Goal: Task Accomplishment & Management: Manage account settings

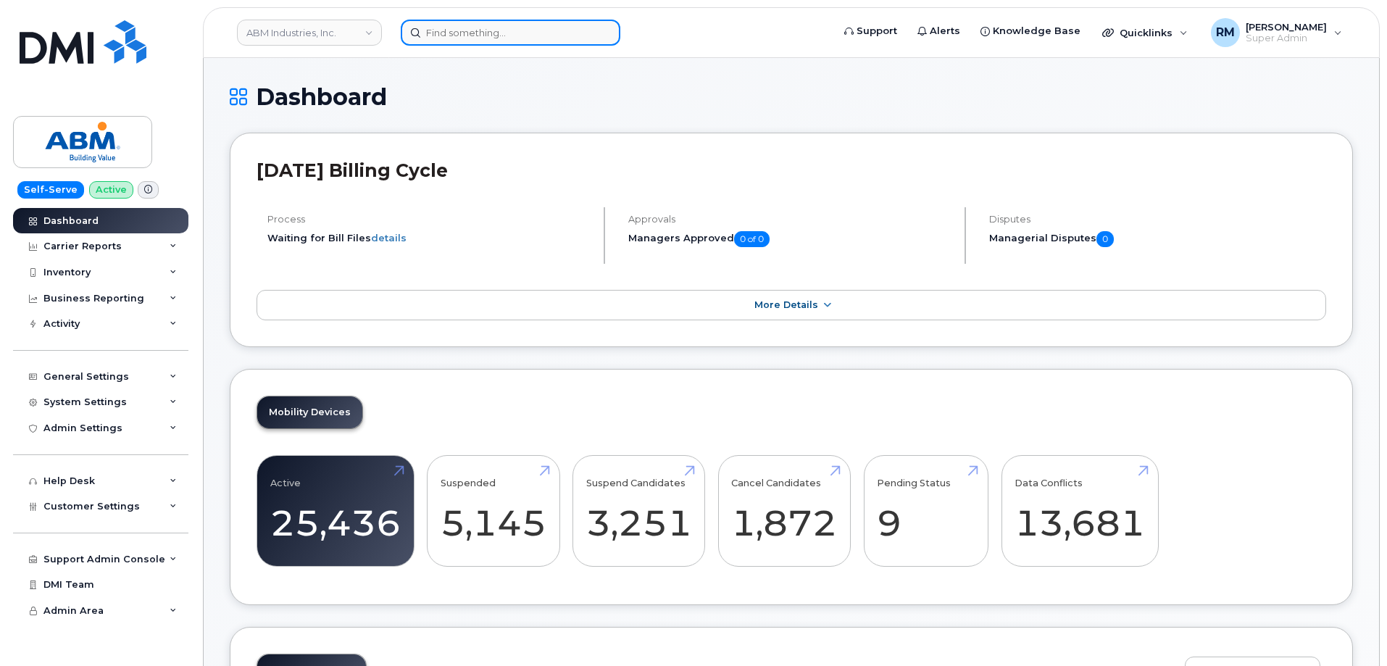
click at [491, 42] on input at bounding box center [511, 33] width 220 height 26
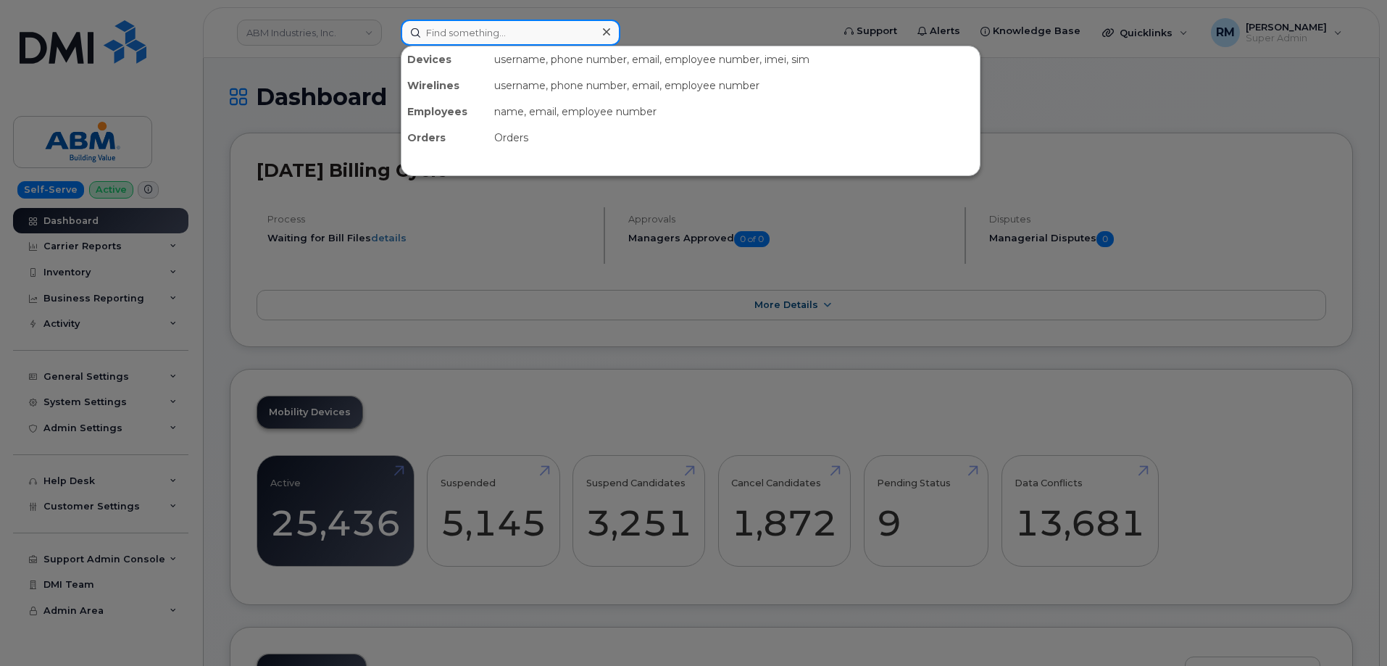
paste input "423-836-3175"
type input "423-836-3175"
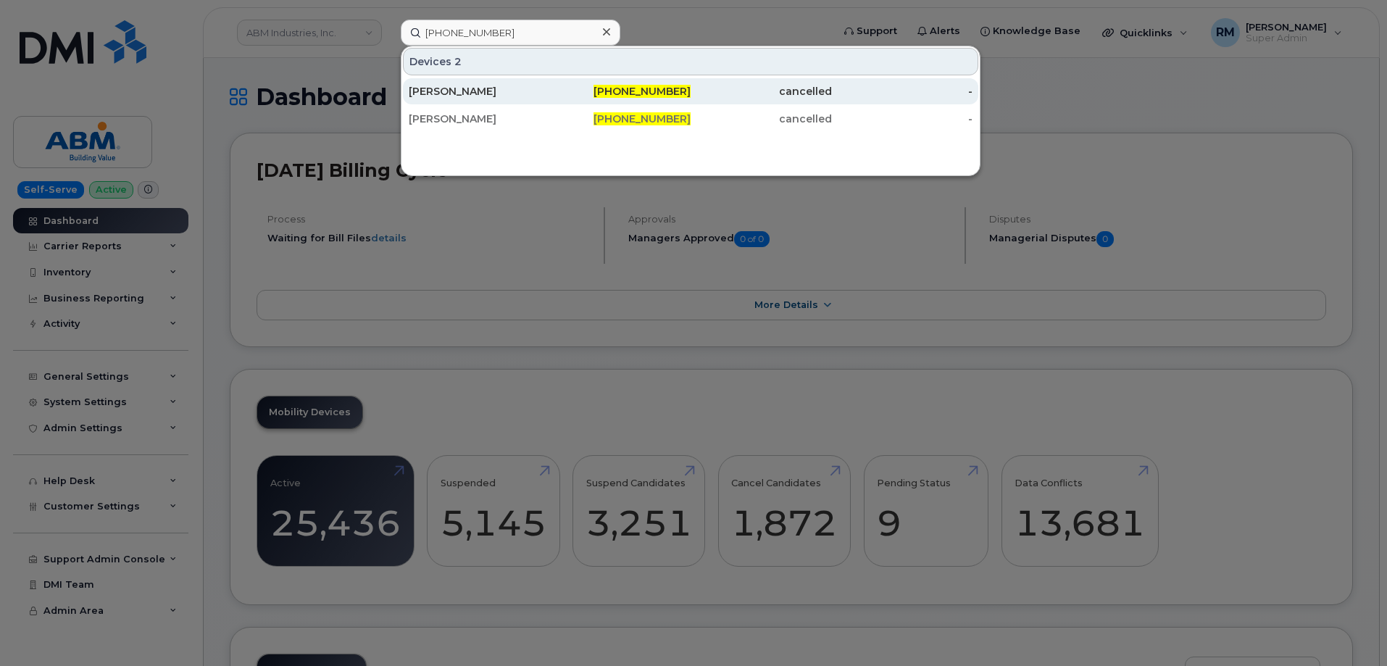
click at [448, 91] on div "[PERSON_NAME]" at bounding box center [479, 91] width 141 height 14
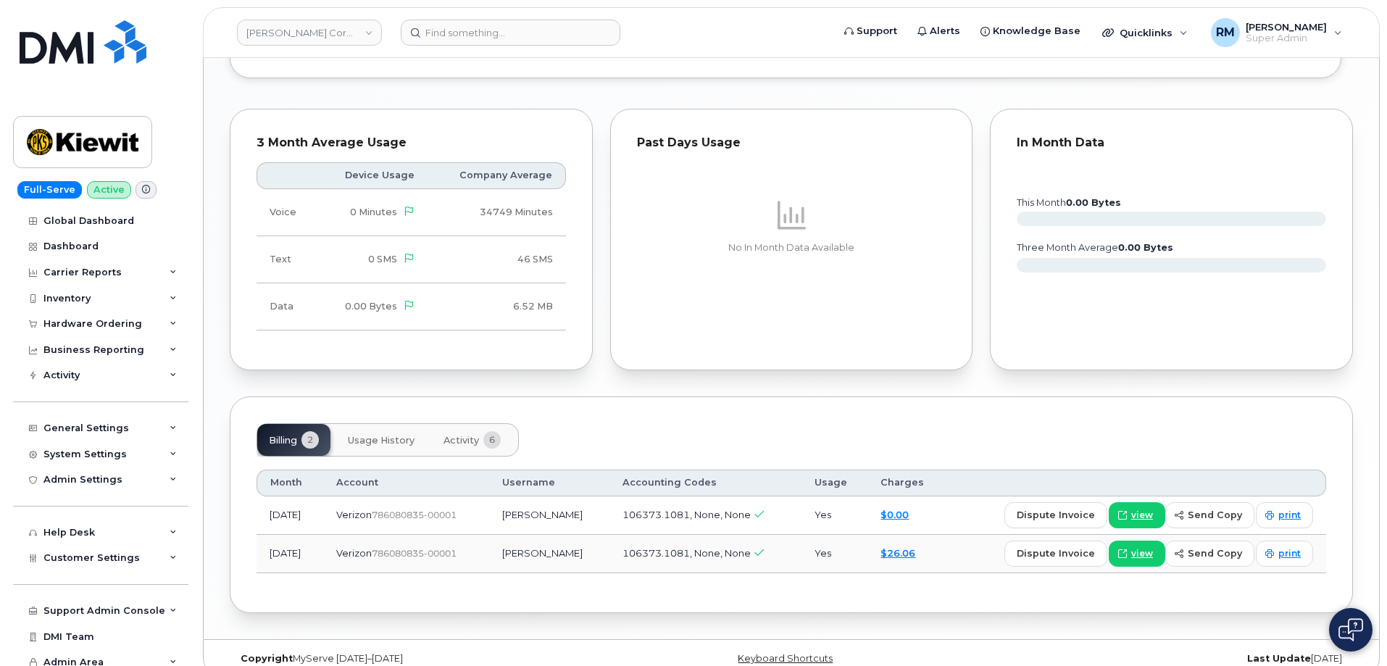
scroll to position [1395, 0]
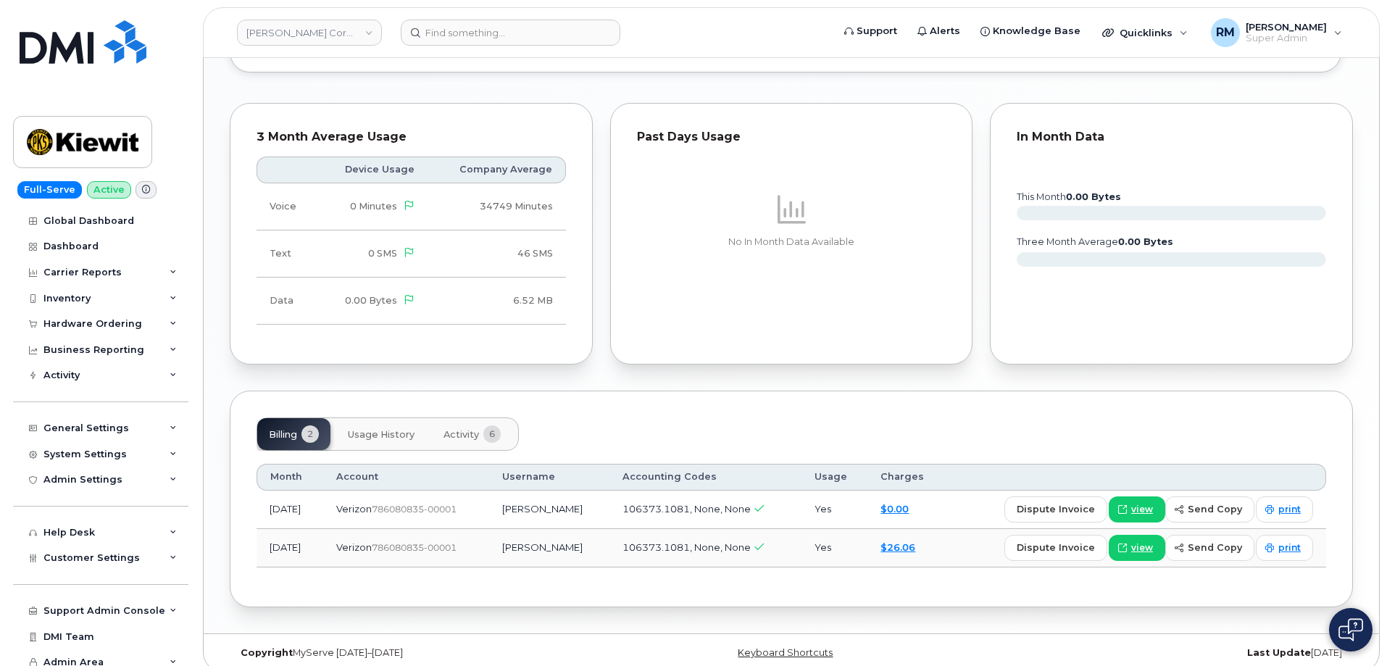
click at [465, 428] on button "Activity 6" at bounding box center [472, 434] width 80 height 32
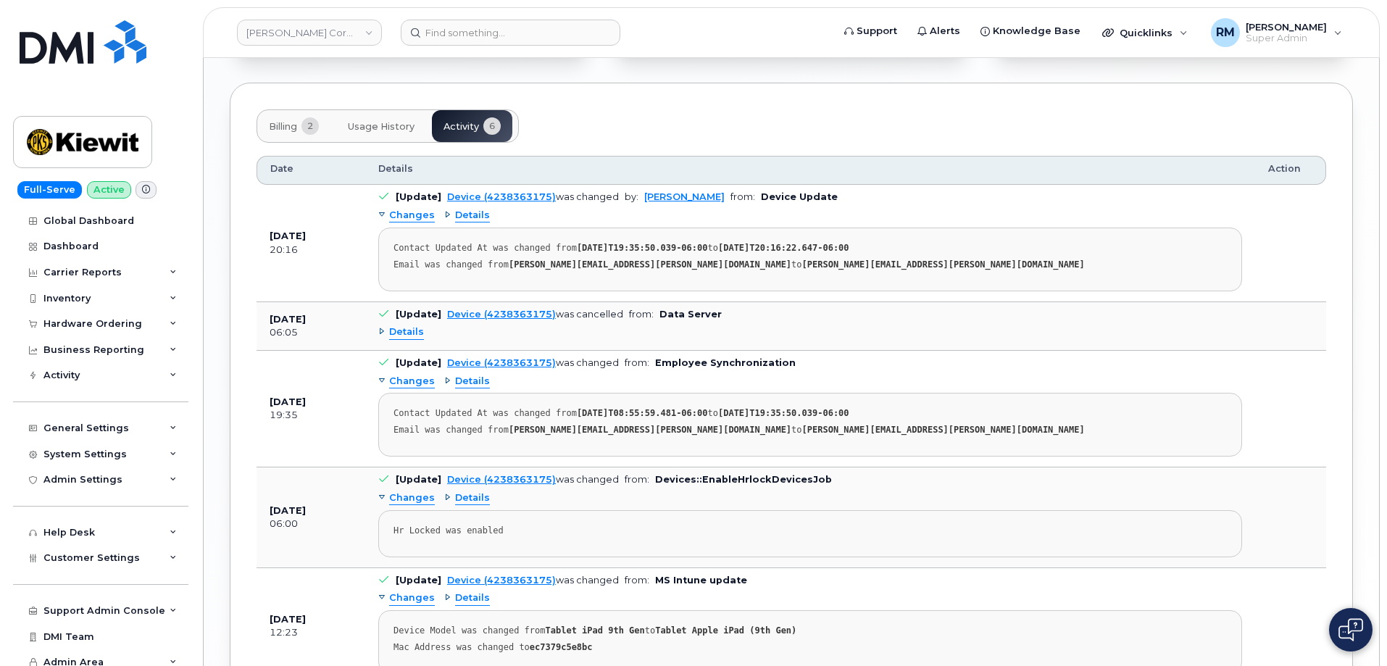
scroll to position [1882, 0]
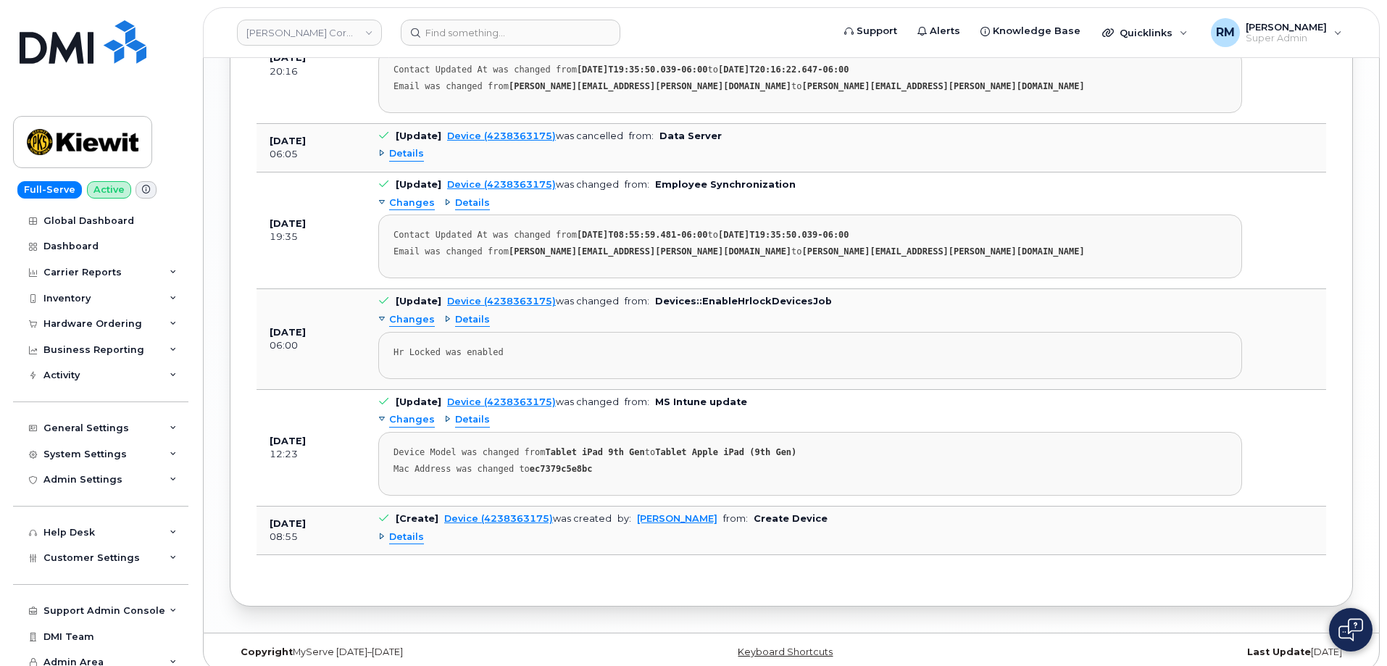
click at [400, 531] on span "Details" at bounding box center [406, 538] width 35 height 14
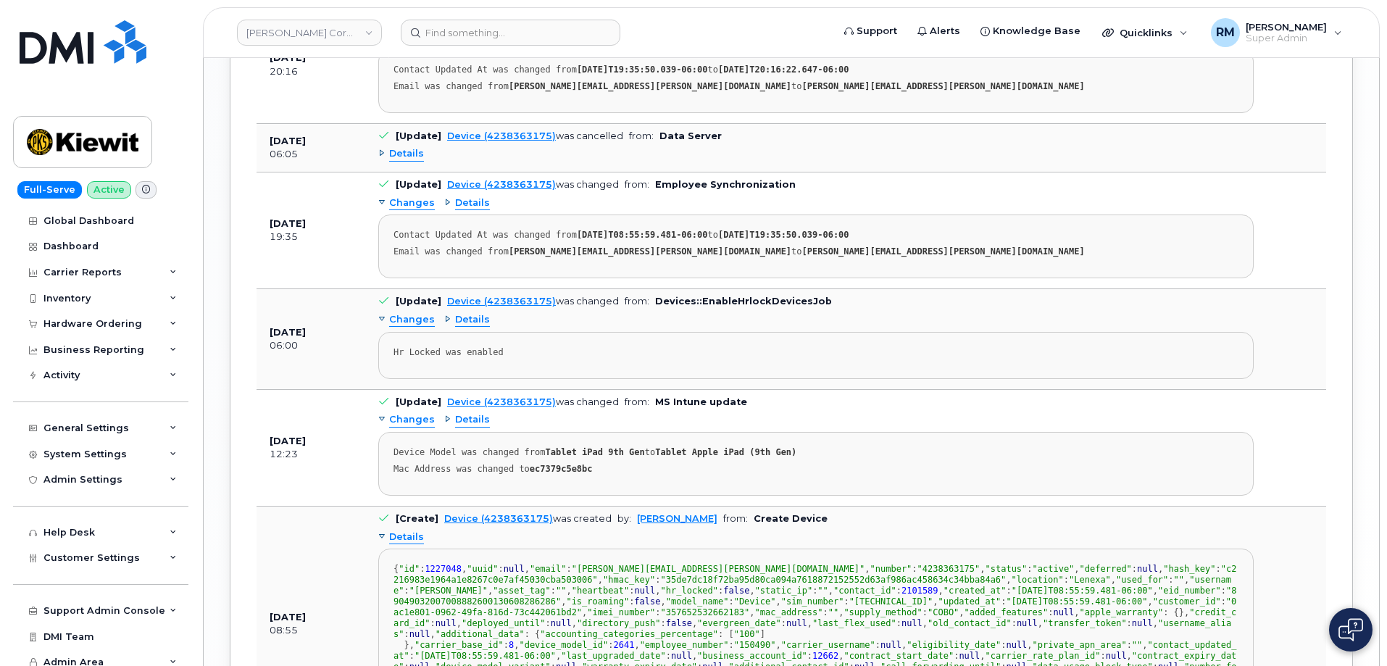
click at [400, 531] on span "Details" at bounding box center [406, 538] width 35 height 14
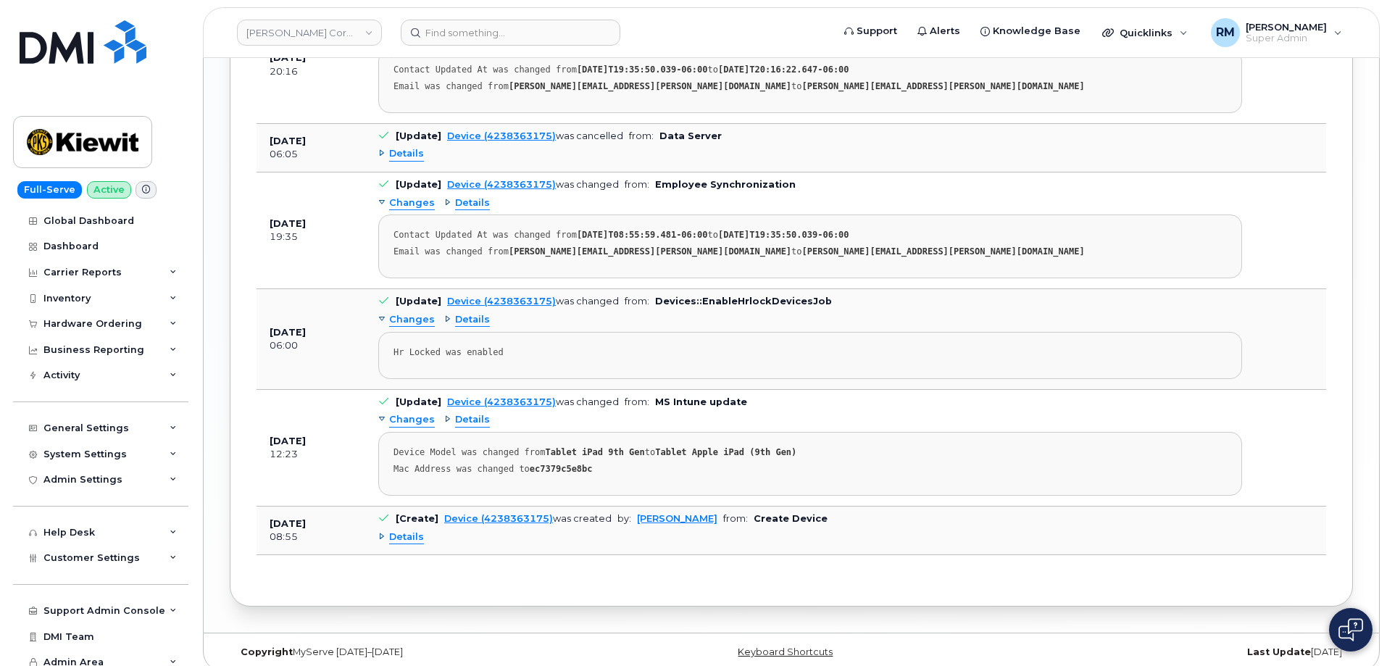
click at [455, 413] on span "Details" at bounding box center [472, 420] width 35 height 14
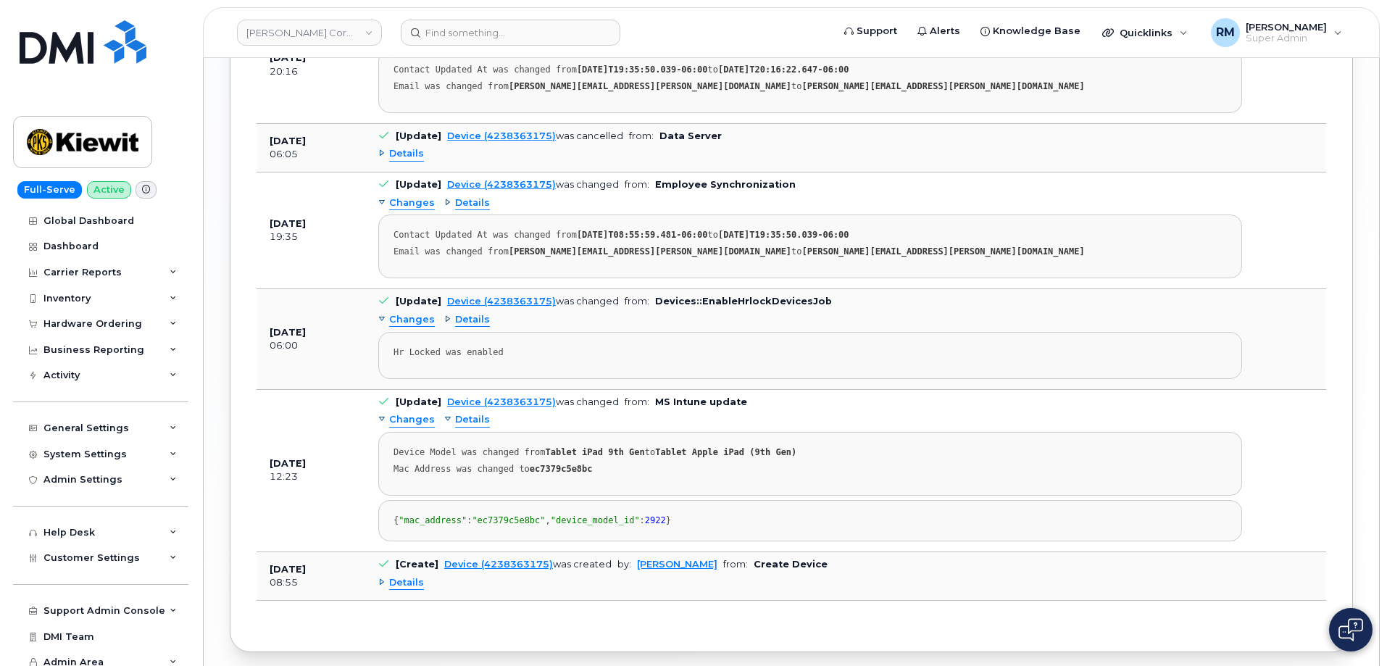
click at [463, 413] on span "Details" at bounding box center [472, 420] width 35 height 14
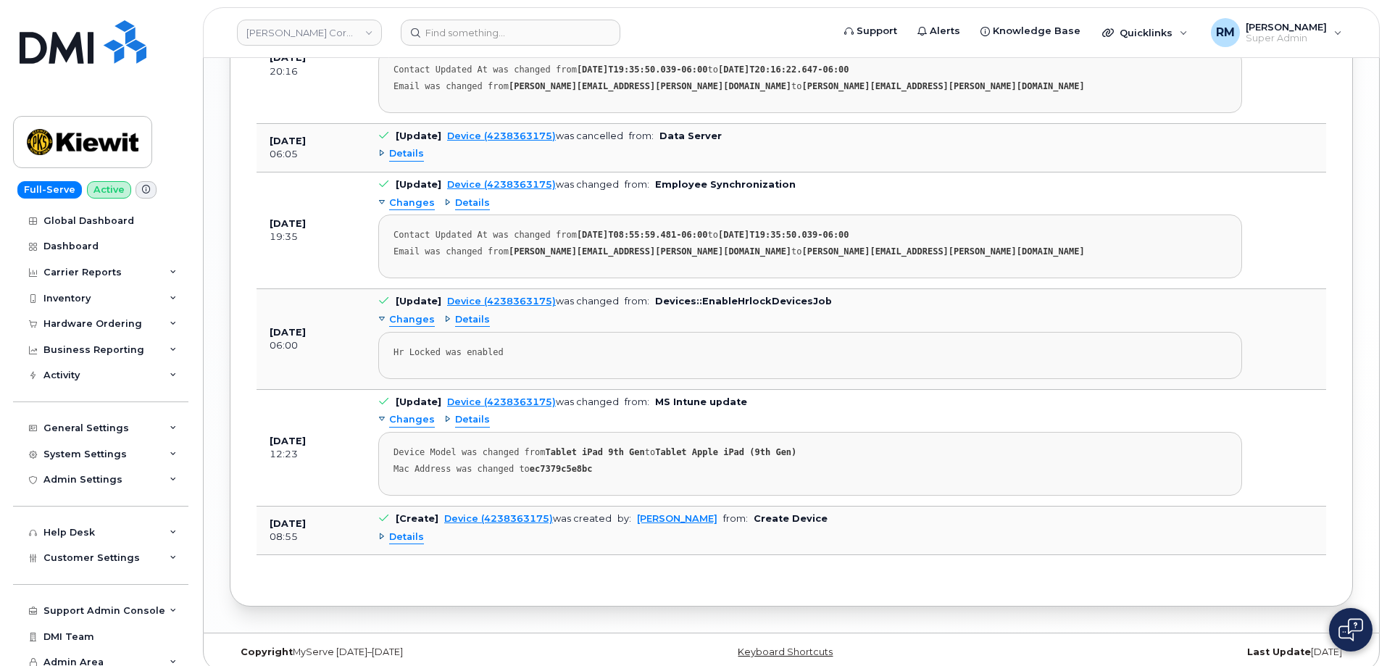
click at [401, 413] on span "Changes" at bounding box center [412, 420] width 46 height 14
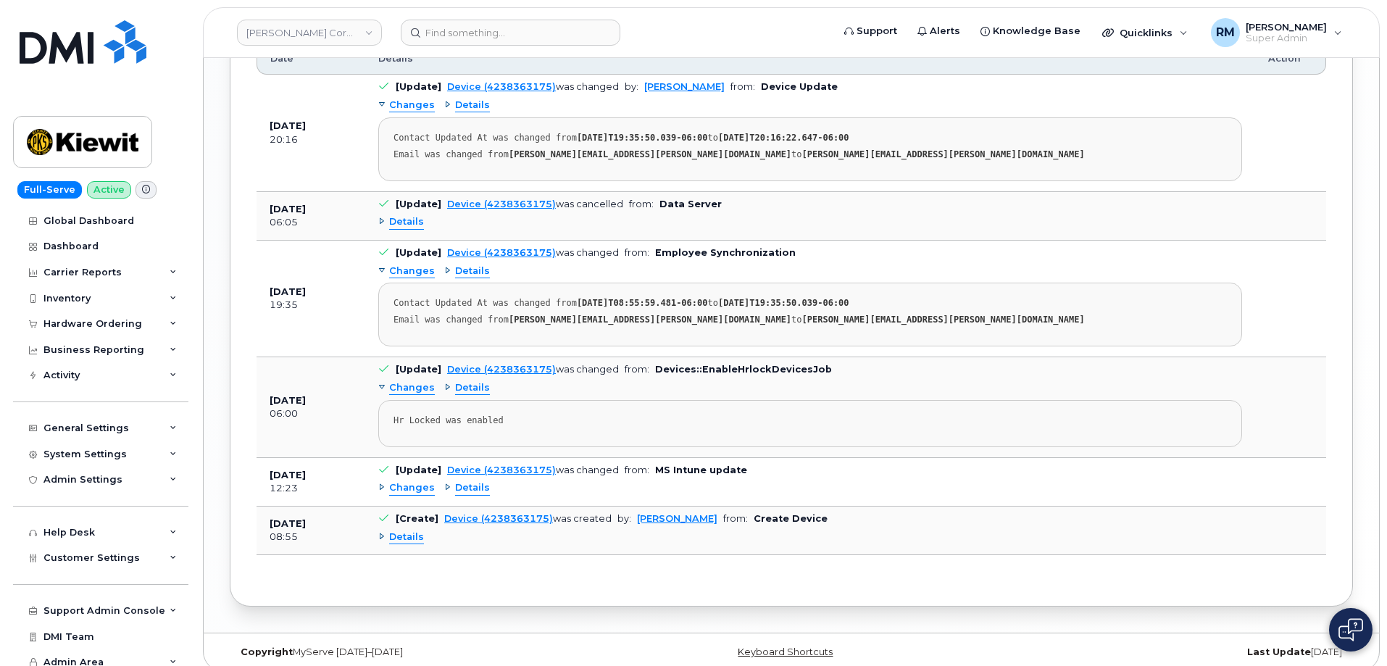
click at [403, 381] on span "Changes" at bounding box center [412, 388] width 46 height 14
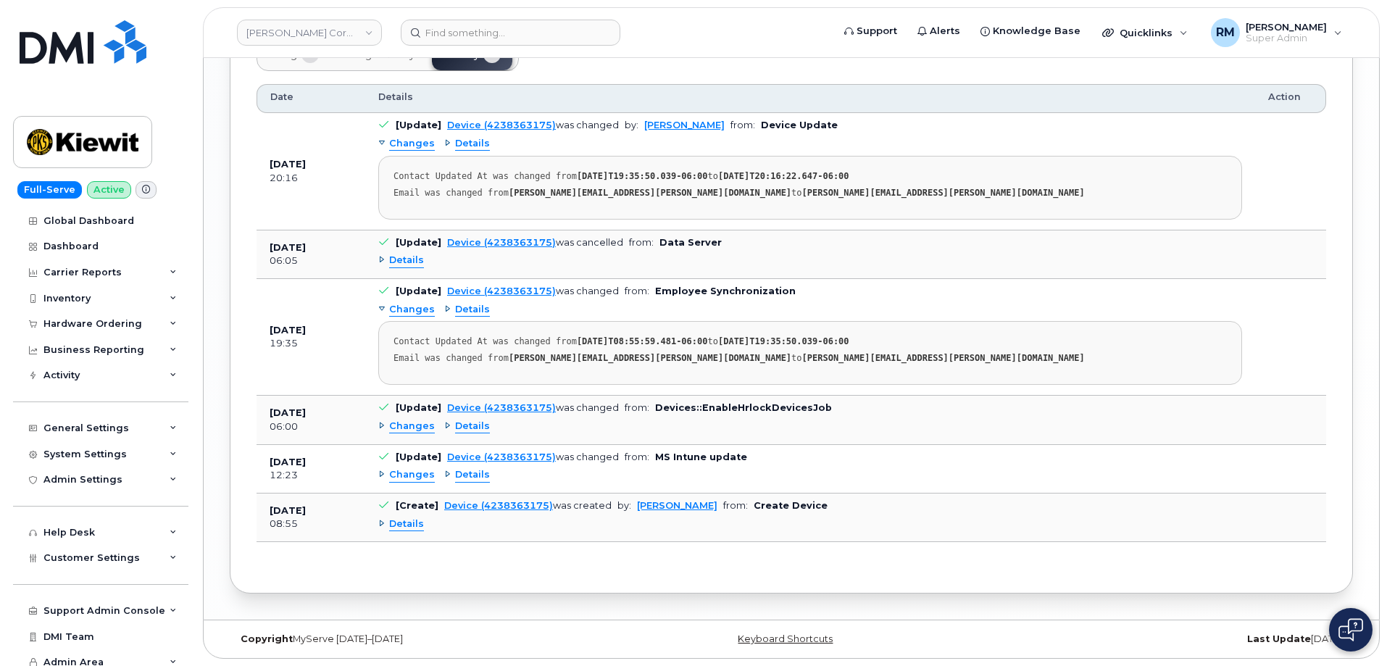
scroll to position [1762, 0]
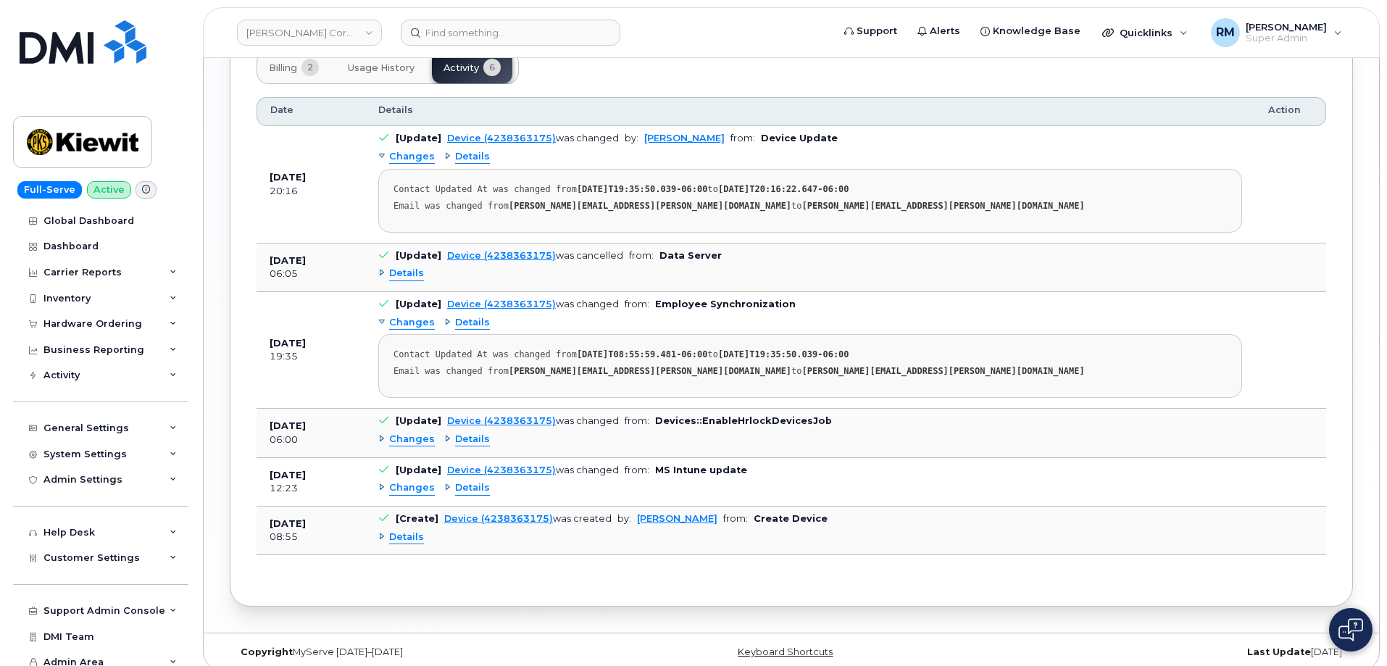
click at [399, 531] on span "Details" at bounding box center [406, 538] width 35 height 14
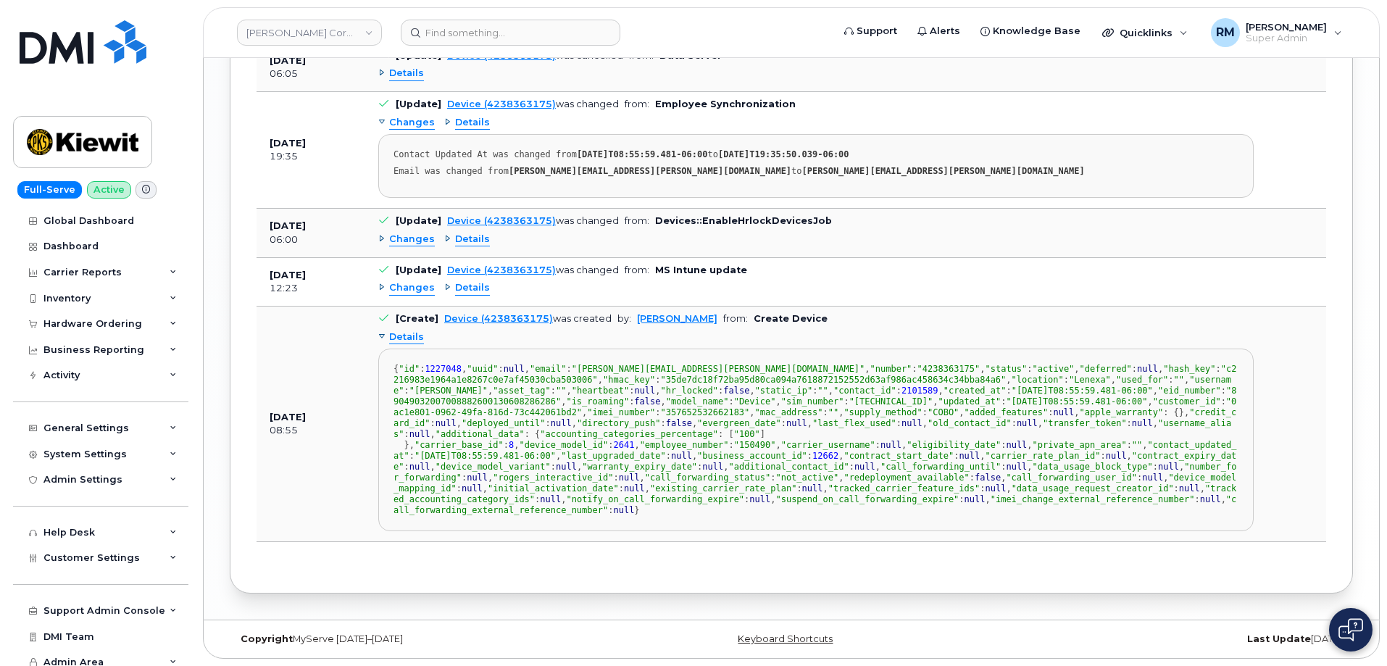
scroll to position [0, 0]
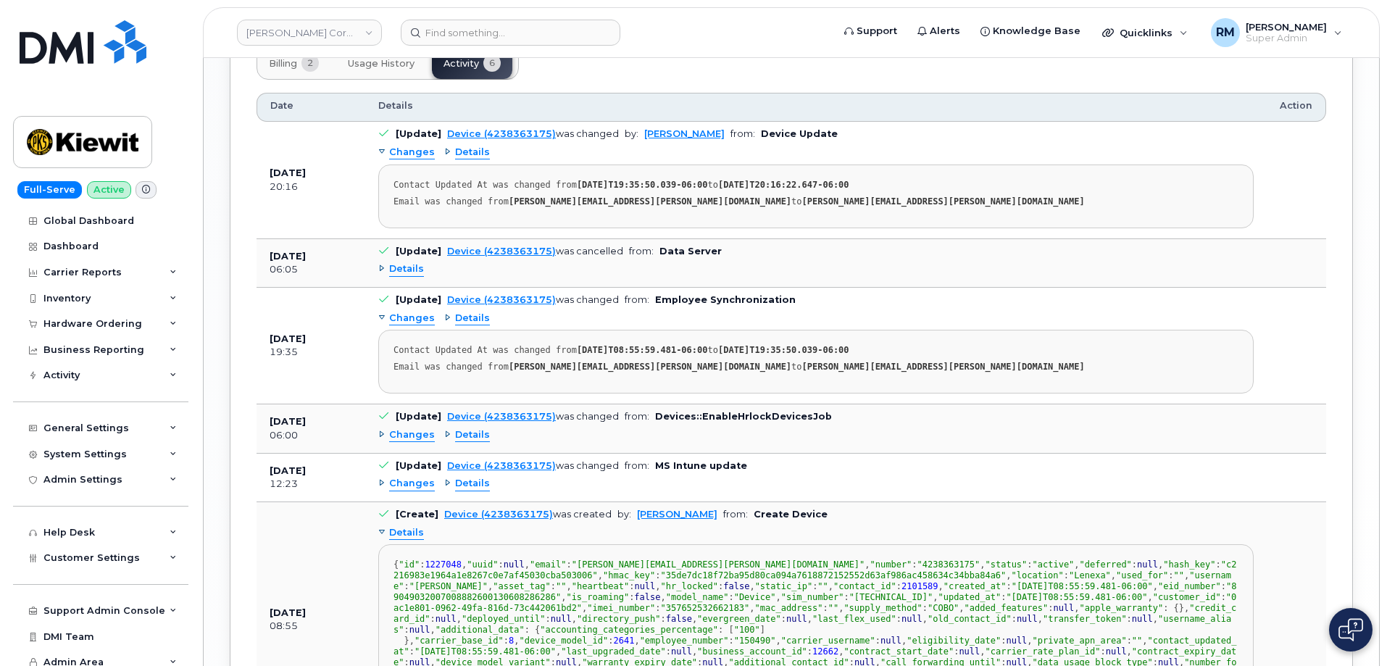
click at [412, 526] on span "Details" at bounding box center [406, 533] width 35 height 14
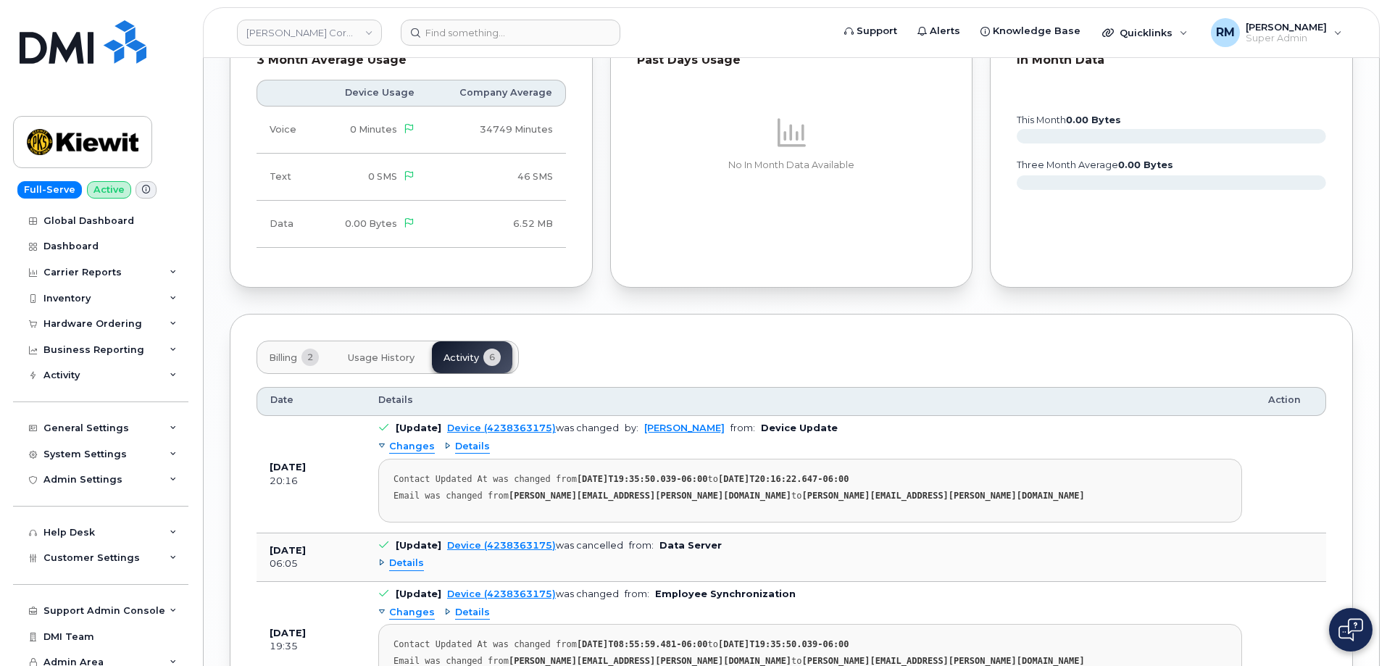
click at [290, 351] on button "Billing 2" at bounding box center [293, 357] width 73 height 32
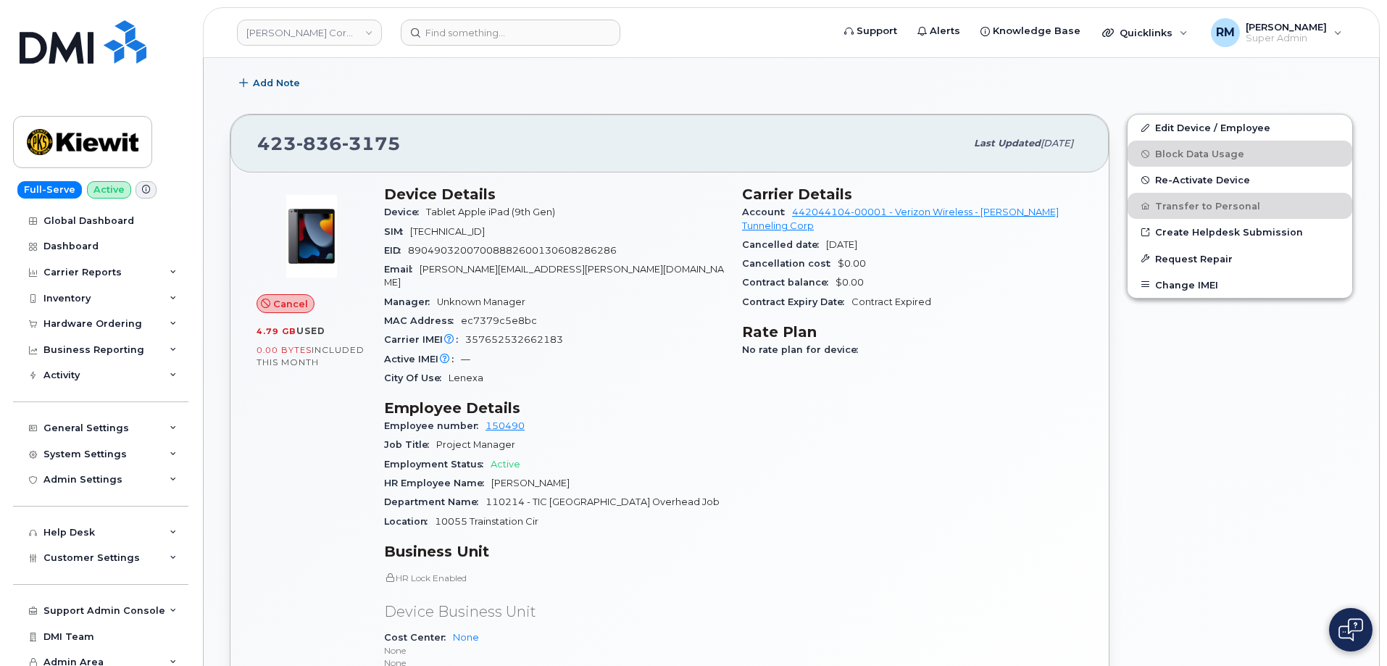
scroll to position [308, 0]
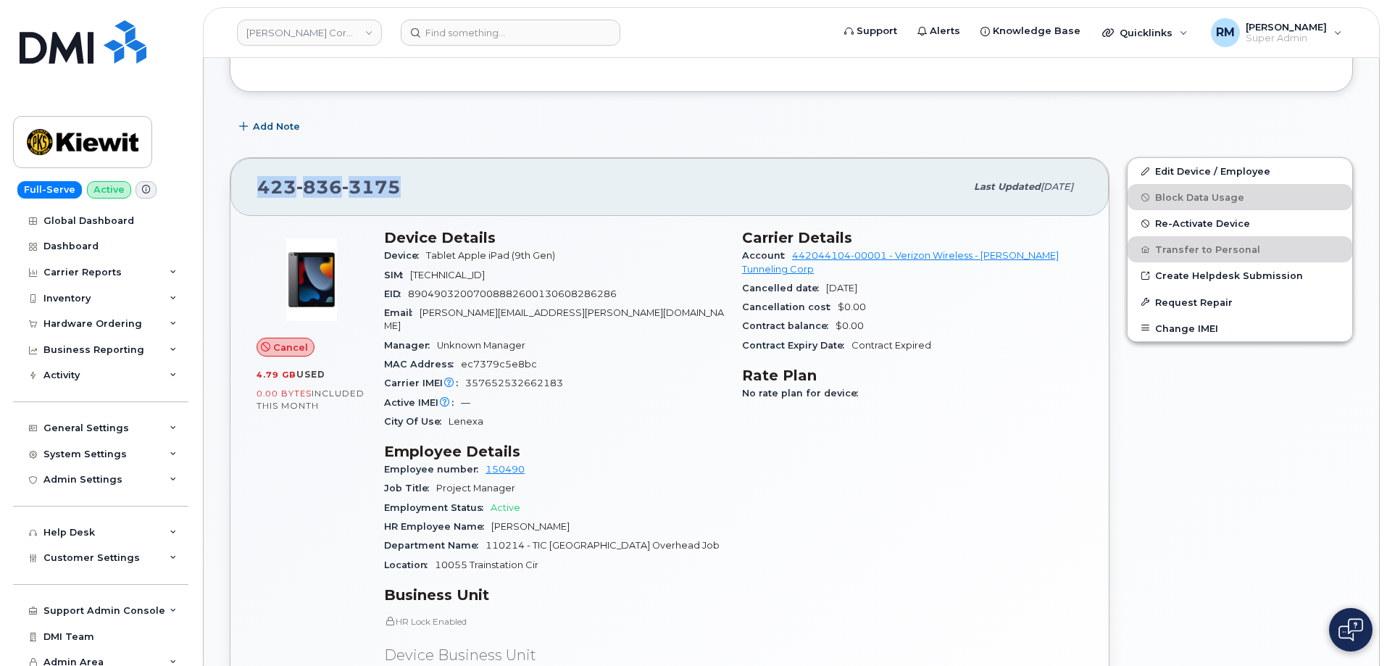
drag, startPoint x: 368, startPoint y: 188, endPoint x: 249, endPoint y: 190, distance: 119.6
click at [249, 190] on div "423 836 3175 Last updated Aug 21, 2025" at bounding box center [670, 187] width 879 height 58
copy span "423 836 3175"
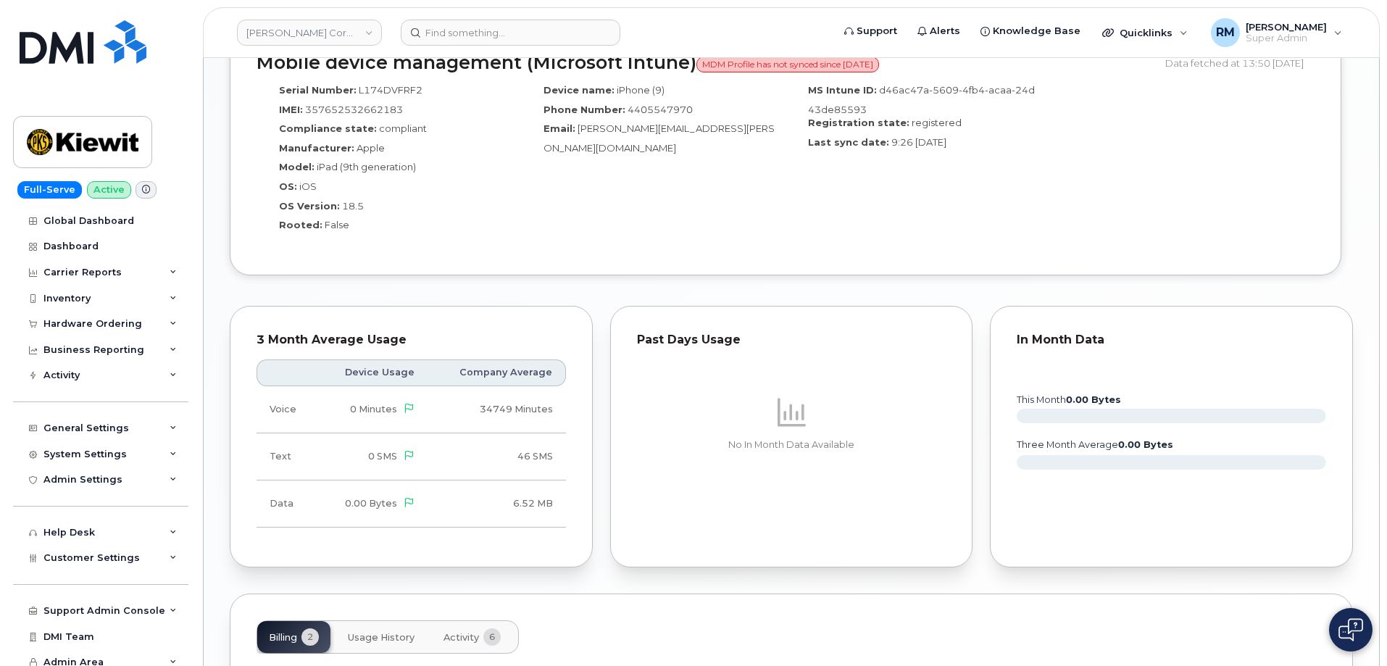
scroll to position [1395, 0]
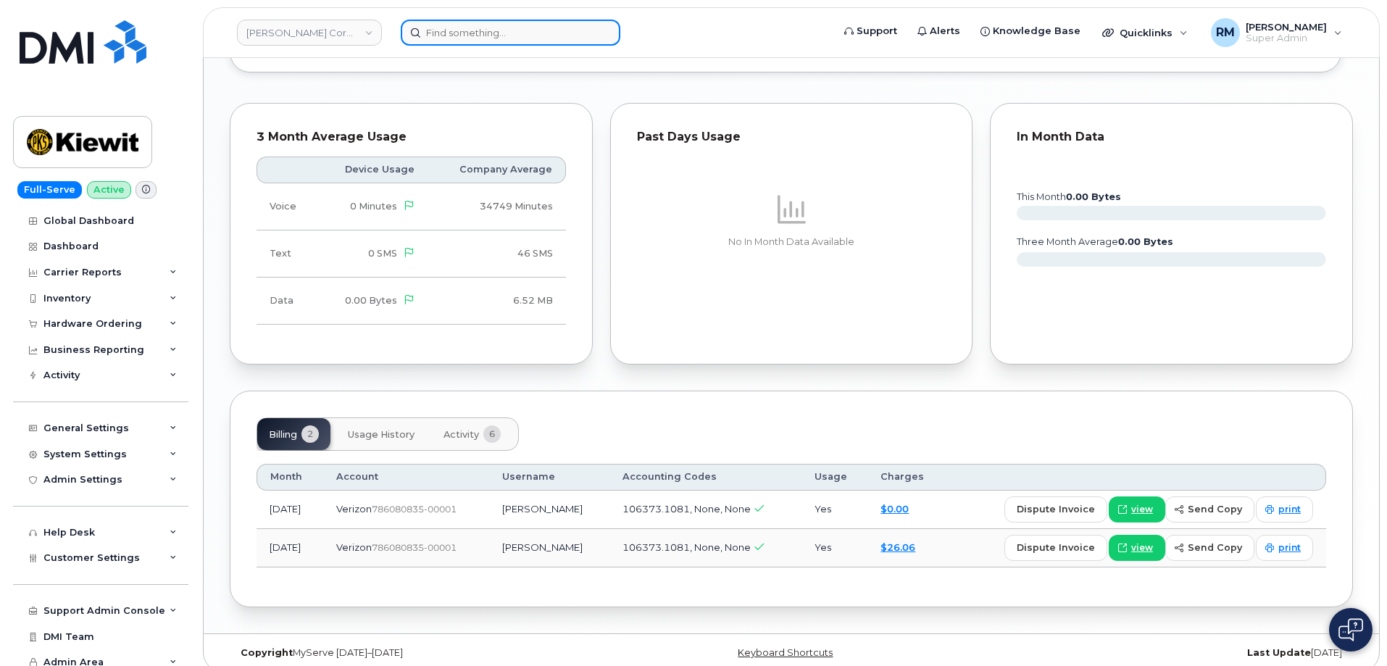
click at [508, 23] on input at bounding box center [511, 33] width 220 height 26
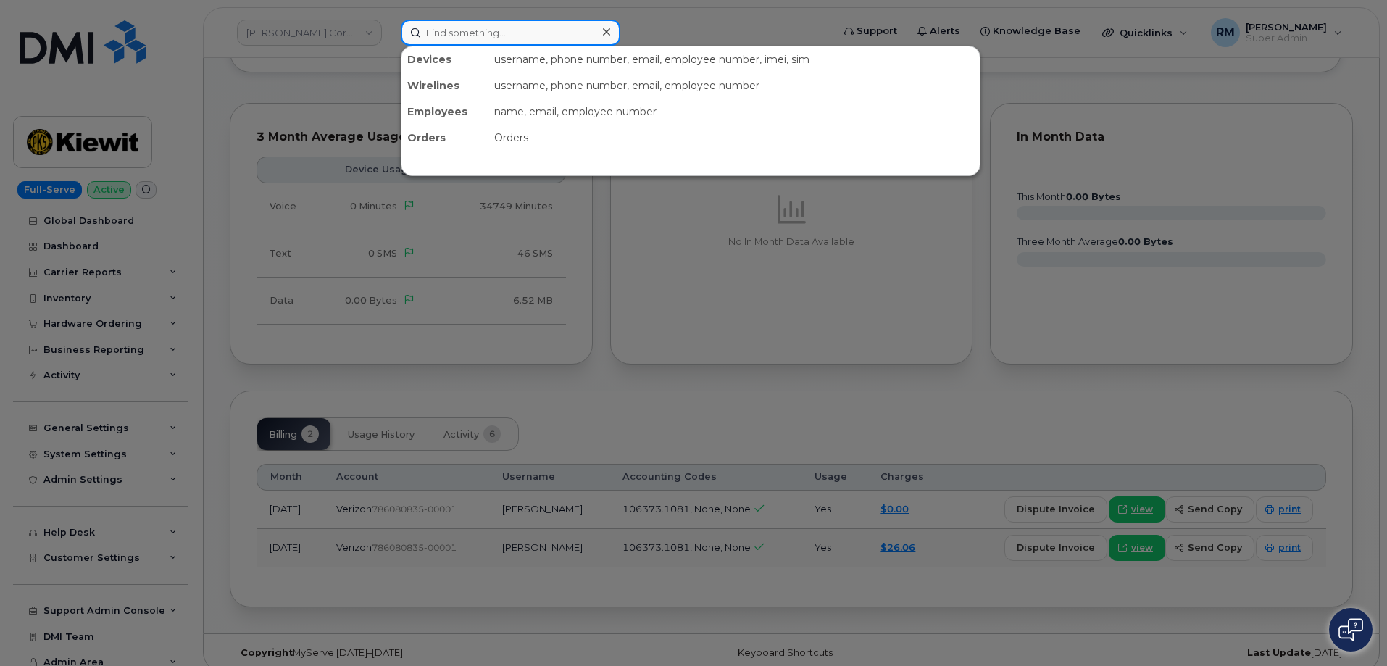
paste input "440-554-7970"
type input "440-554-7970"
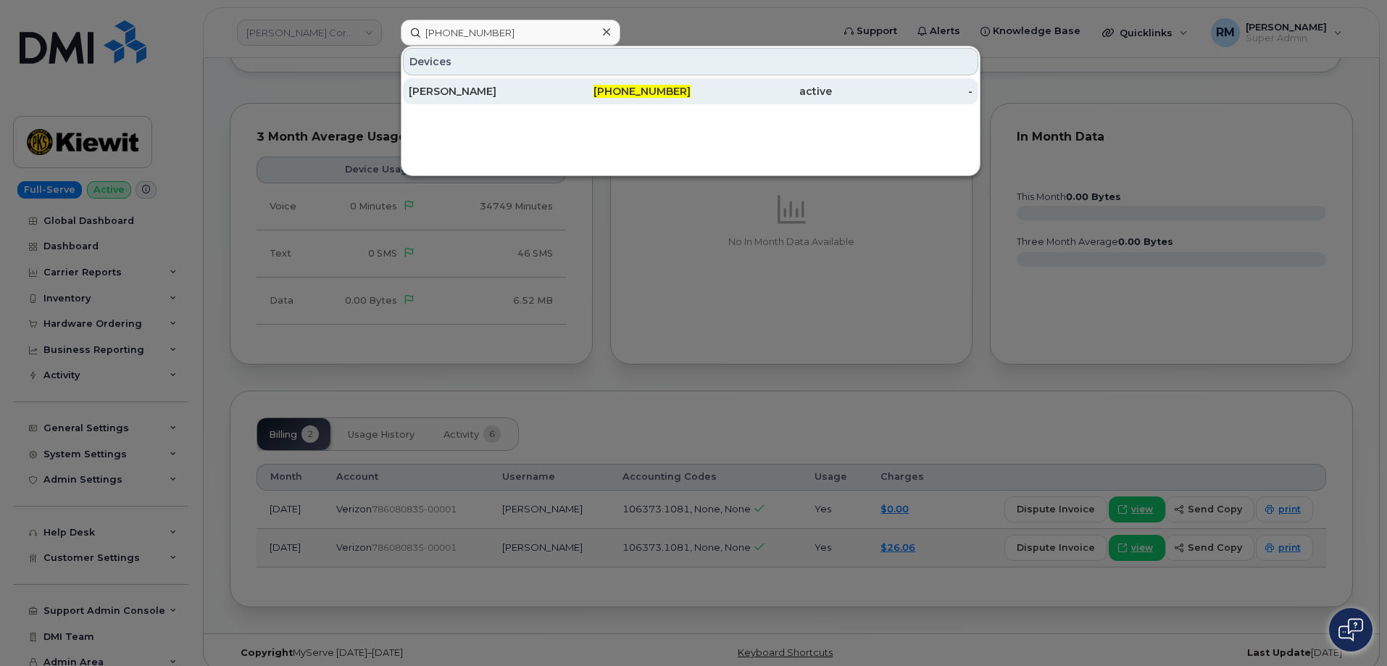
click at [550, 100] on div "Adam Geil" at bounding box center [620, 91] width 141 height 26
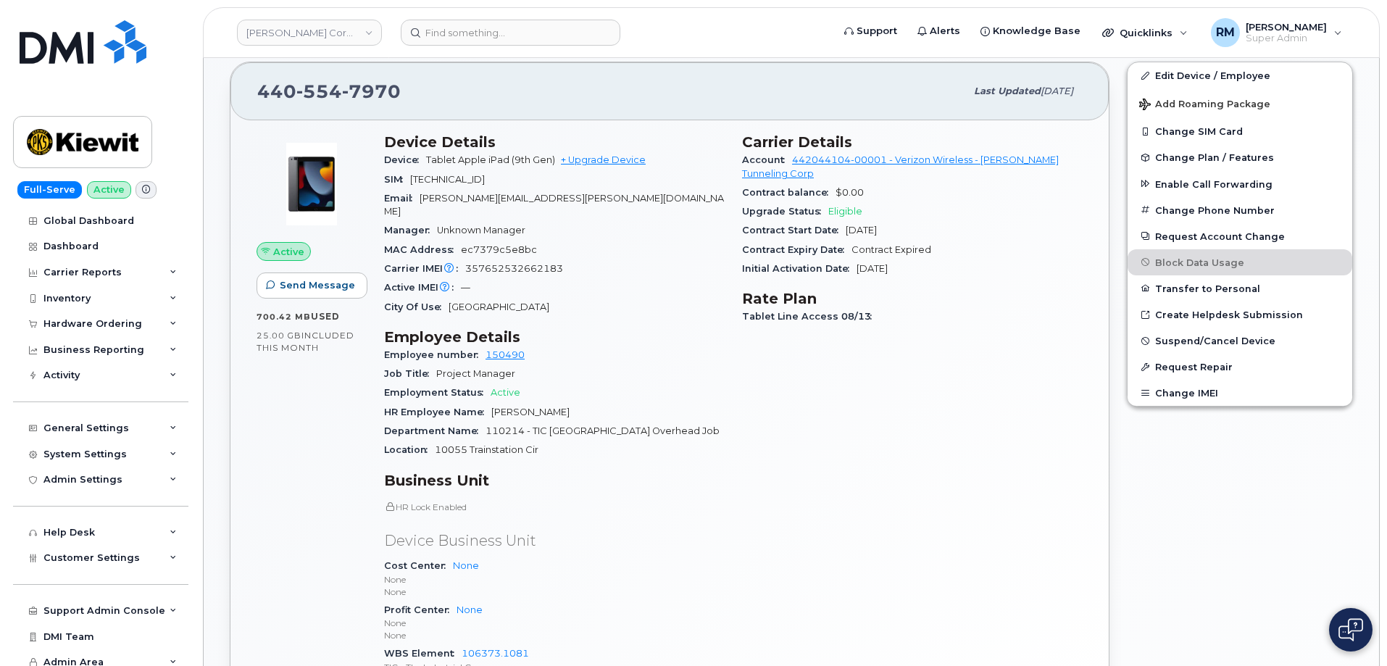
scroll to position [435, 0]
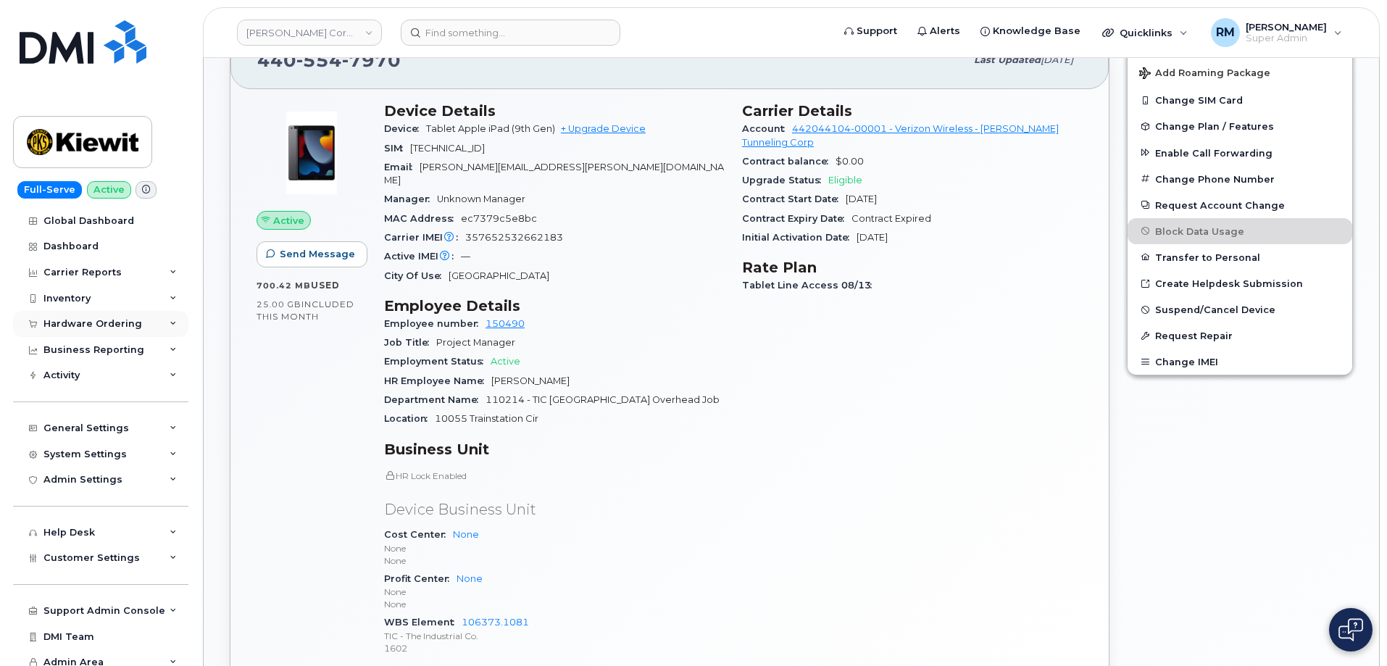
click at [140, 329] on div "Hardware Ordering" at bounding box center [100, 324] width 175 height 26
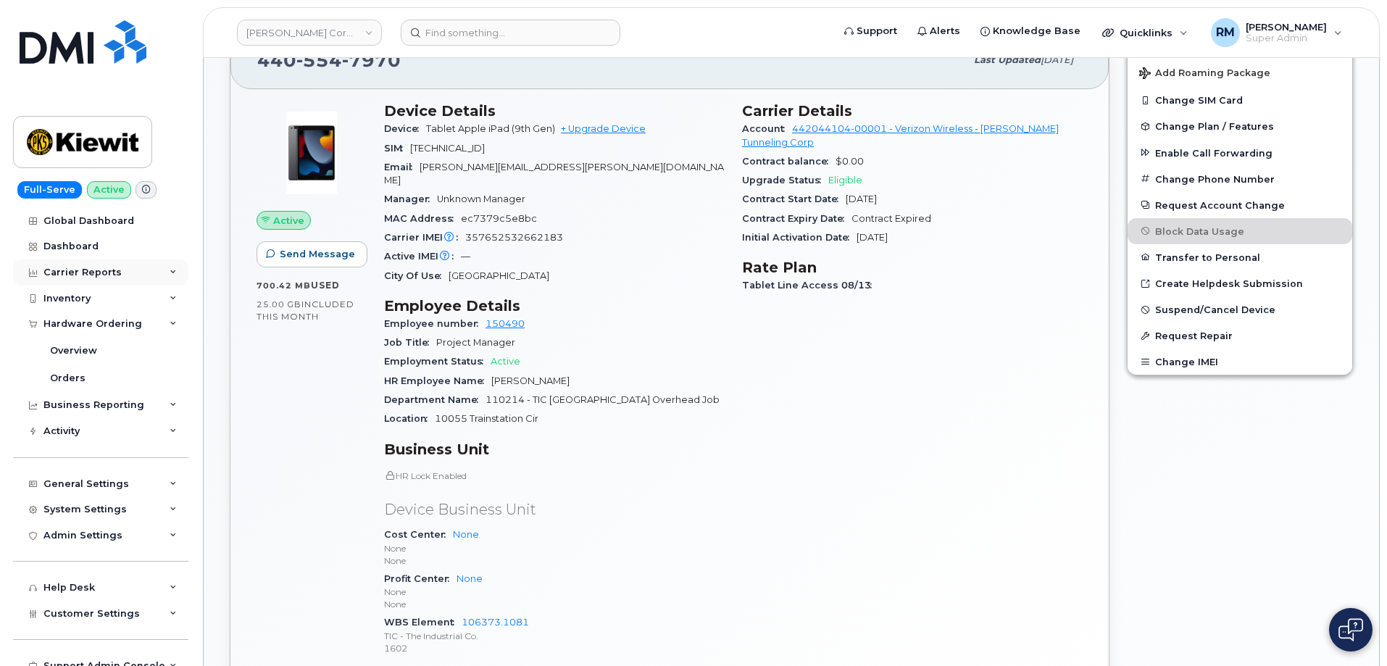
click at [130, 276] on div "Carrier Reports" at bounding box center [100, 272] width 175 height 26
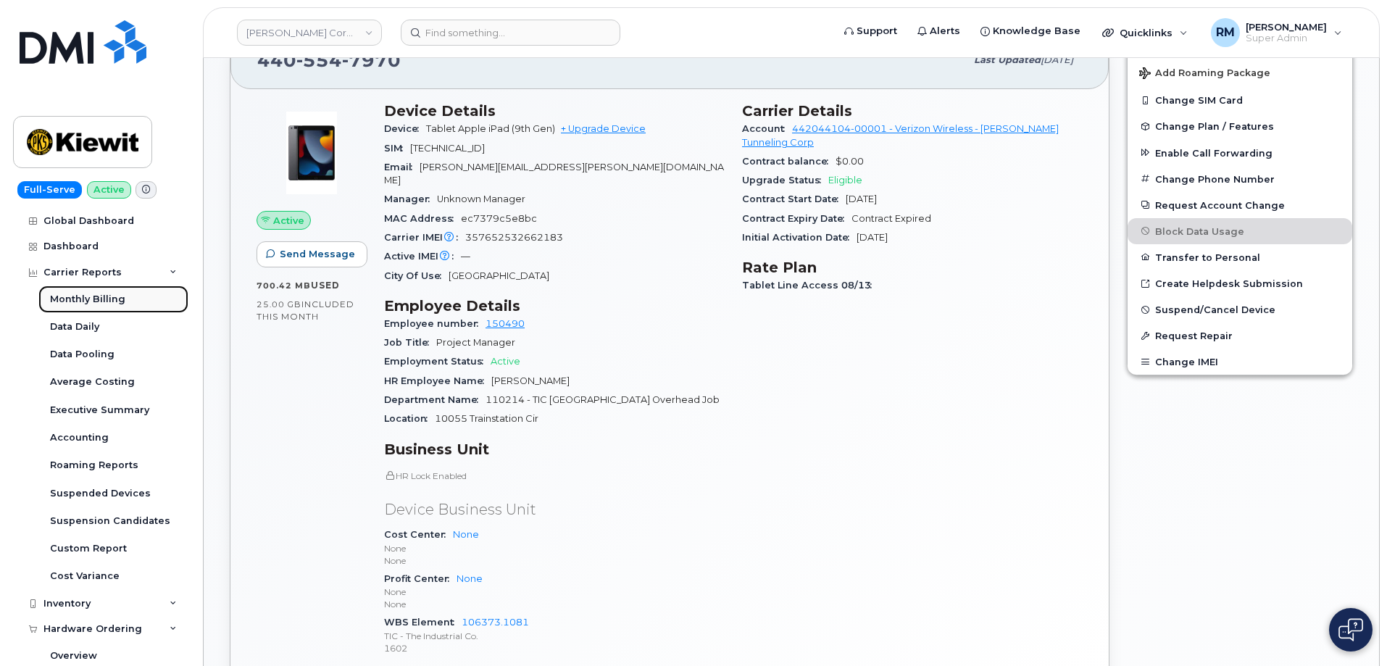
click at [122, 298] on div "Monthly Billing" at bounding box center [87, 299] width 75 height 13
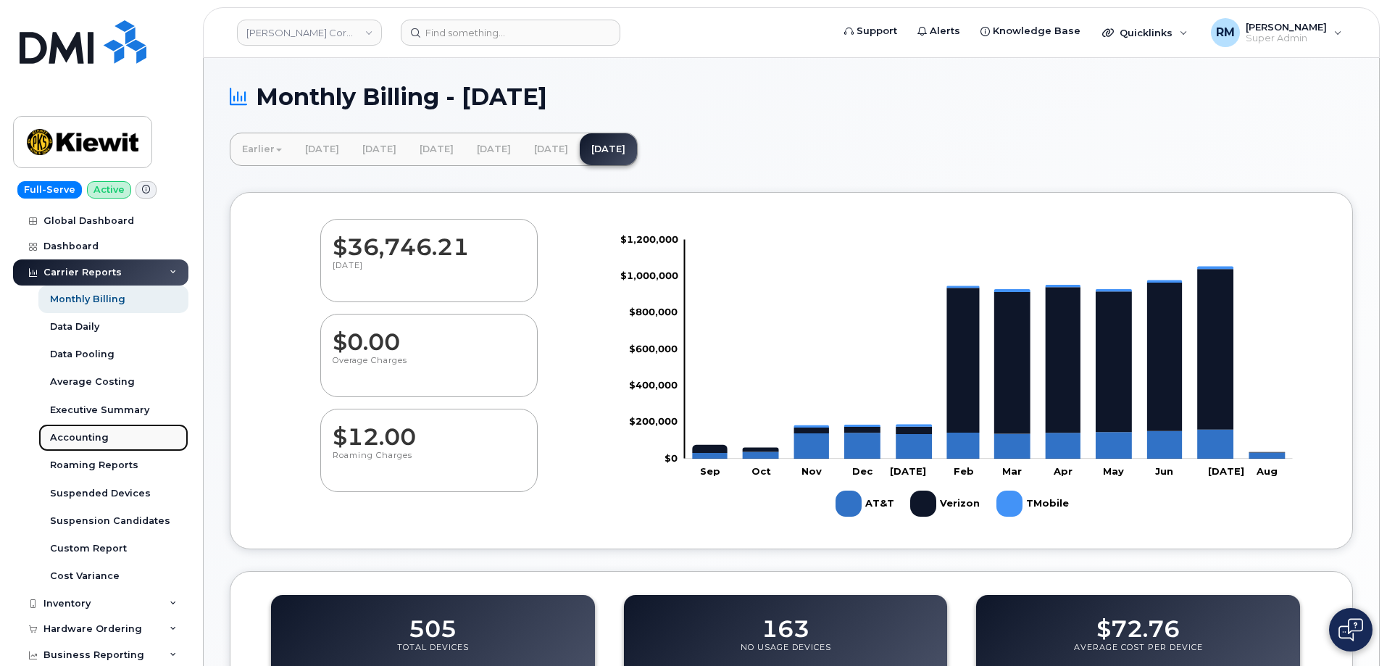
click at [80, 441] on div "Accounting" at bounding box center [79, 437] width 59 height 13
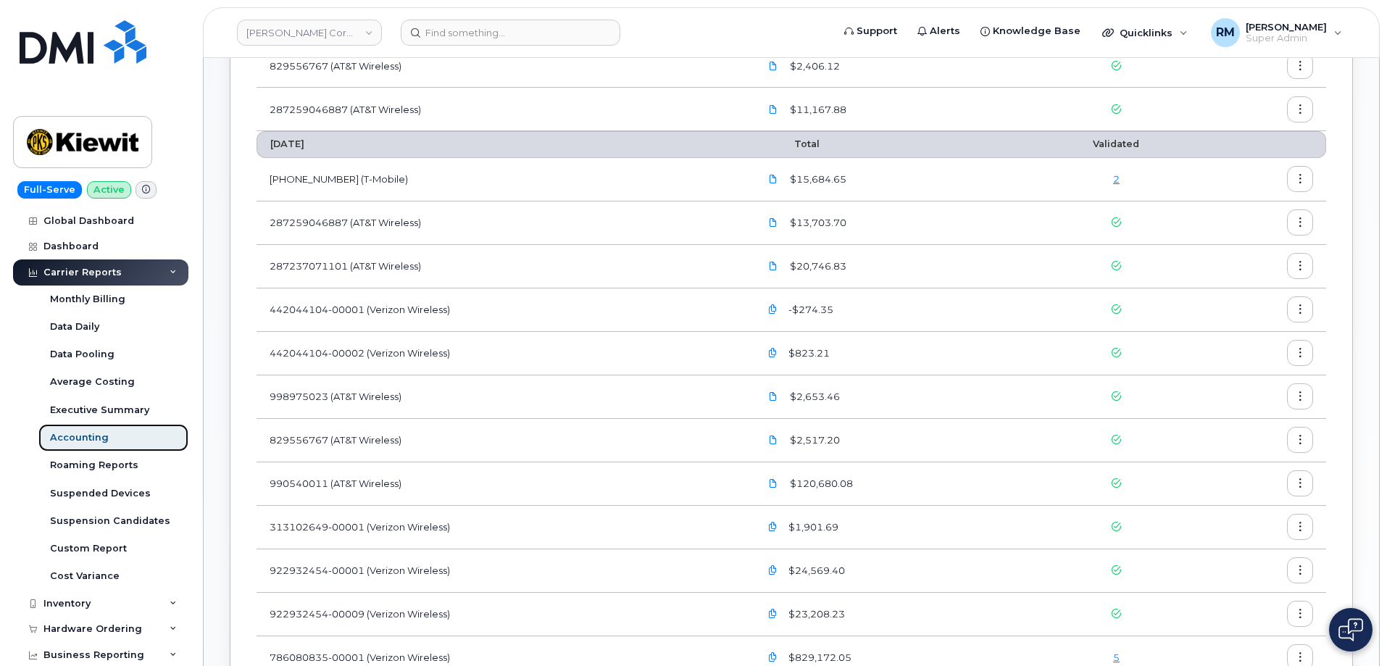
scroll to position [362, 0]
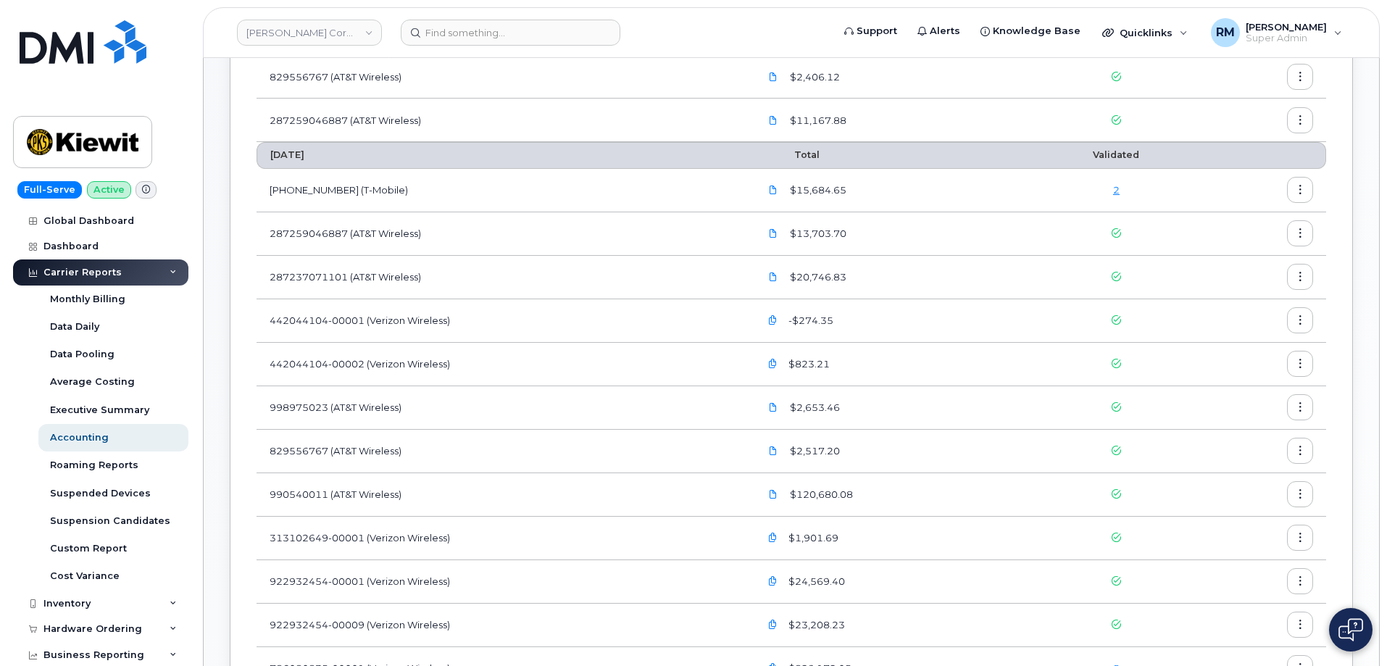
click at [1116, 188] on link "2" at bounding box center [1116, 190] width 7 height 12
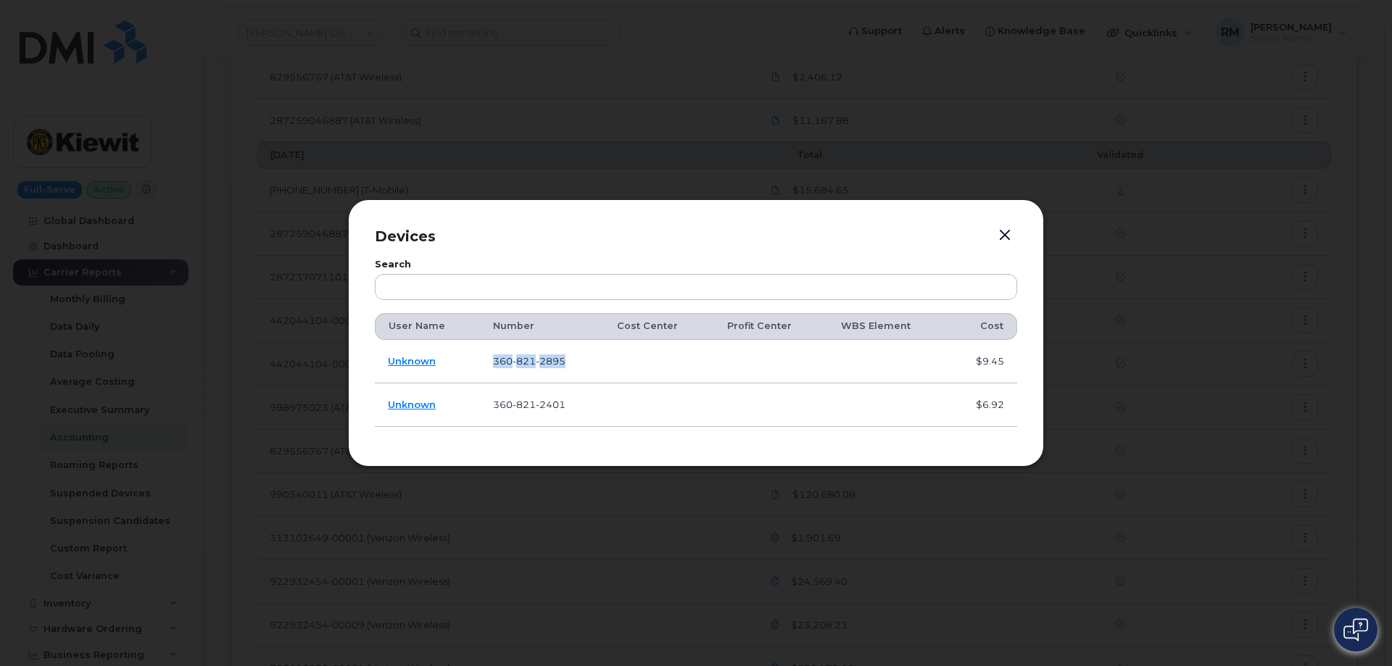
drag, startPoint x: 567, startPoint y: 360, endPoint x: 491, endPoint y: 362, distance: 76.1
click at [491, 362] on td "360 821 2895" at bounding box center [542, 361] width 124 height 43
copy span "360 821 2895"
drag, startPoint x: 569, startPoint y: 399, endPoint x: 490, endPoint y: 406, distance: 79.3
click at [490, 406] on td "360 821 2401" at bounding box center [542, 404] width 124 height 43
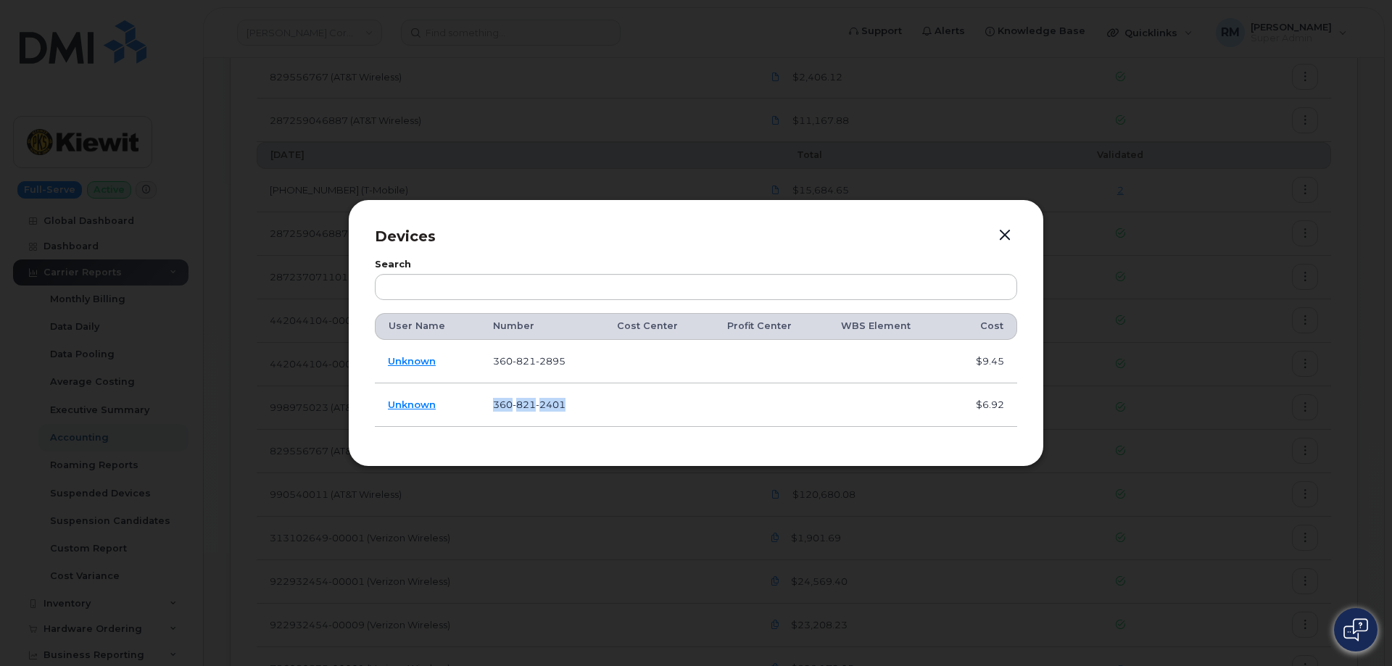
copy span "360 821 2401"
click at [416, 404] on link "Unknown" at bounding box center [412, 405] width 48 height 12
click at [1000, 233] on button "button" at bounding box center [1005, 235] width 22 height 20
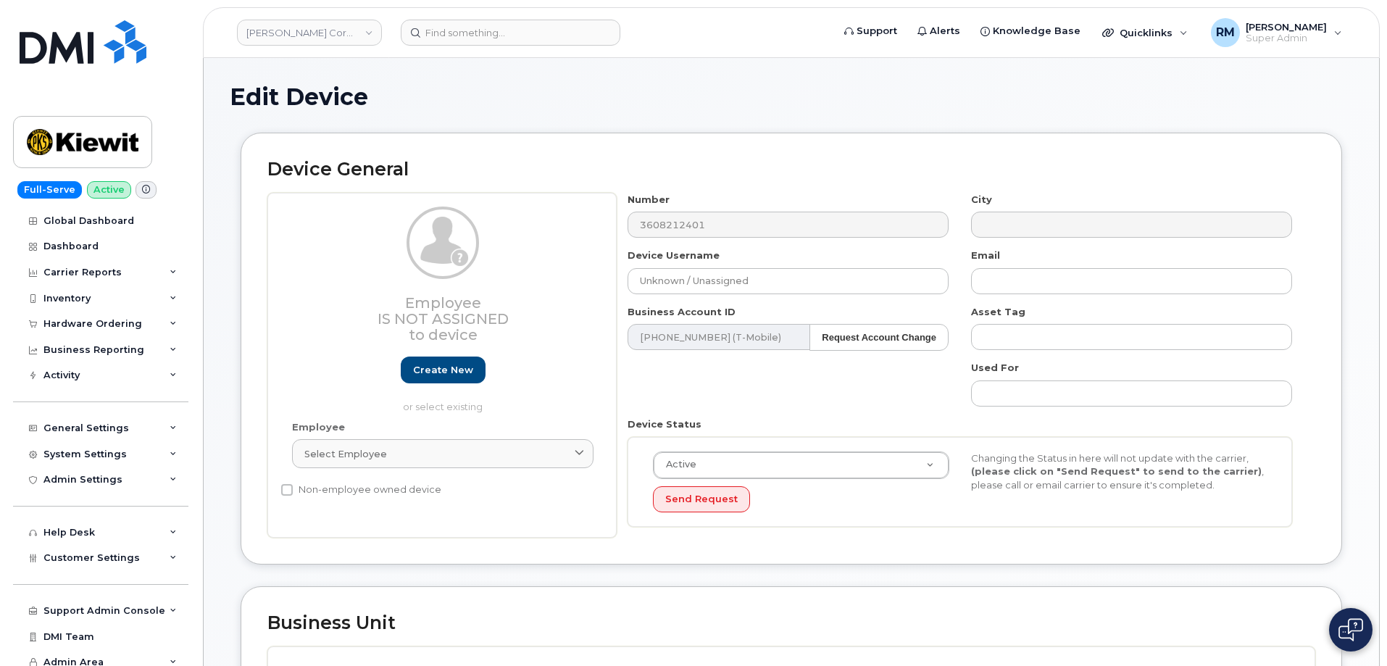
select select "29584743"
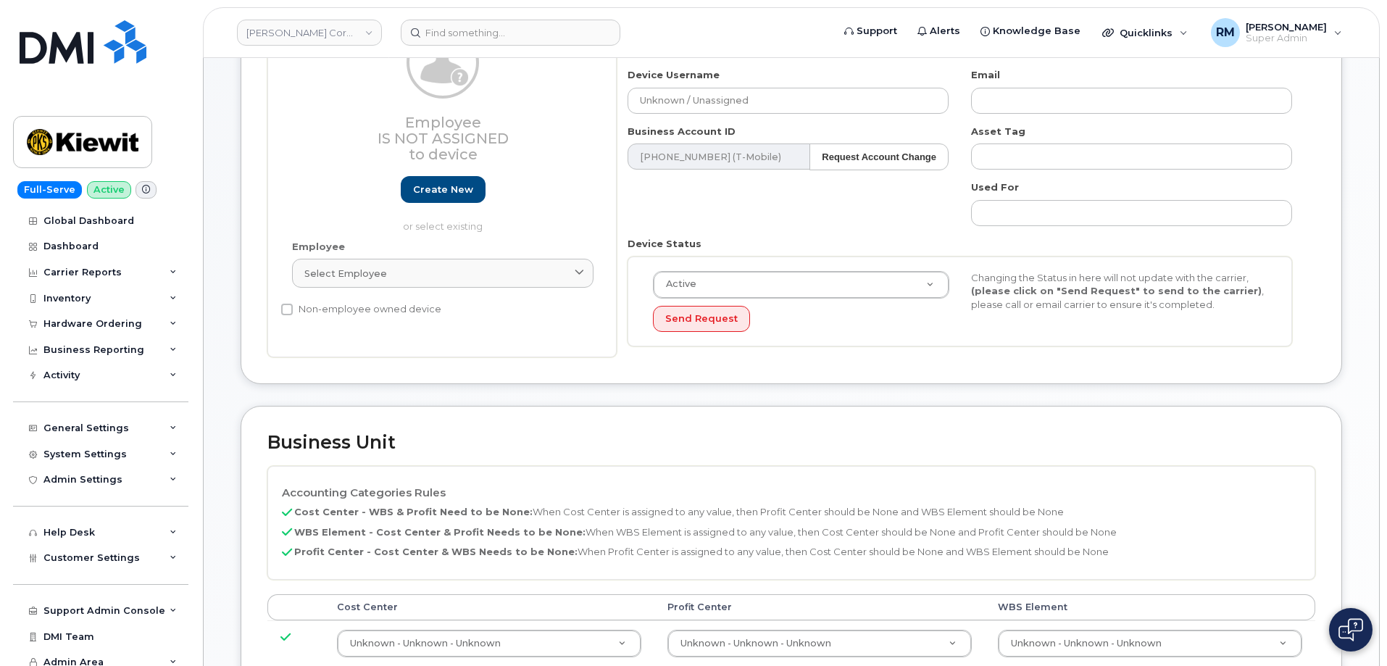
scroll to position [362, 0]
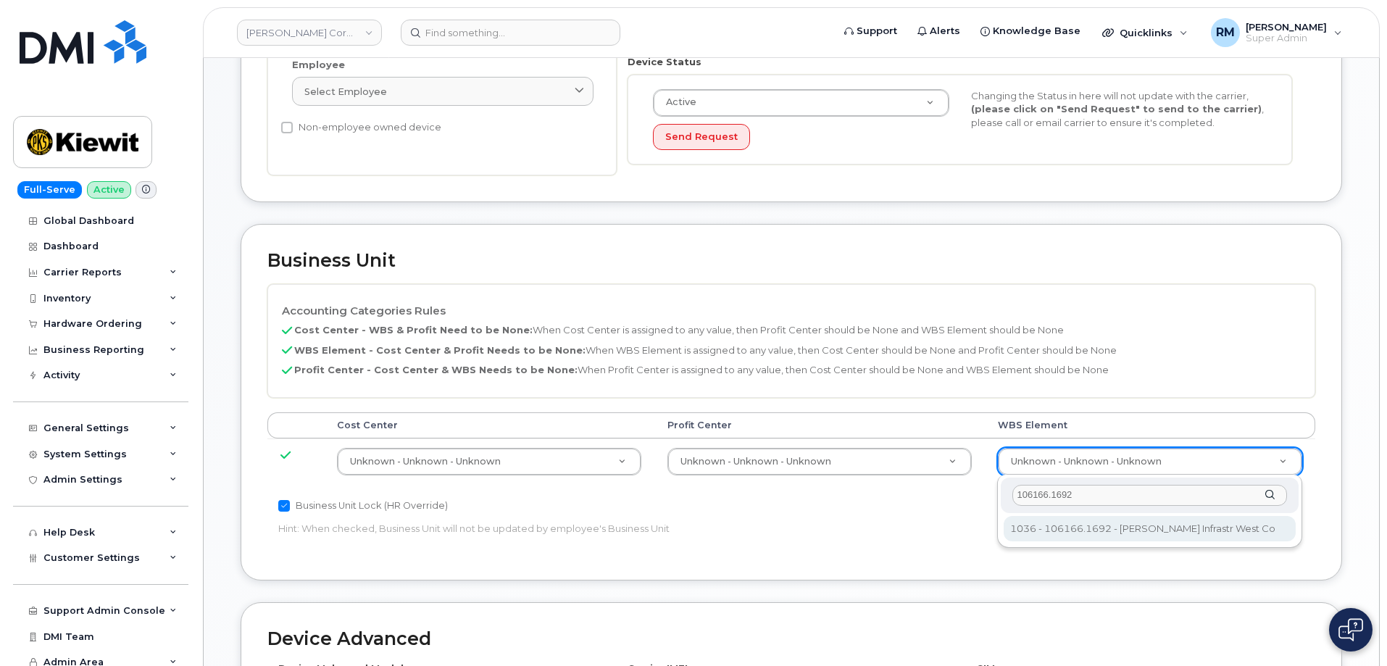
type input "106166.1692"
type input "33464862"
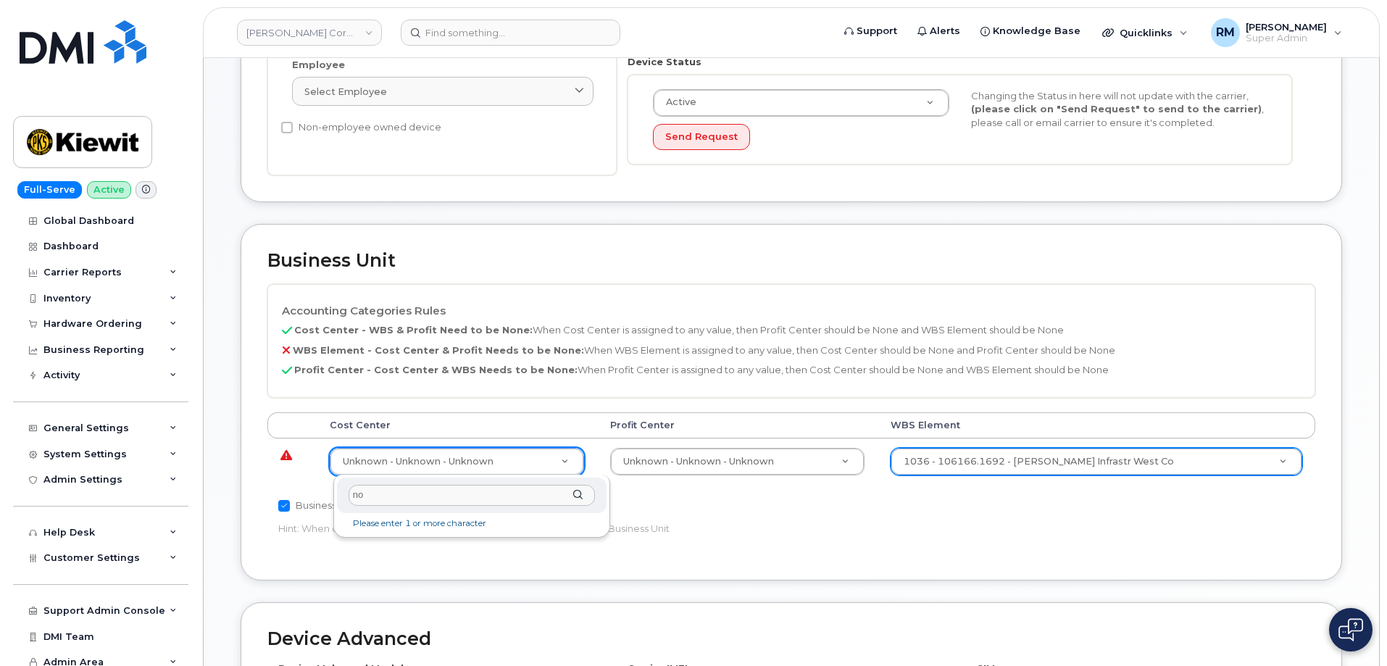
type input "non"
type input "29629358"
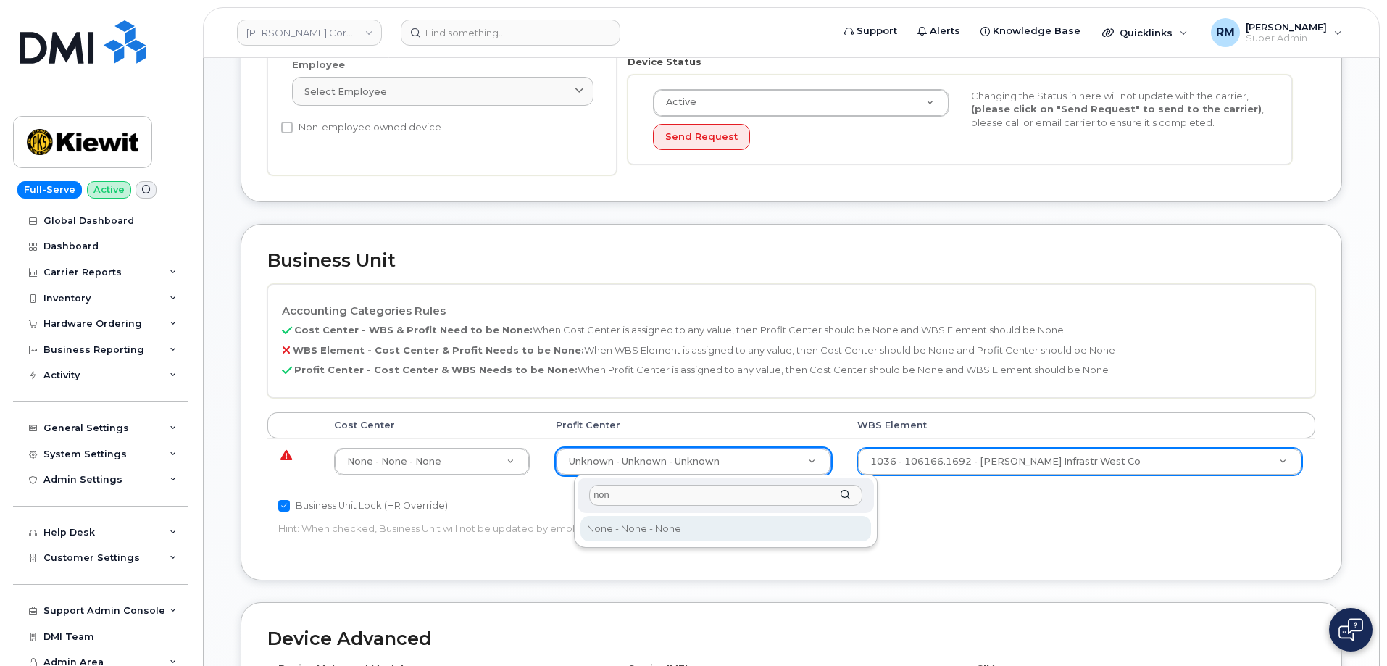
type input "non"
select select "29629357"
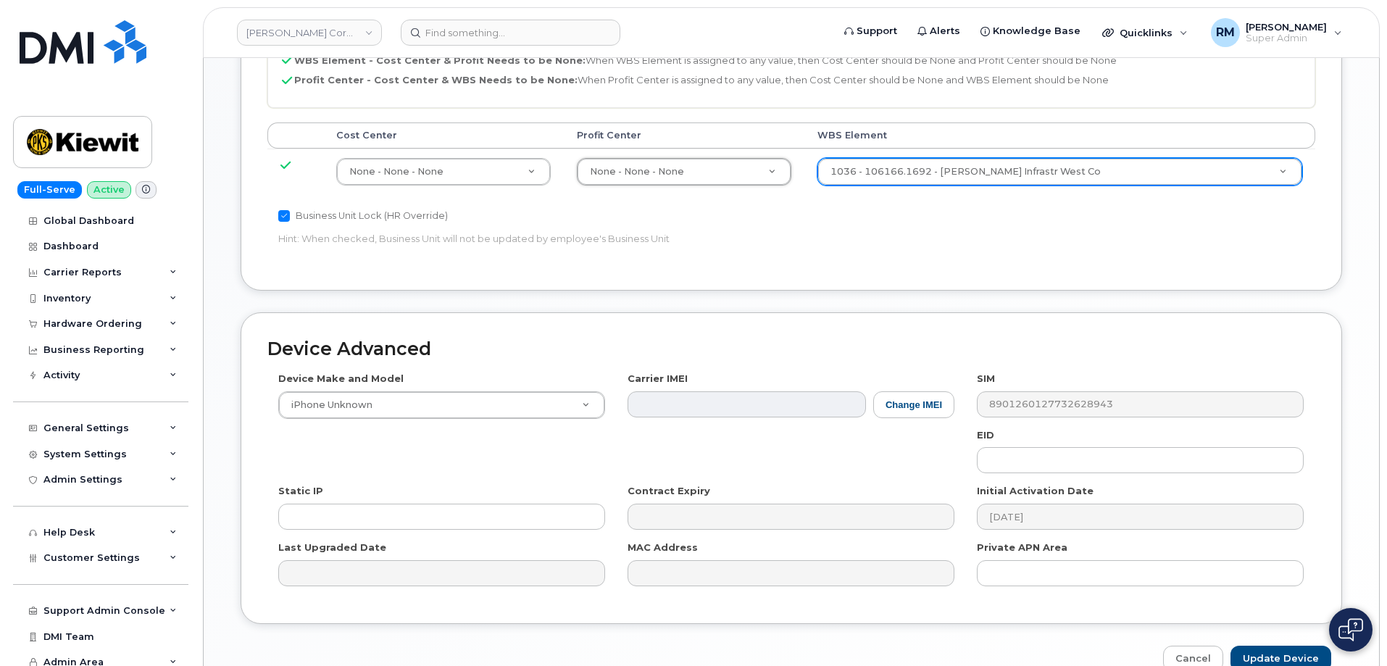
scroll to position [731, 0]
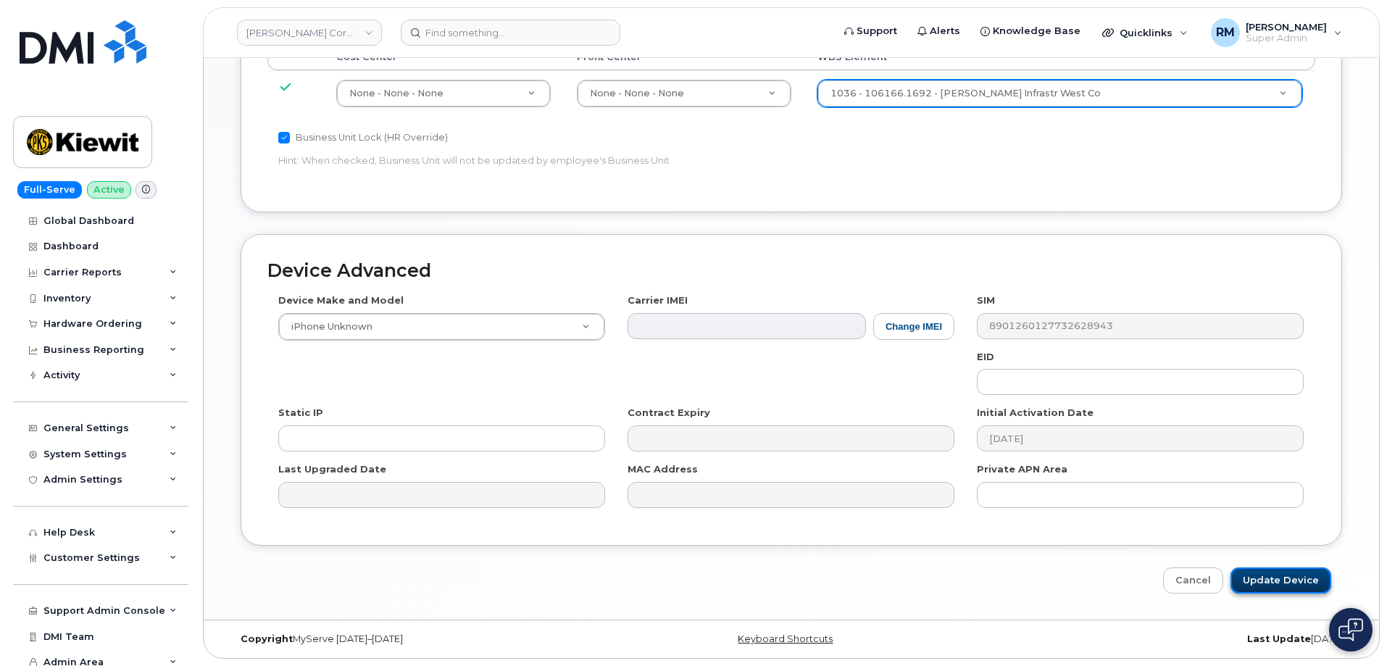
click at [1287, 575] on input "Update Device" at bounding box center [1281, 581] width 101 height 27
type input "Saving..."
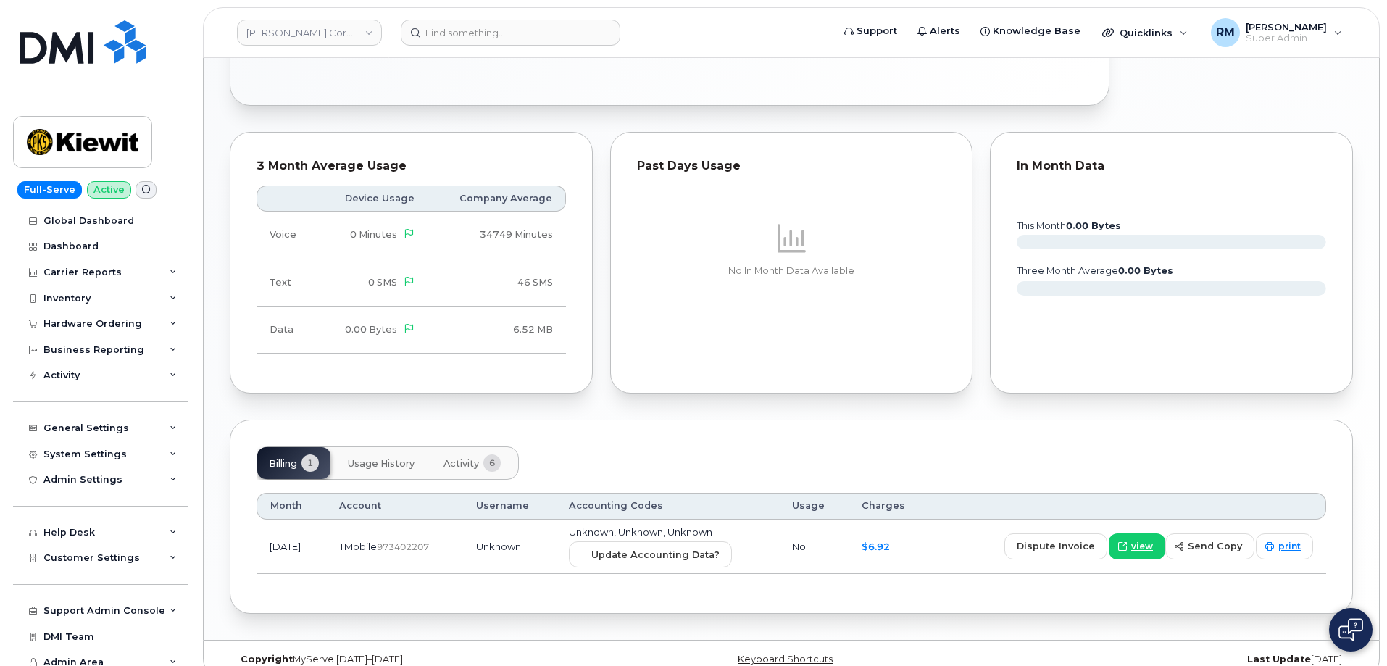
scroll to position [786, 0]
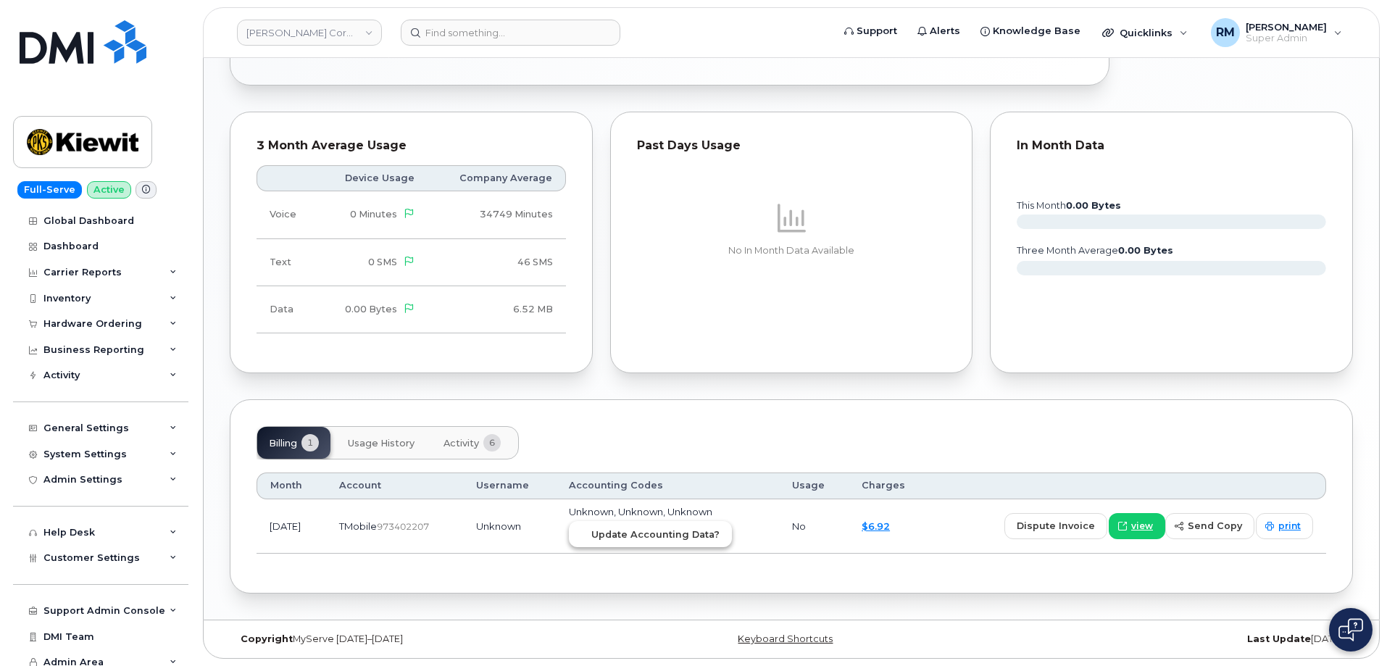
click at [664, 537] on span "Update Accounting Data?" at bounding box center [655, 535] width 128 height 14
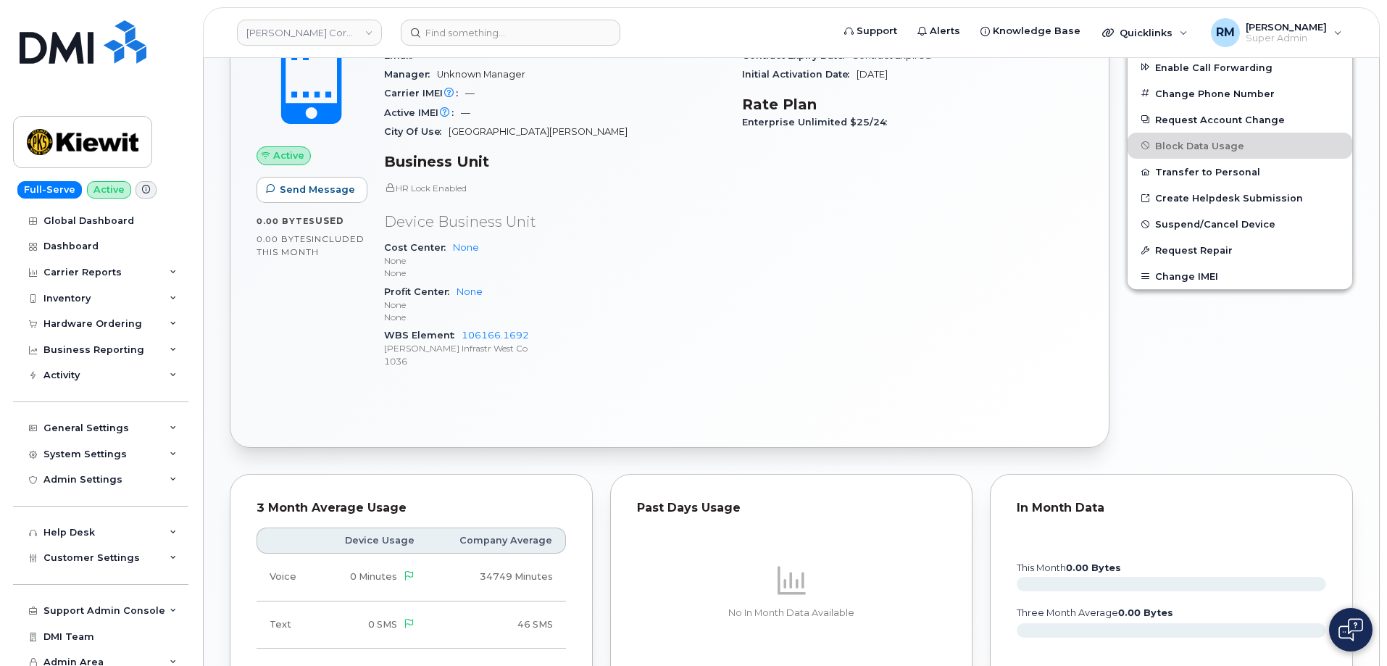
scroll to position [133, 0]
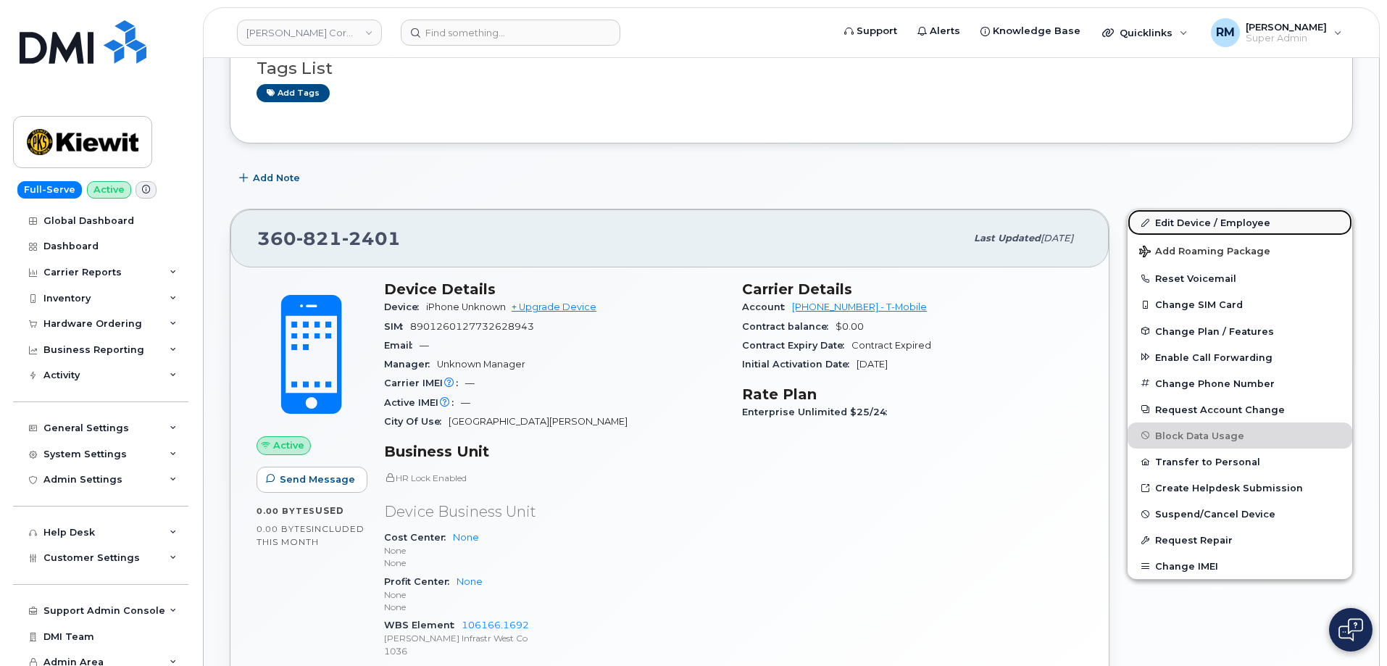
click at [1205, 214] on link "Edit Device / Employee" at bounding box center [1240, 222] width 225 height 26
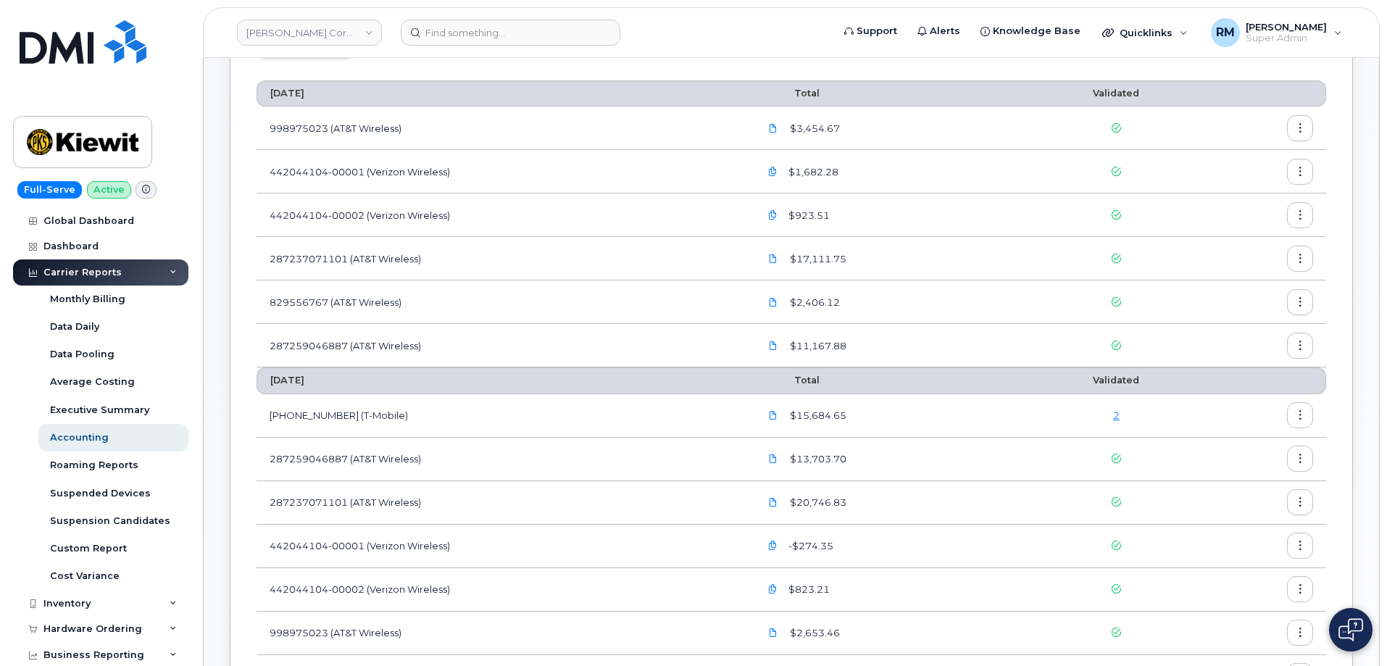
scroll to position [145, 0]
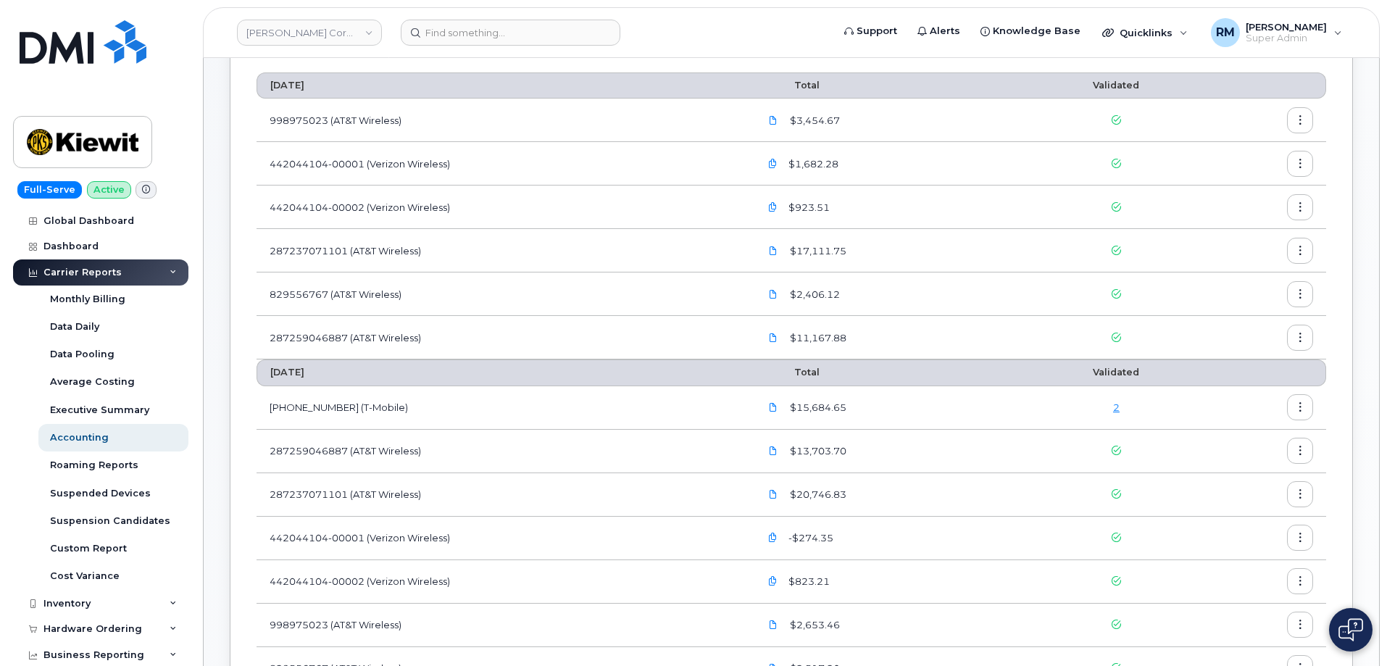
click at [1121, 410] on div "2" at bounding box center [1117, 408] width 146 height 14
click at [1118, 407] on link "2" at bounding box center [1116, 408] width 7 height 12
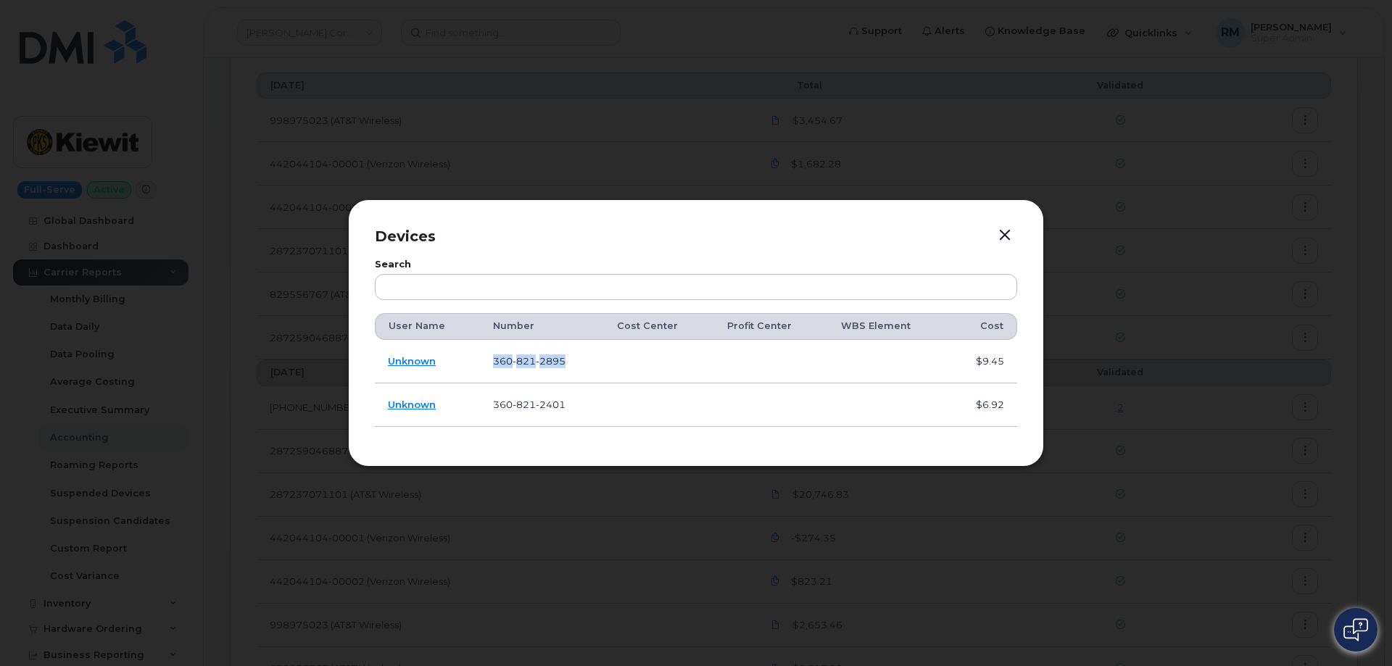
drag, startPoint x: 581, startPoint y: 370, endPoint x: 491, endPoint y: 363, distance: 89.4
click at [491, 363] on td "360 821 2895" at bounding box center [542, 361] width 124 height 43
copy span "360 821 2895"
click at [569, 365] on td "360 821 2895" at bounding box center [542, 361] width 124 height 43
drag, startPoint x: 551, startPoint y: 362, endPoint x: 491, endPoint y: 364, distance: 59.5
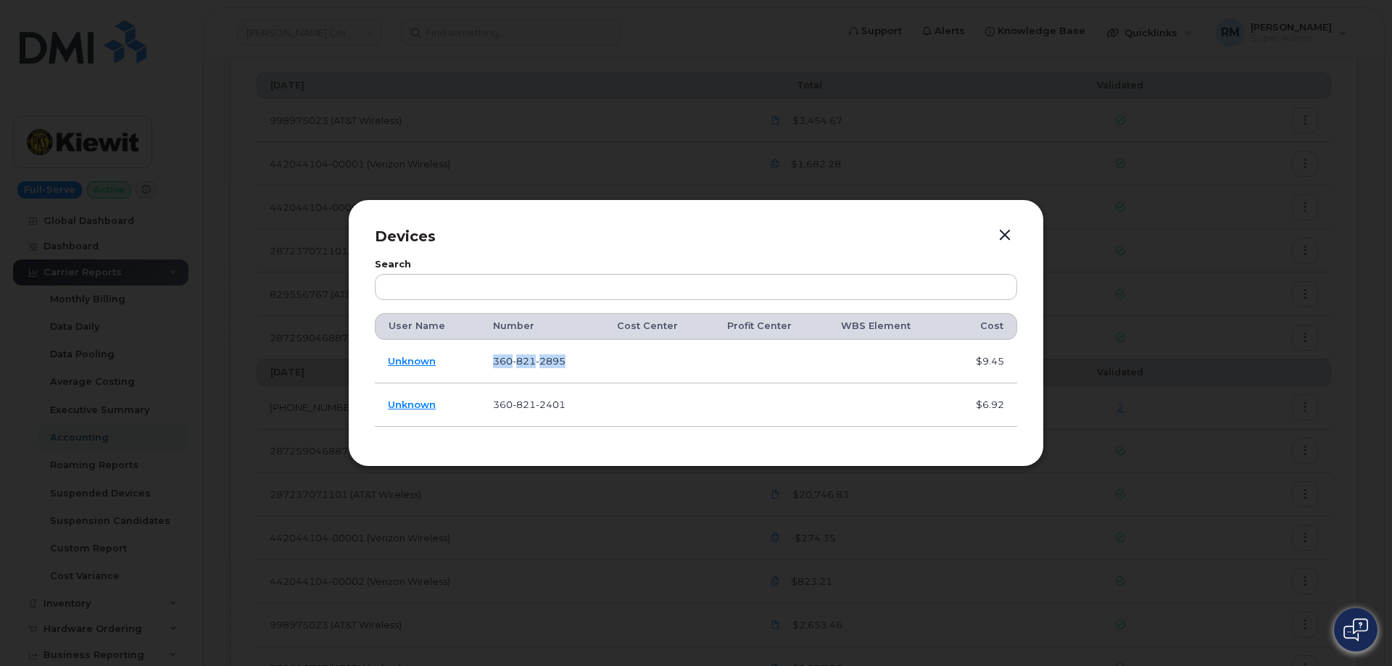
click at [491, 364] on td "360 821 2895" at bounding box center [542, 361] width 124 height 43
click at [421, 361] on link "Unknown" at bounding box center [412, 361] width 48 height 12
click at [1009, 231] on button "button" at bounding box center [1005, 235] width 22 height 20
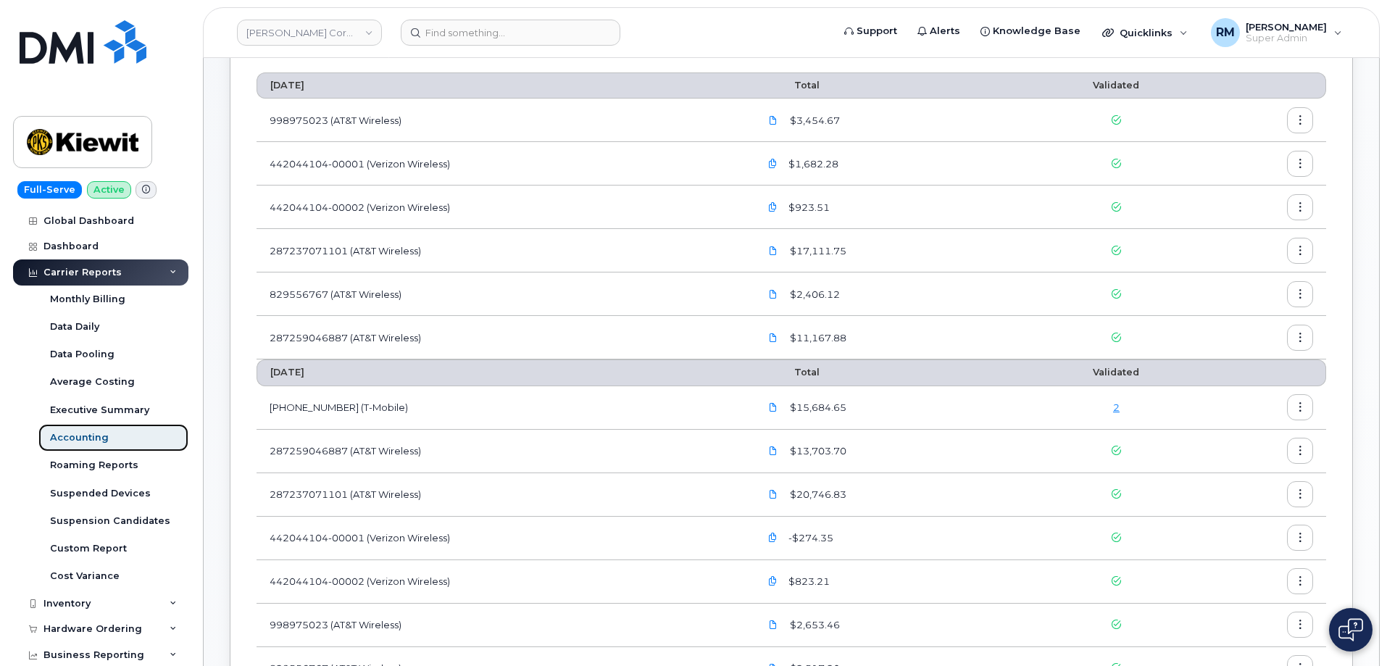
click at [75, 436] on div "Accounting" at bounding box center [79, 437] width 59 height 13
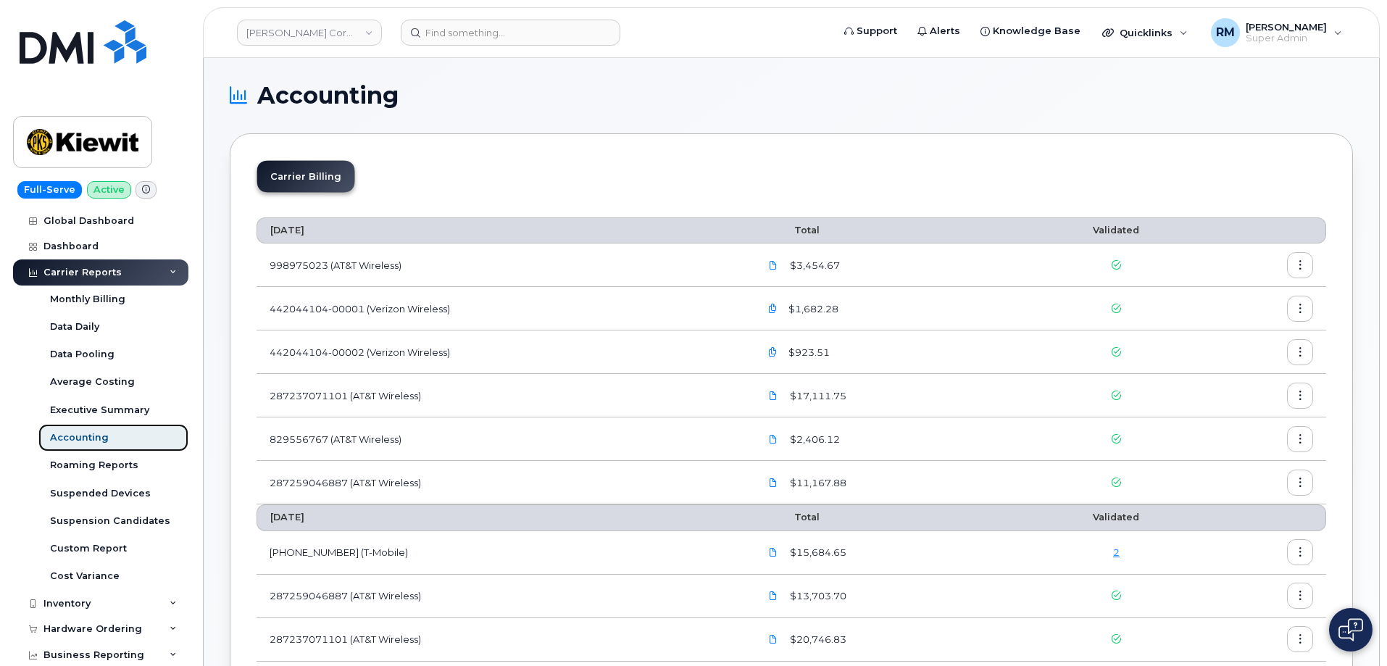
click at [75, 436] on div "Accounting" at bounding box center [79, 437] width 59 height 13
click at [1117, 552] on link "2" at bounding box center [1116, 553] width 7 height 12
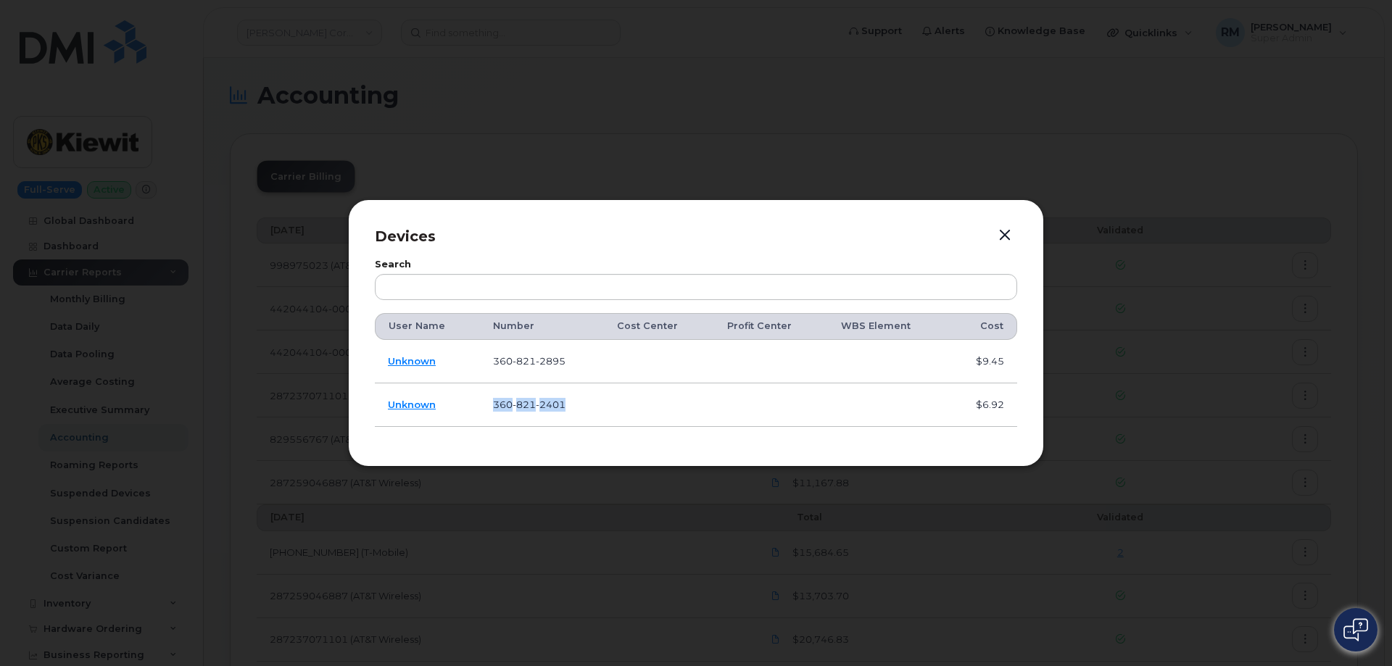
drag, startPoint x: 570, startPoint y: 405, endPoint x: 489, endPoint y: 408, distance: 81.2
click at [489, 408] on td "360 821 2401" at bounding box center [542, 404] width 124 height 43
copy span "360 821 2401"
click at [1002, 232] on button "button" at bounding box center [1005, 235] width 22 height 20
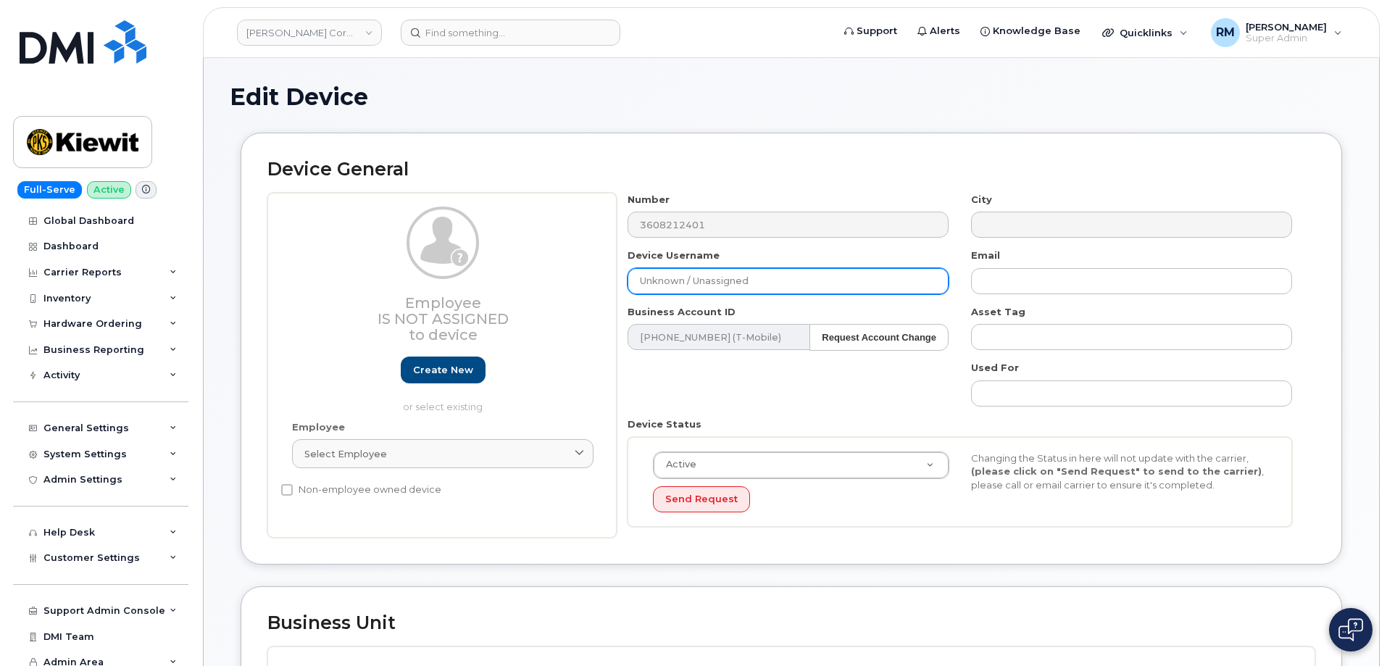
drag, startPoint x: 800, startPoint y: 286, endPoint x: 549, endPoint y: 288, distance: 250.8
click at [551, 288] on div "Employee Is not assigned to device Create new or select existing Employee Selec…" at bounding box center [791, 366] width 1048 height 346
paste input "[PERSON_NAME]"
type input "[PERSON_NAME]"
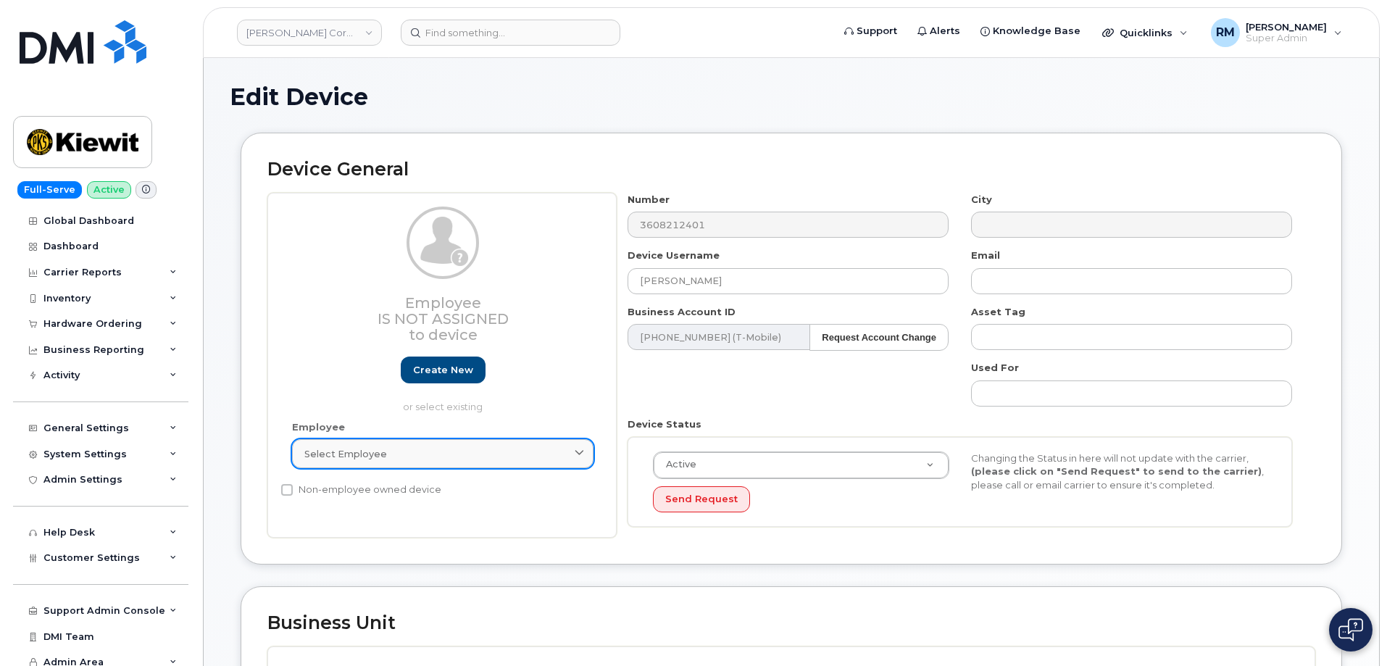
click at [483, 447] on div "Select employee" at bounding box center [442, 454] width 277 height 14
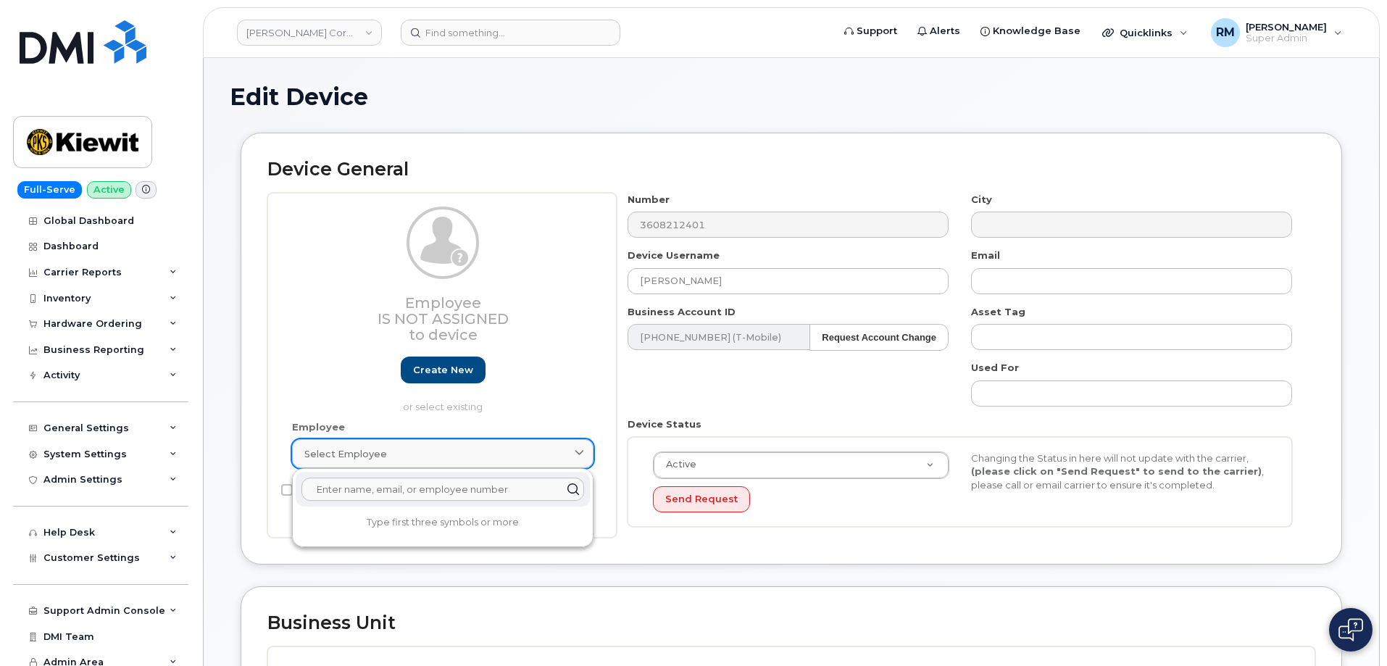
paste input "[PERSON_NAME]"
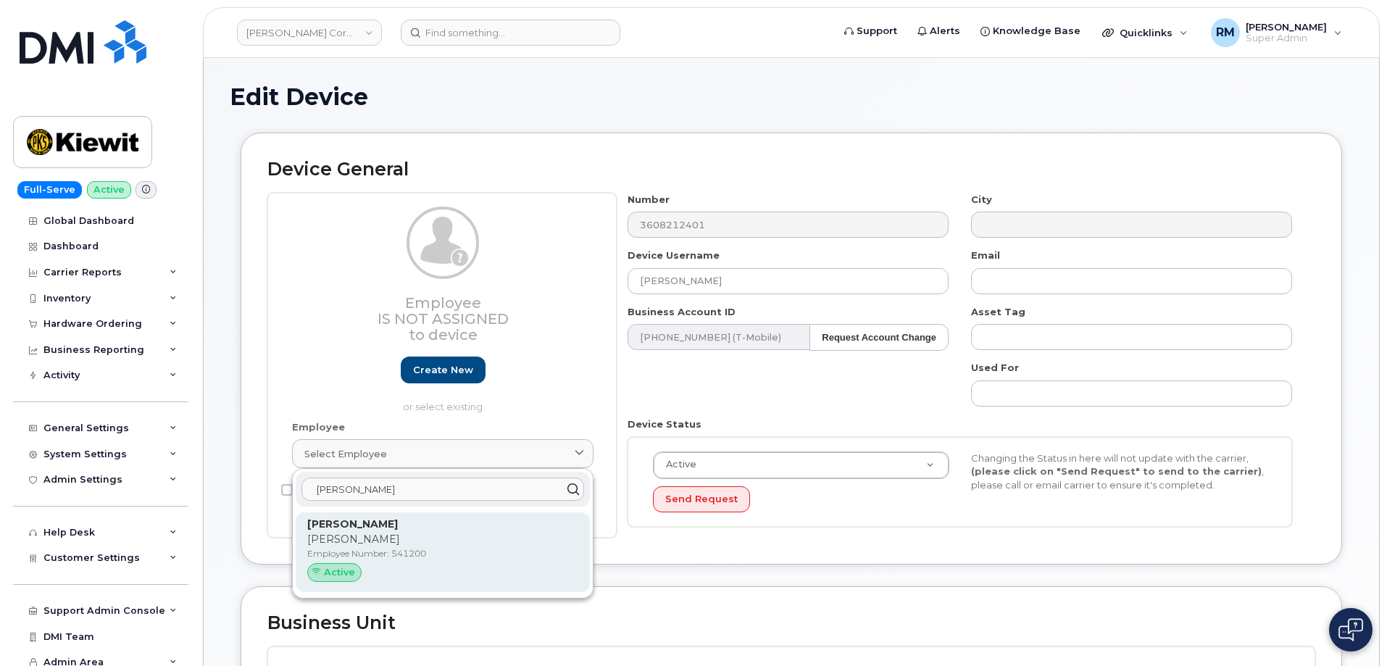
type input "[PERSON_NAME]"
click at [422, 525] on p "[PERSON_NAME]" at bounding box center [442, 524] width 271 height 15
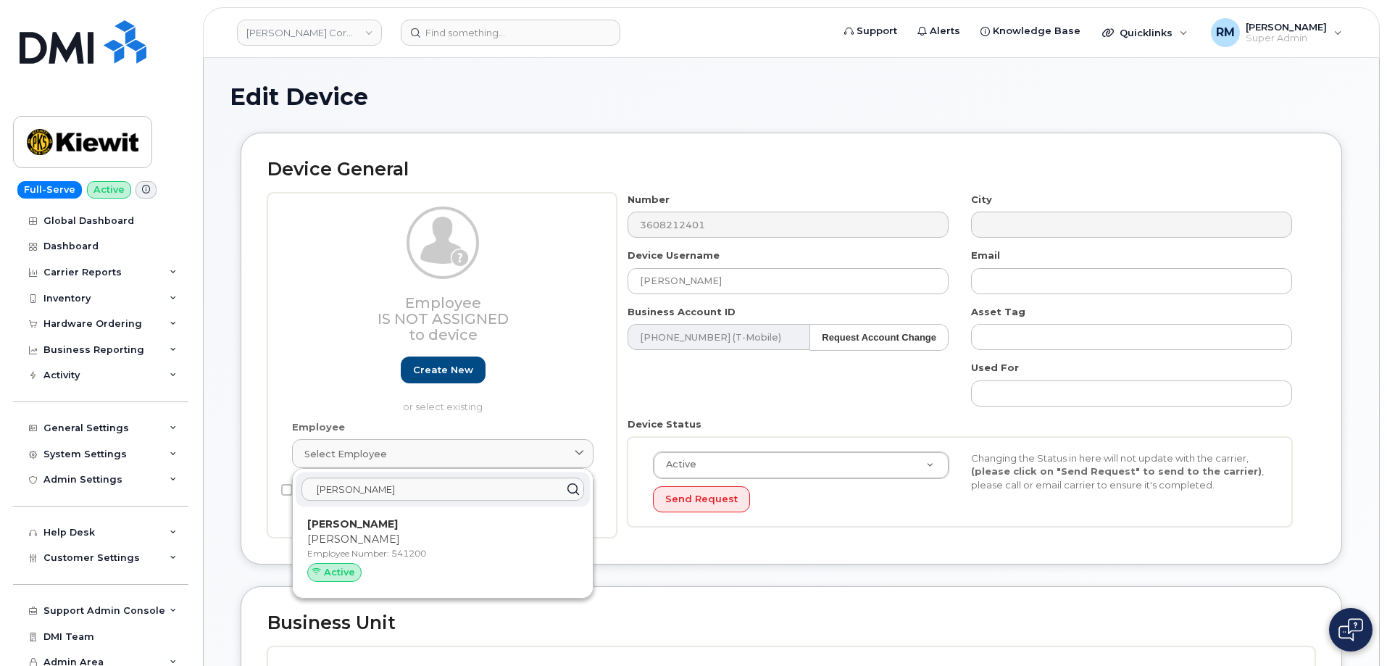
type input "nicholas.chrone@kiewit.com"
type input "541200"
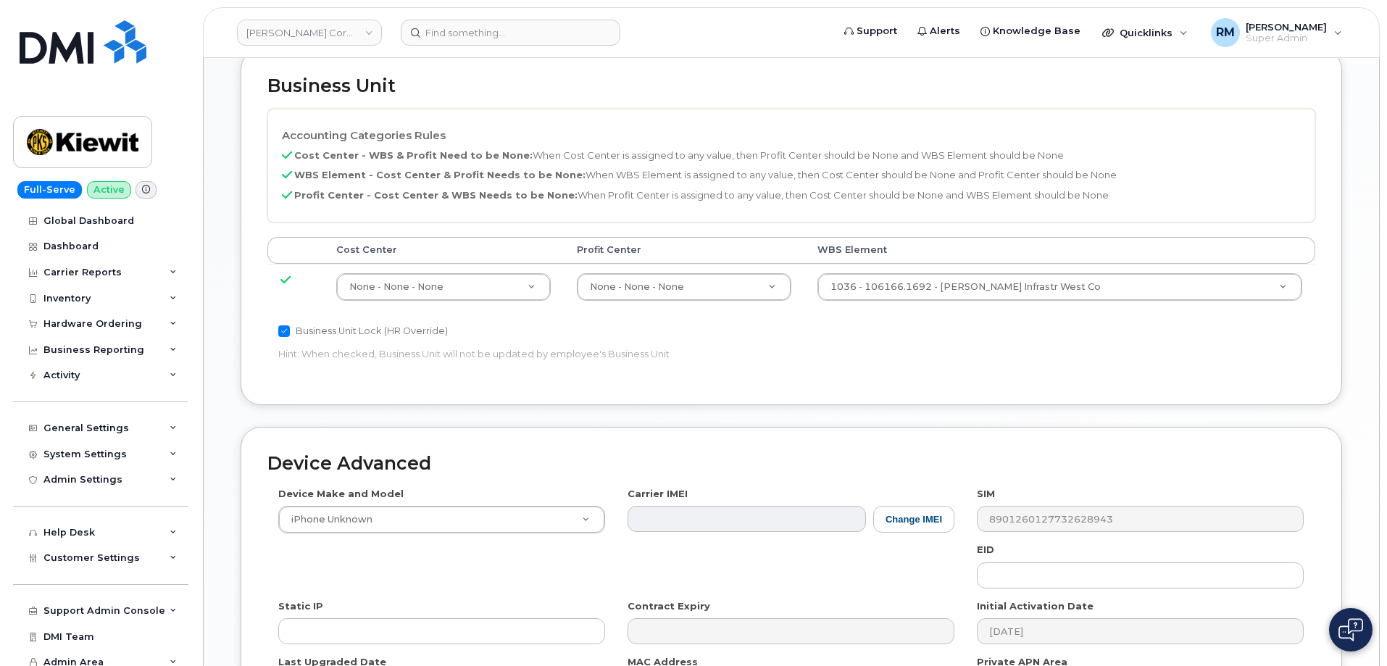
scroll to position [792, 0]
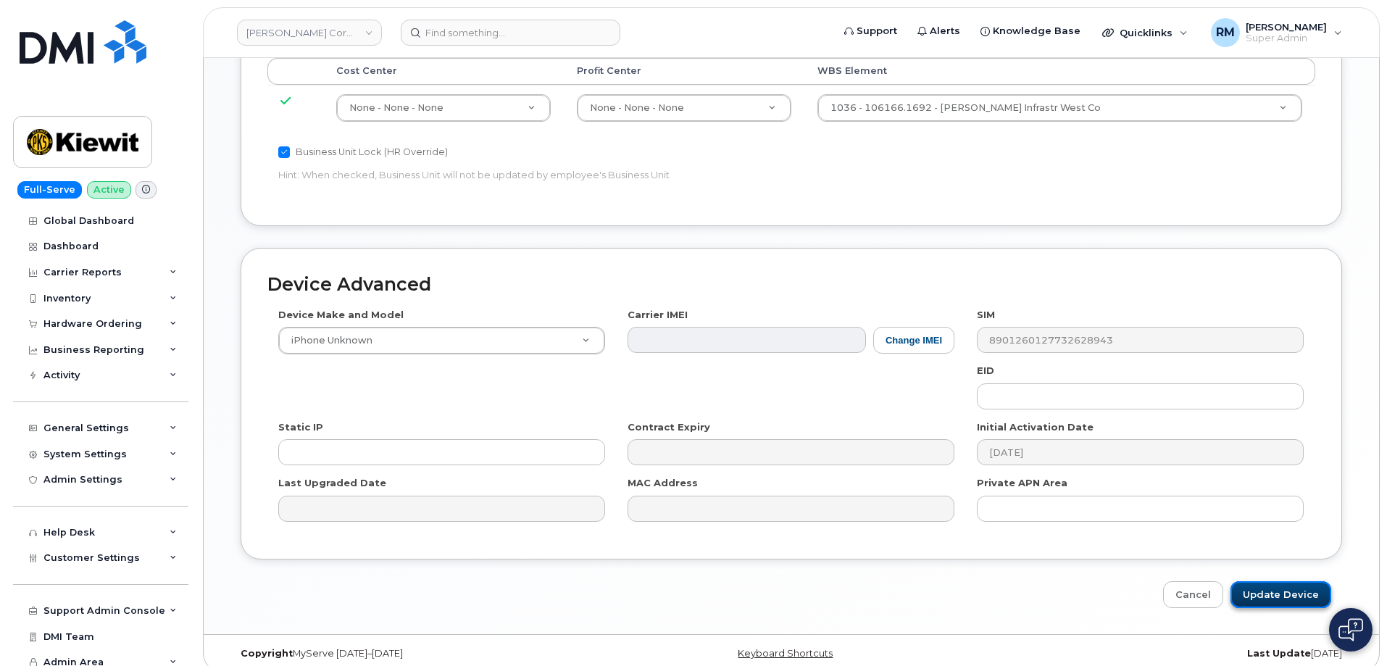
click at [1293, 581] on input "Update Device" at bounding box center [1281, 594] width 101 height 27
type input "Saving..."
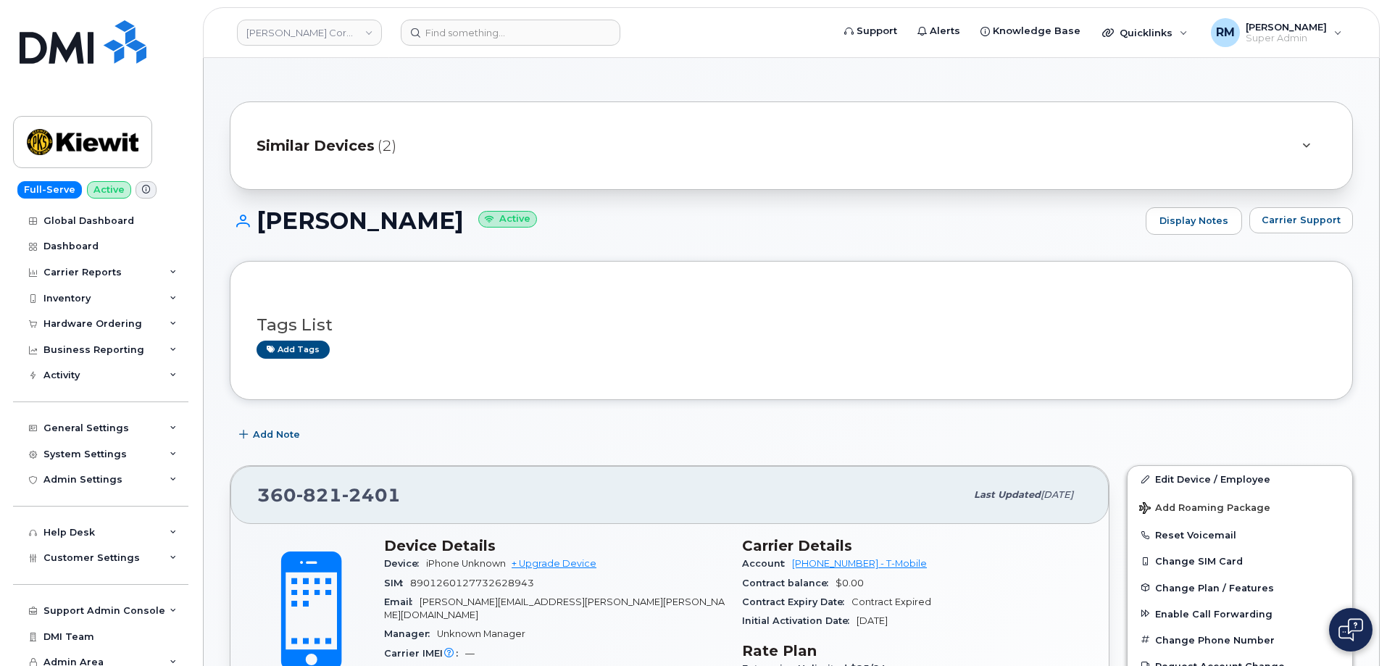
click at [515, 337] on div "Tags List Add tags" at bounding box center [792, 331] width 1070 height 56
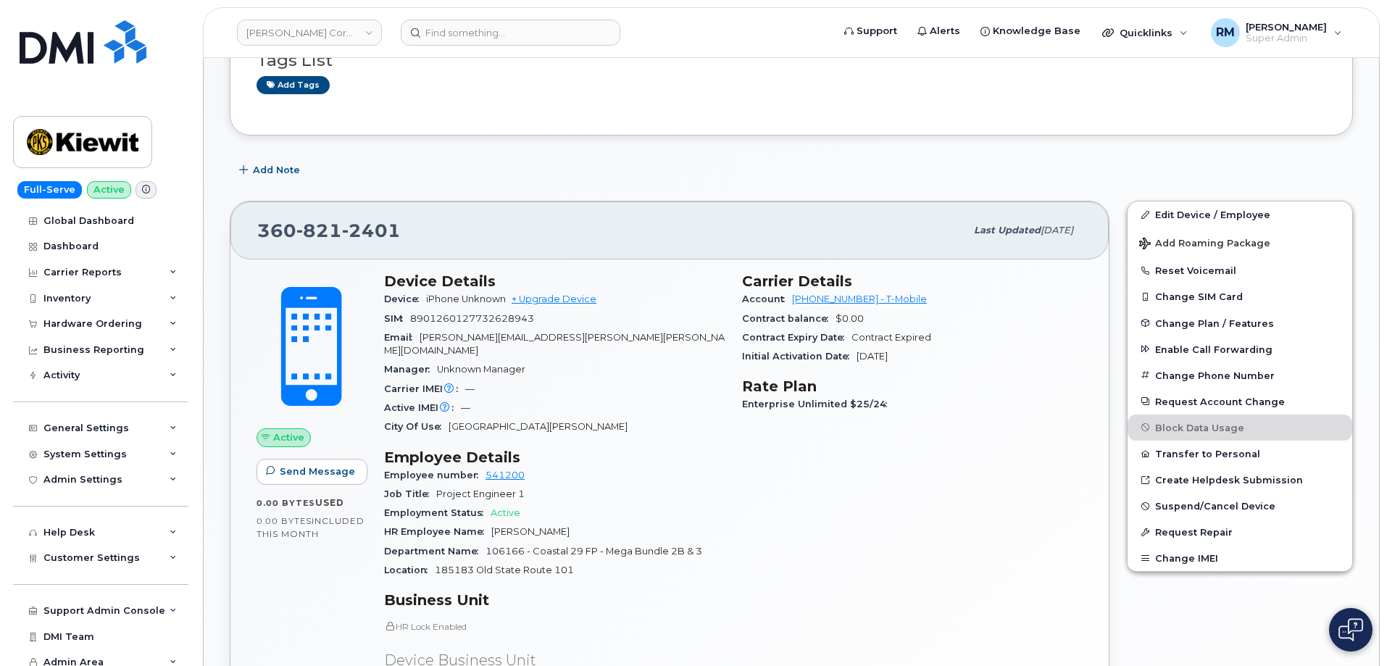
scroll to position [290, 0]
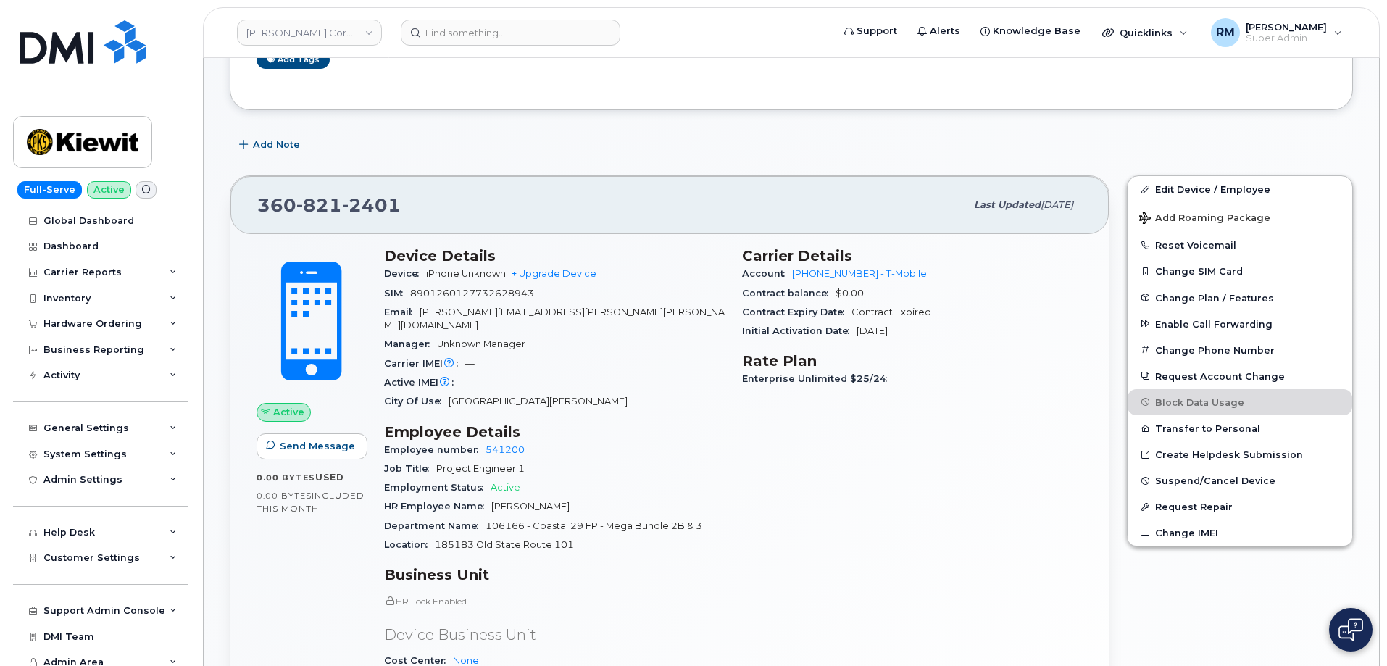
click at [465, 296] on span "8901260127732628943" at bounding box center [472, 293] width 124 height 11
copy span "8901260127732628943"
click at [671, 354] on div "Carrier IMEI Carrier IMEI is reported during the last billing cycle or change o…" at bounding box center [554, 363] width 341 height 19
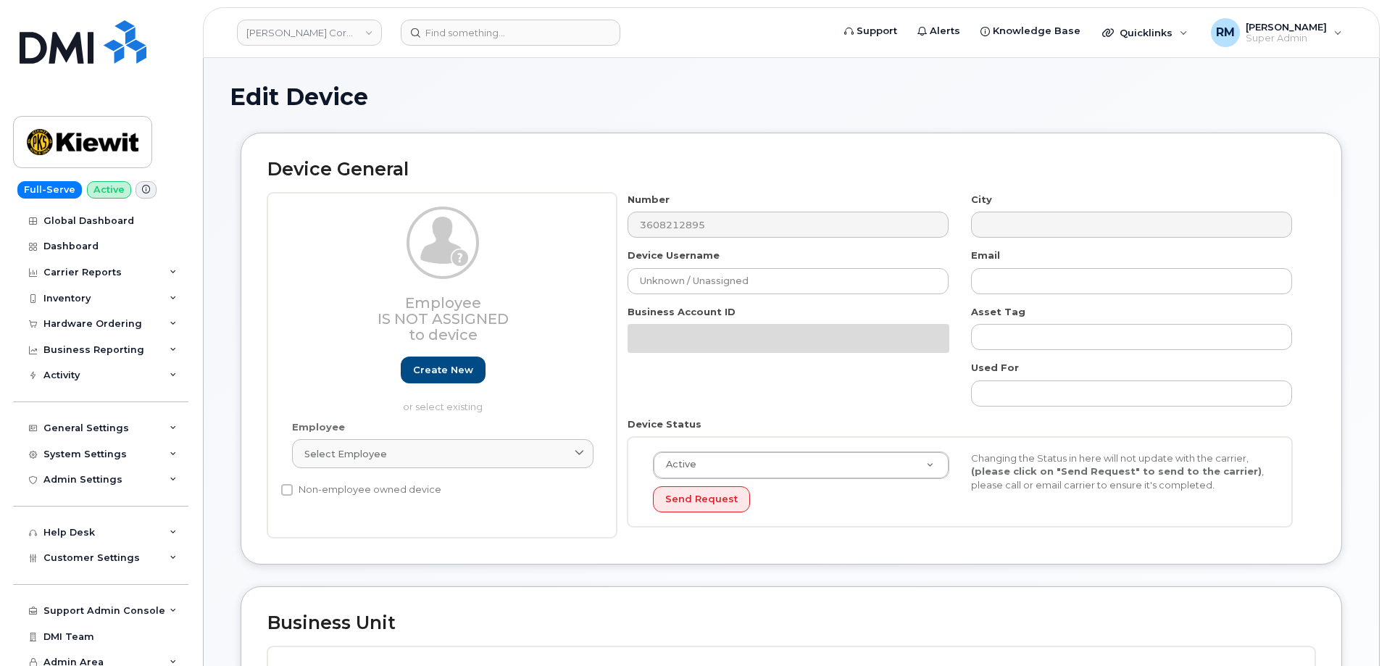
select select "29584743"
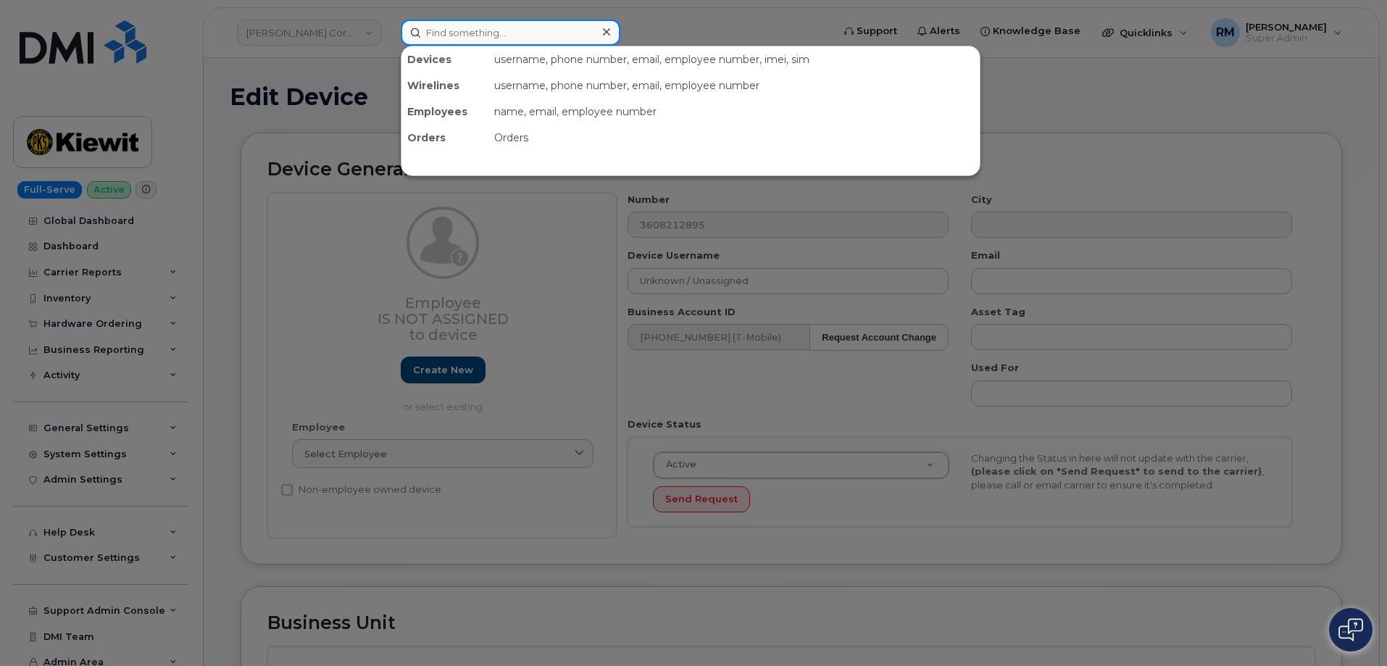
click at [457, 37] on input at bounding box center [511, 33] width 220 height 26
paste input "3608212895"
type input "3608212895"
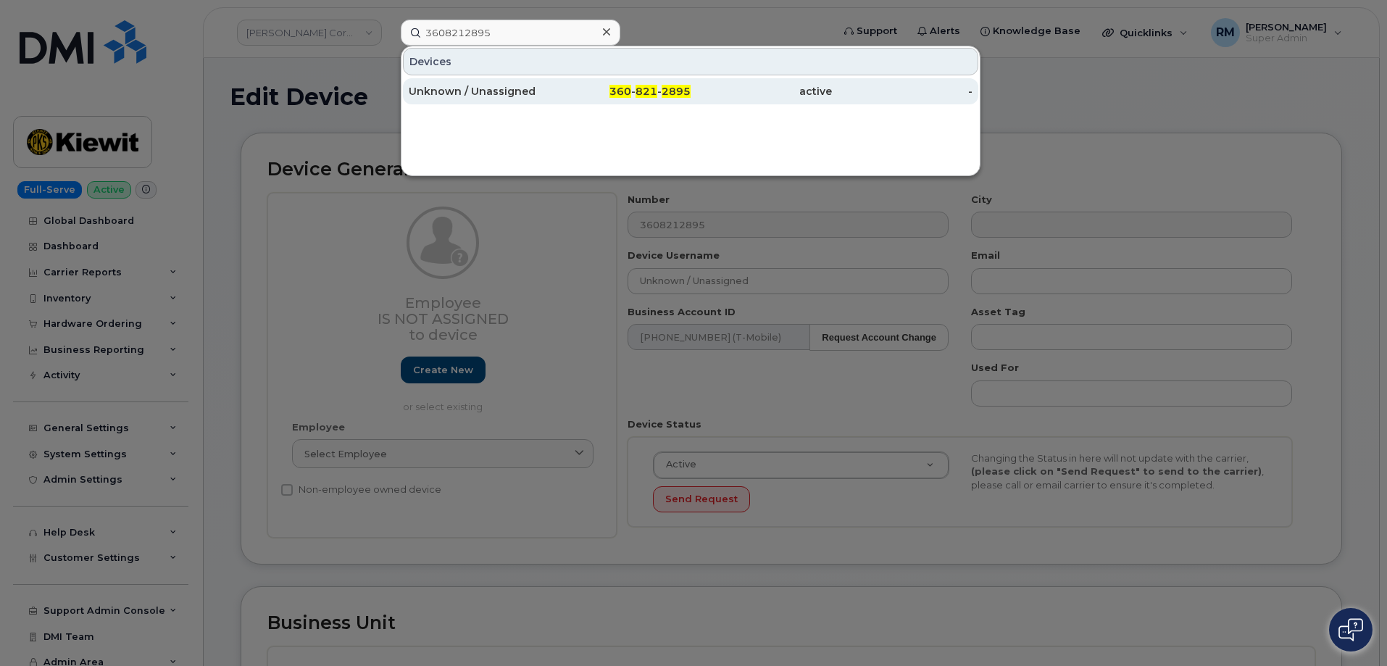
click at [473, 96] on div "Unknown / Unassigned" at bounding box center [479, 91] width 141 height 14
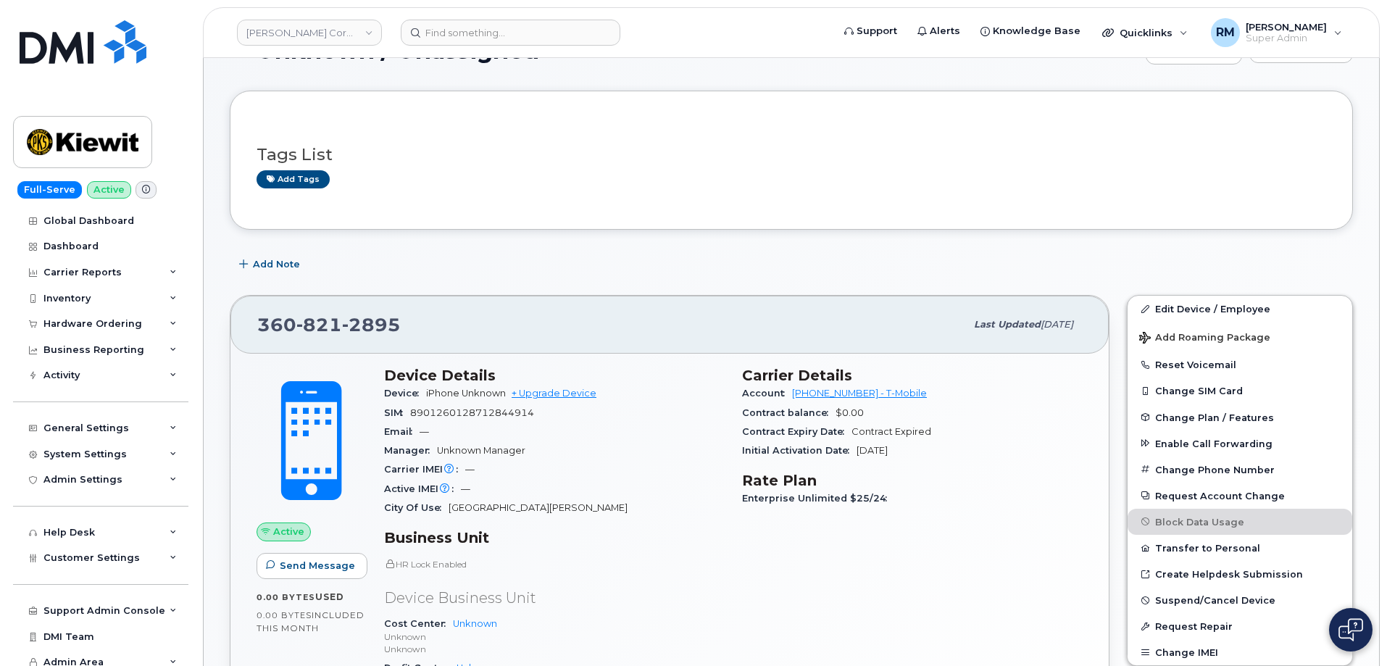
scroll to position [72, 0]
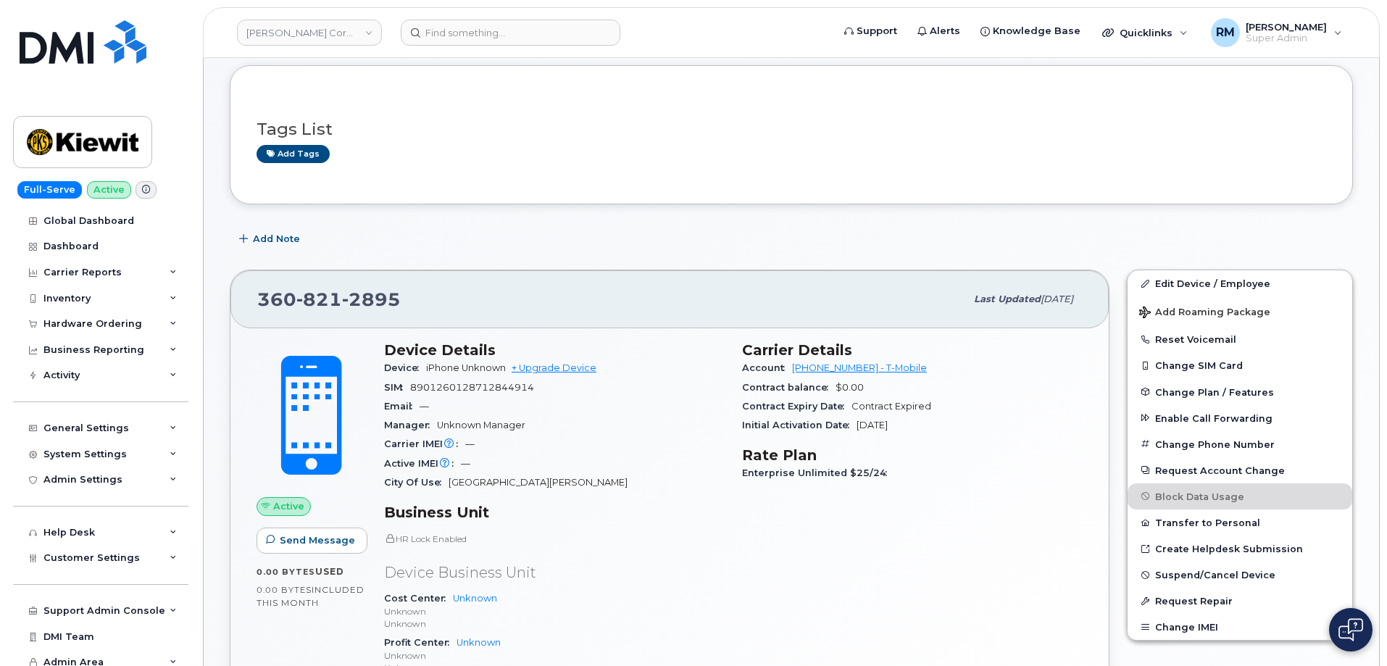
click at [485, 386] on span "8901260128712844914" at bounding box center [472, 387] width 124 height 11
copy span "8901260128712844914"
click at [479, 383] on span "8901260128712844914" at bounding box center [472, 387] width 124 height 11
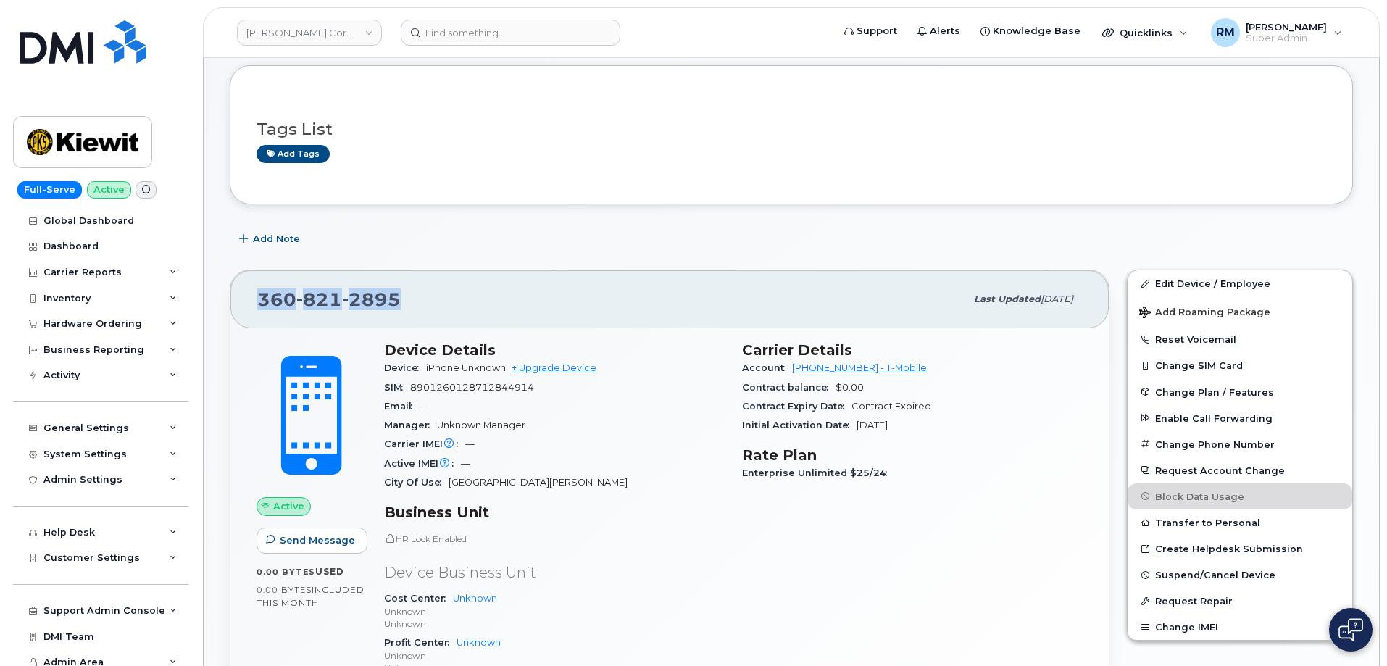
drag, startPoint x: 404, startPoint y: 297, endPoint x: 253, endPoint y: 305, distance: 151.7
click at [253, 305] on div "360 821 2895 Last updated Aug 21, 2025" at bounding box center [670, 299] width 879 height 58
copy span "360 821 2895"
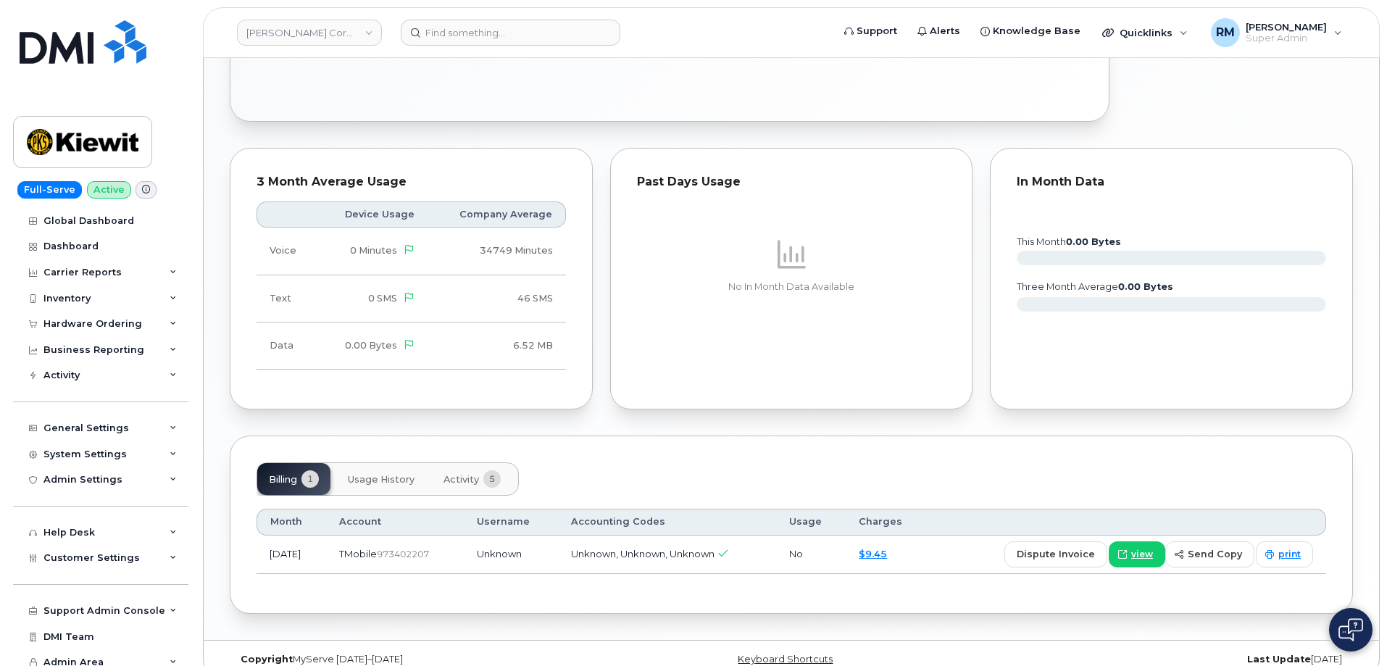
scroll to position [770, 0]
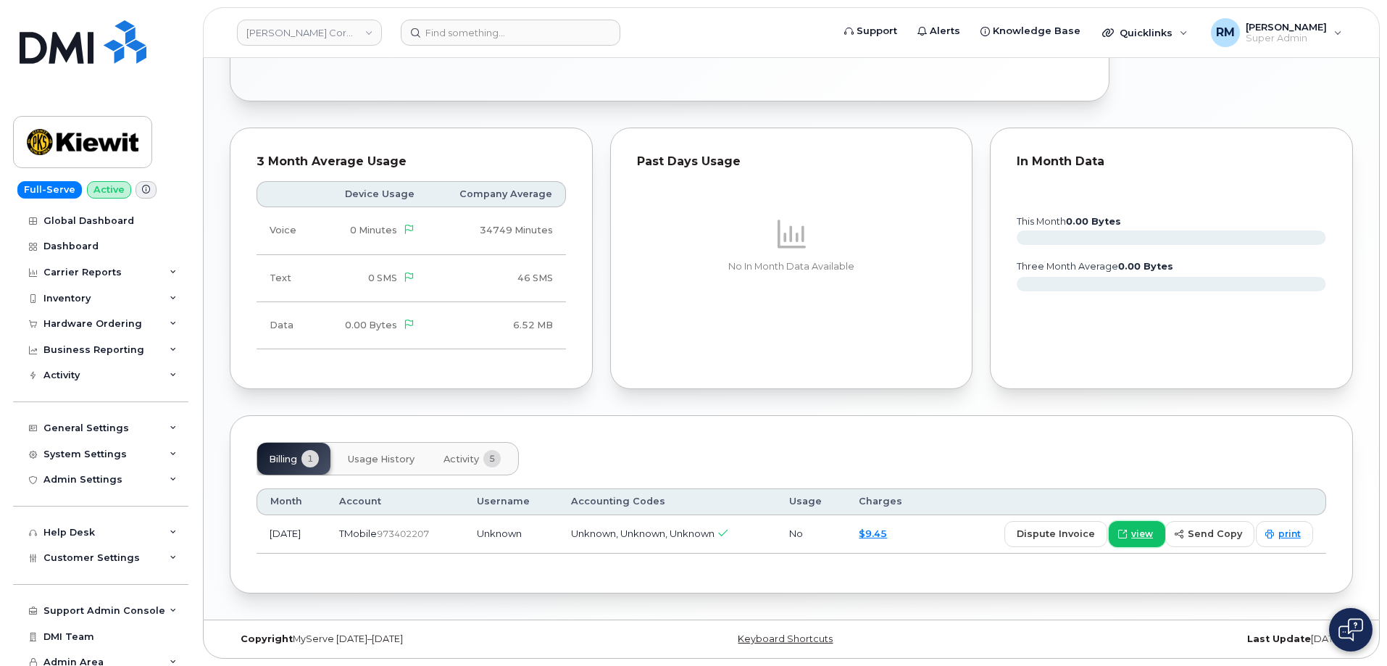
click at [1144, 543] on link "view" at bounding box center [1137, 534] width 57 height 26
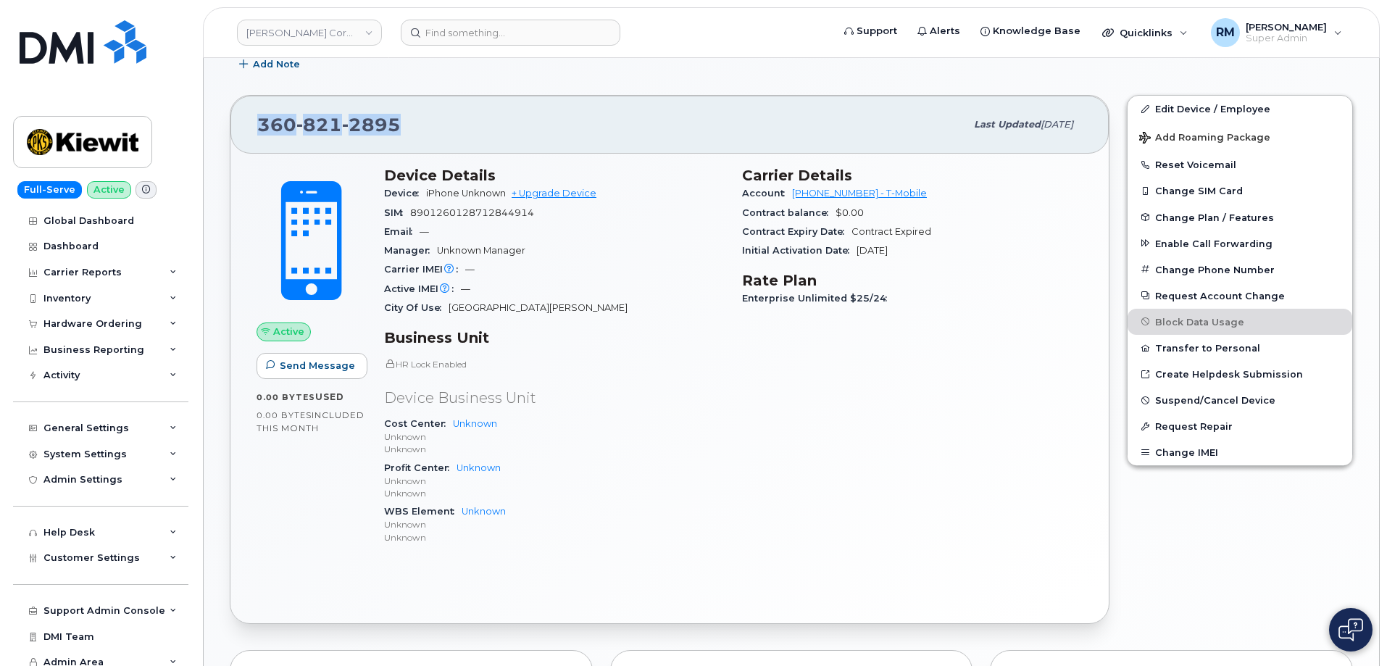
scroll to position [190, 0]
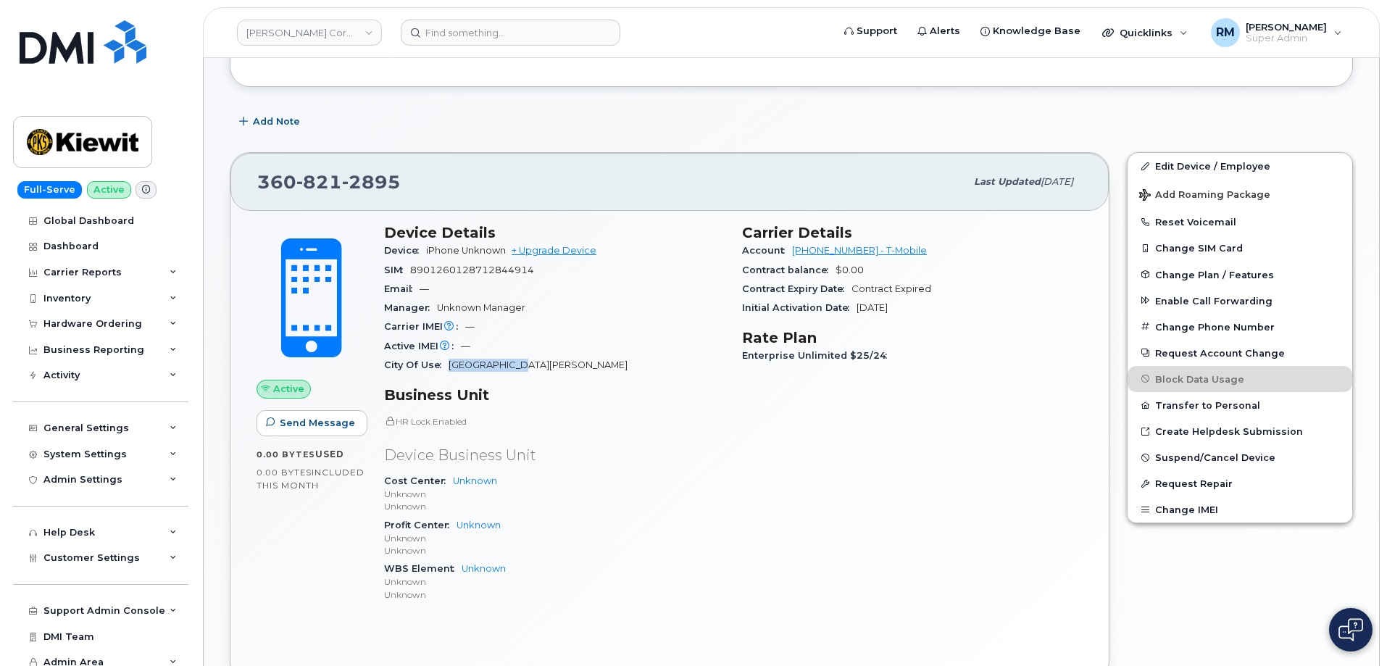
drag, startPoint x: 528, startPoint y: 367, endPoint x: 445, endPoint y: 373, distance: 82.8
click at [445, 373] on div "City Of Use Port Townsend" at bounding box center [554, 365] width 341 height 19
copy span "Port Townsend"
drag, startPoint x: 407, startPoint y: 186, endPoint x: 243, endPoint y: 183, distance: 164.6
click at [243, 183] on div "360 821 2895 Last updated Aug 21, 2025" at bounding box center [670, 182] width 879 height 58
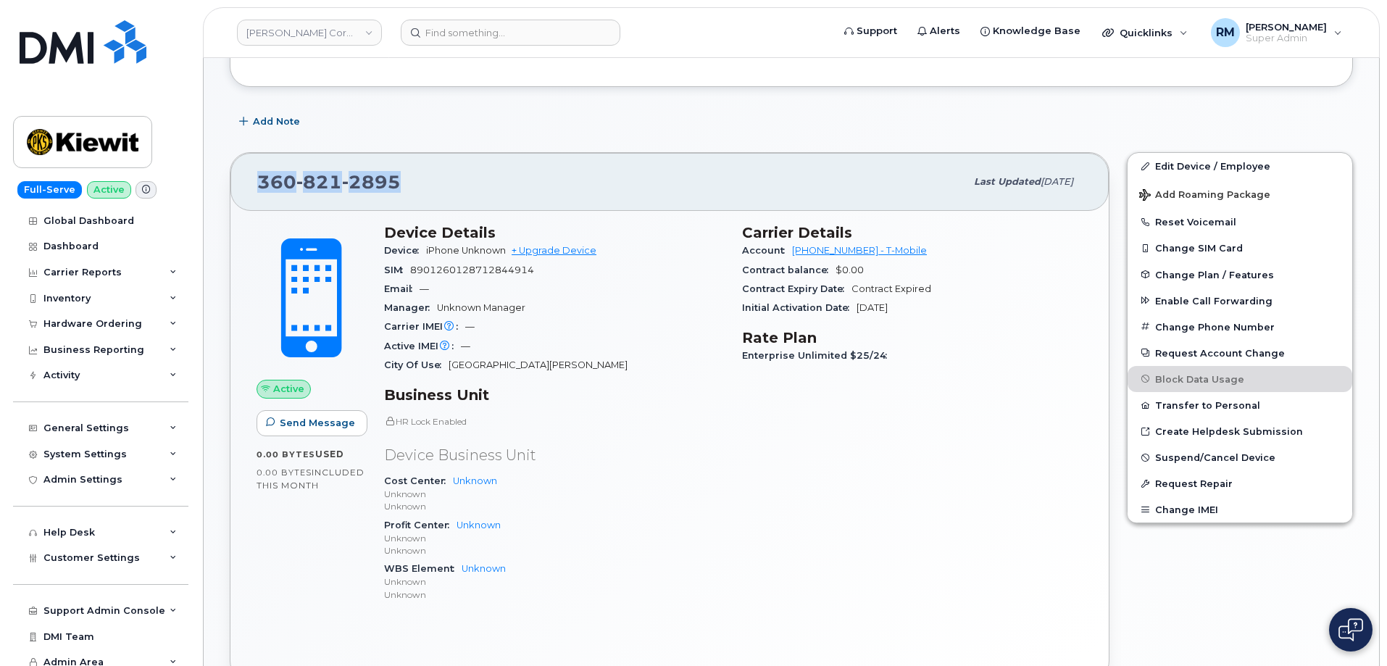
copy span "360 821 2895"
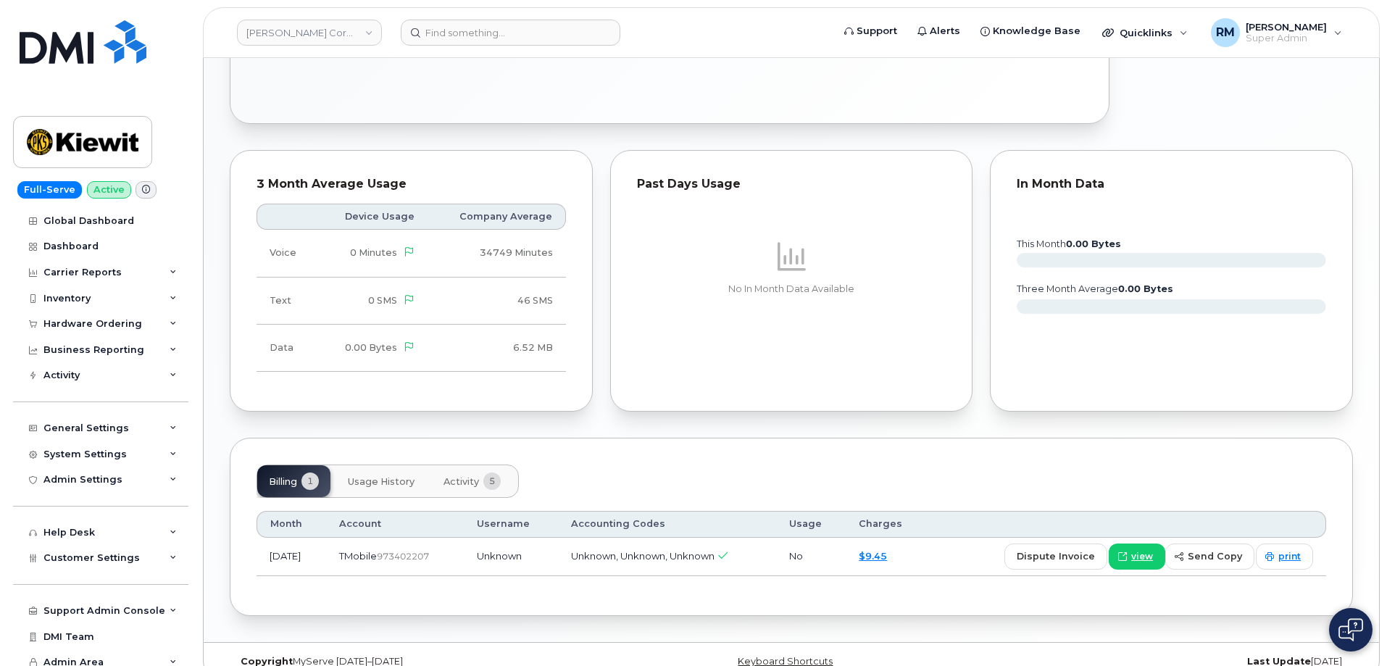
scroll to position [770, 0]
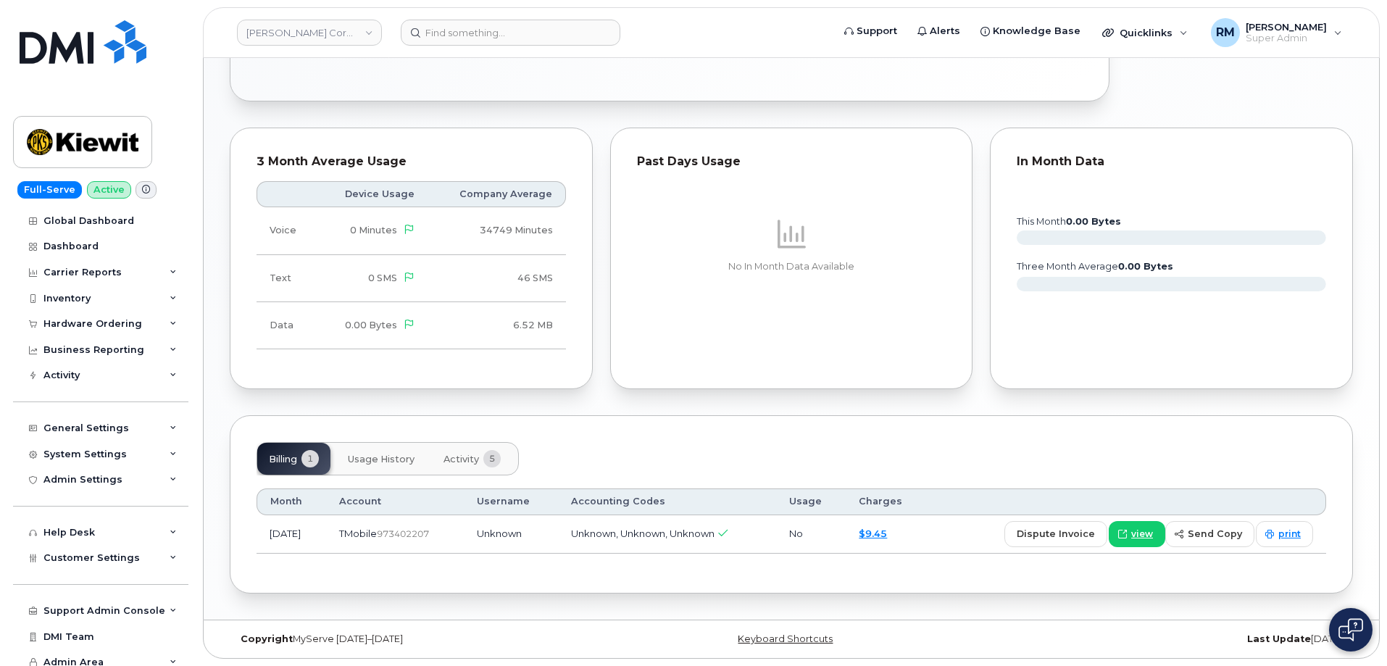
click at [465, 468] on button "Activity 5" at bounding box center [472, 459] width 80 height 32
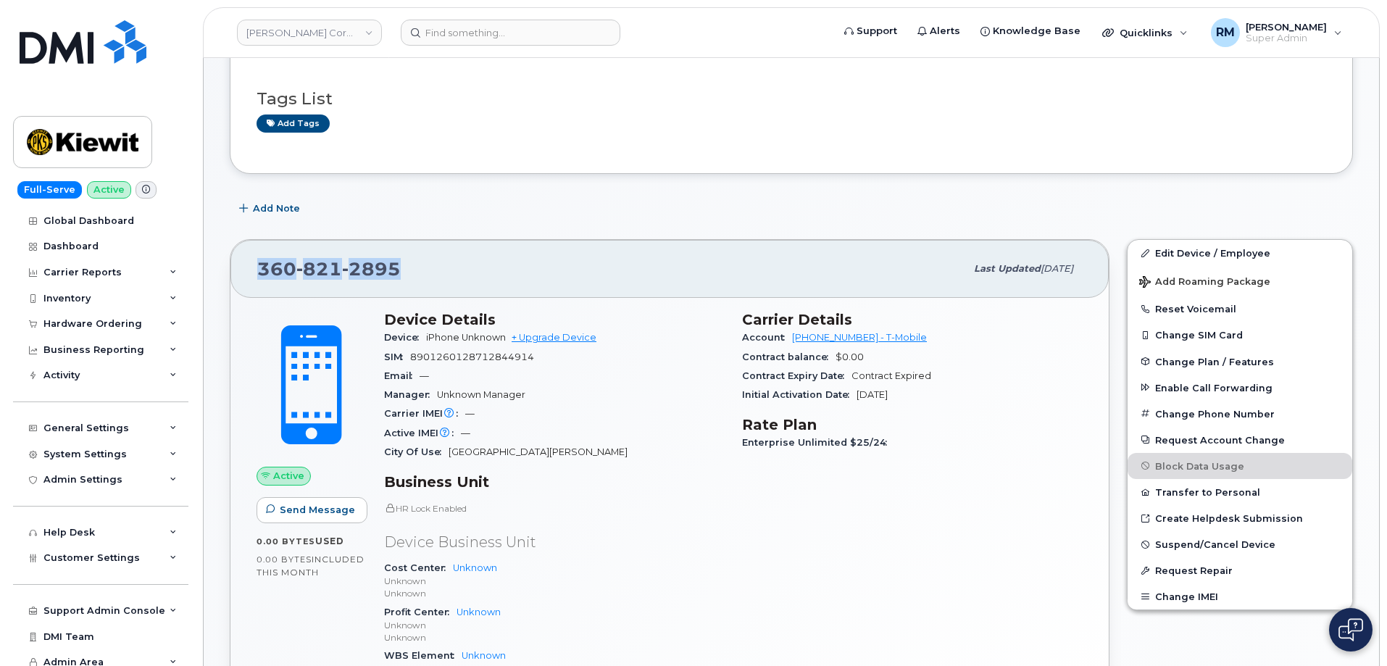
scroll to position [94, 0]
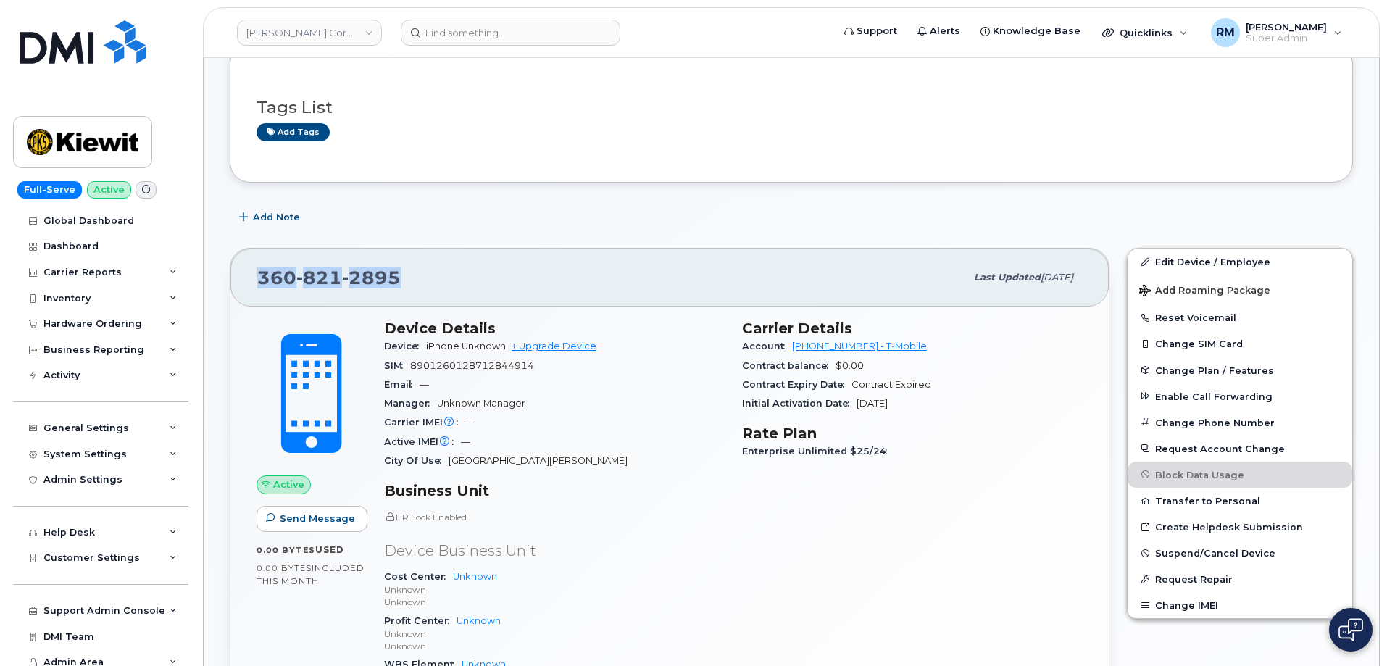
click at [398, 284] on span "2895" at bounding box center [371, 278] width 59 height 22
drag, startPoint x: 305, startPoint y: 283, endPoint x: 242, endPoint y: 285, distance: 63.1
click at [242, 285] on div "360 821 2895 Last updated Aug 21, 2025" at bounding box center [670, 278] width 879 height 58
click at [649, 162] on div "Tags List Add tags" at bounding box center [792, 112] width 1124 height 139
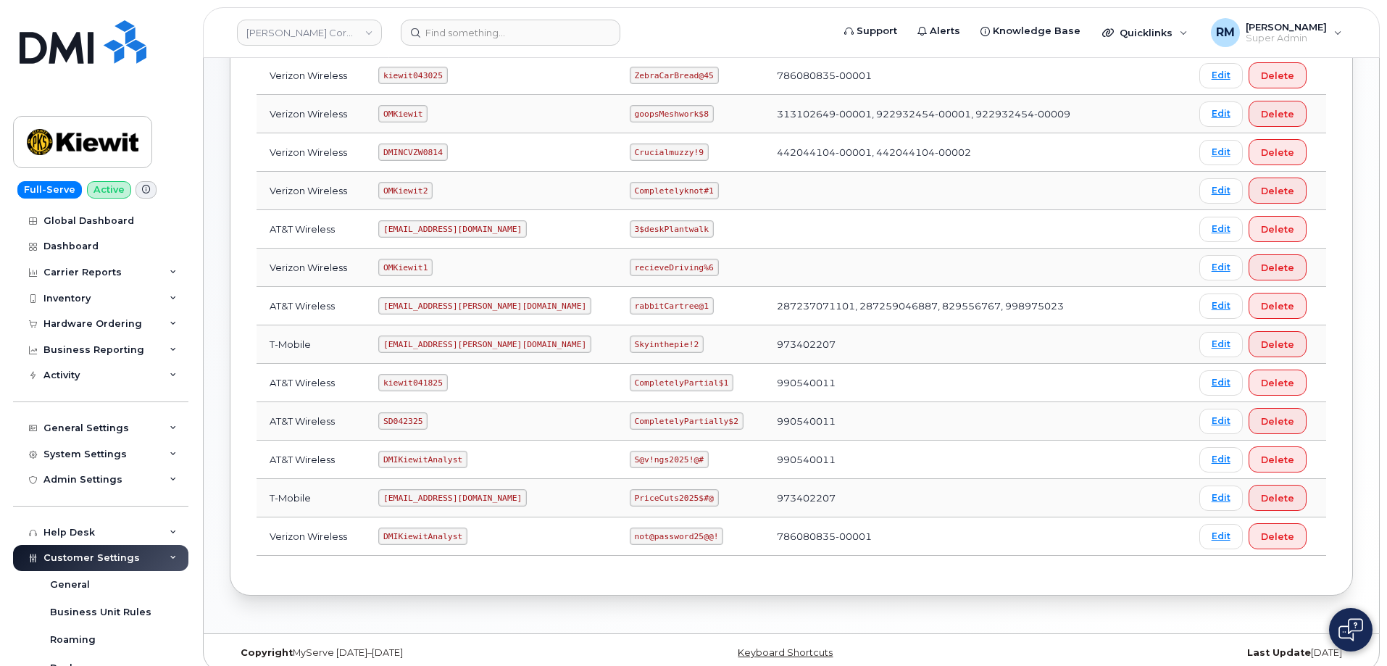
scroll to position [288, 0]
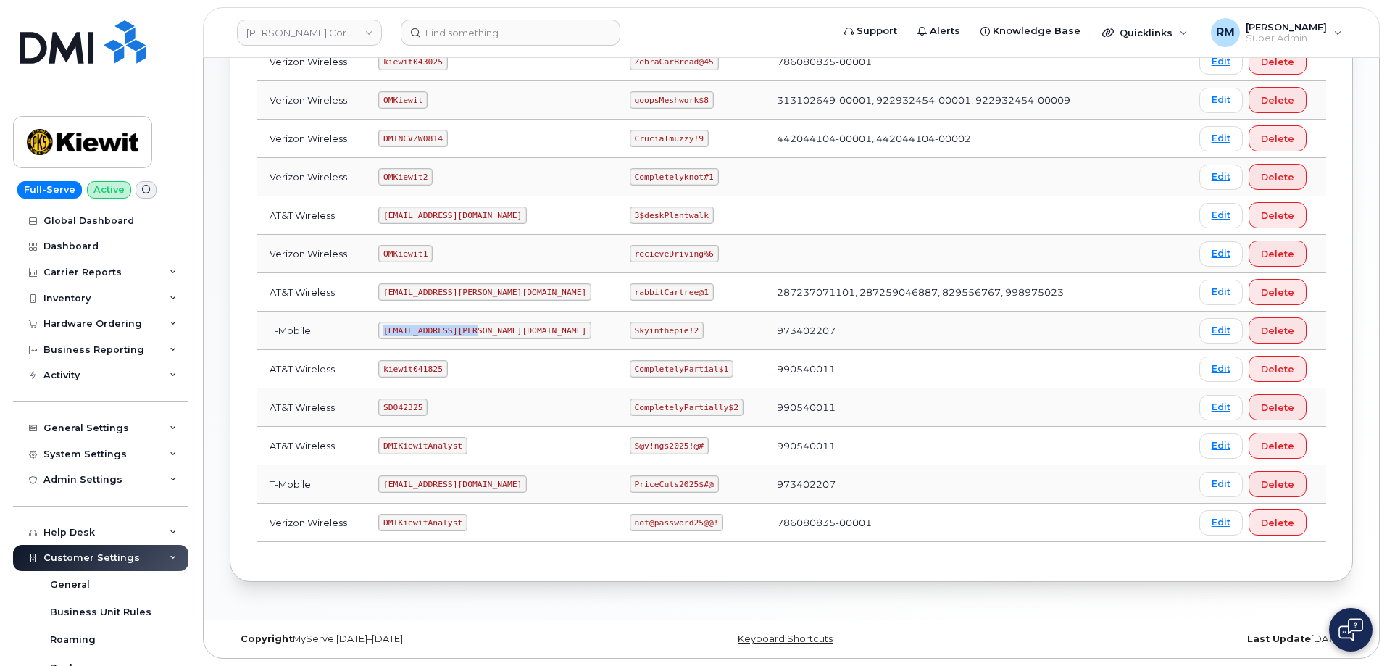
drag, startPoint x: 391, startPoint y: 328, endPoint x: 489, endPoint y: 325, distance: 98.6
click at [489, 325] on td "ms-kiewit@dminc.com" at bounding box center [491, 331] width 252 height 38
copy code "ms-kiewit@dminc.com"
drag, startPoint x: 588, startPoint y: 332, endPoint x: 660, endPoint y: 333, distance: 72.5
click at [660, 333] on td "Skyinthepie!2" at bounding box center [690, 331] width 147 height 38
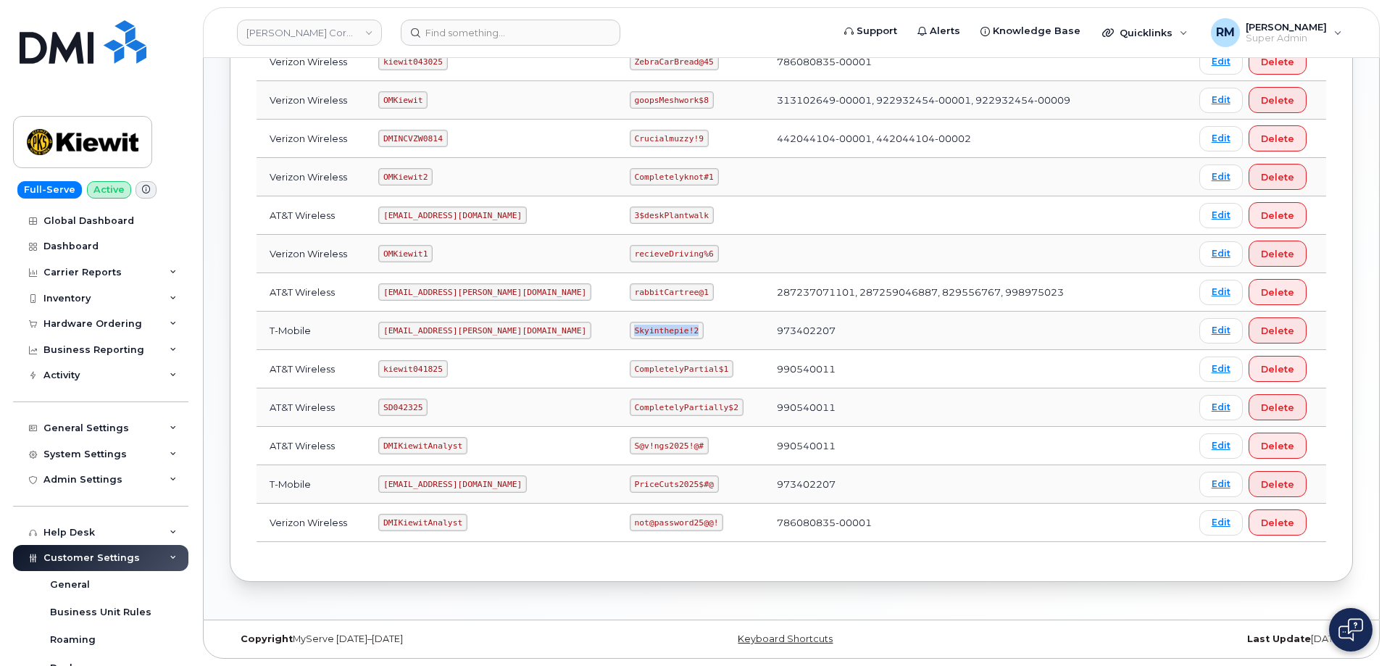
copy code "Skyinthepie!2"
click at [450, 36] on input at bounding box center [511, 33] width 220 height 26
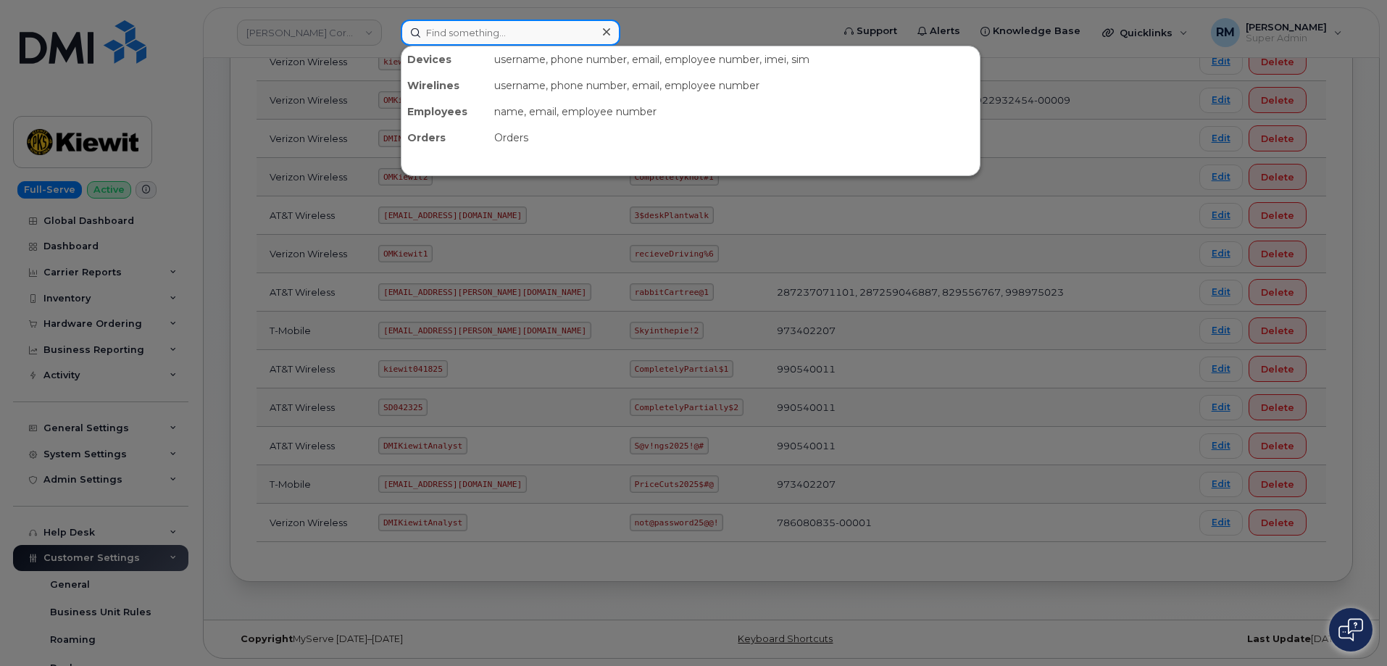
paste input "402-516-5771"
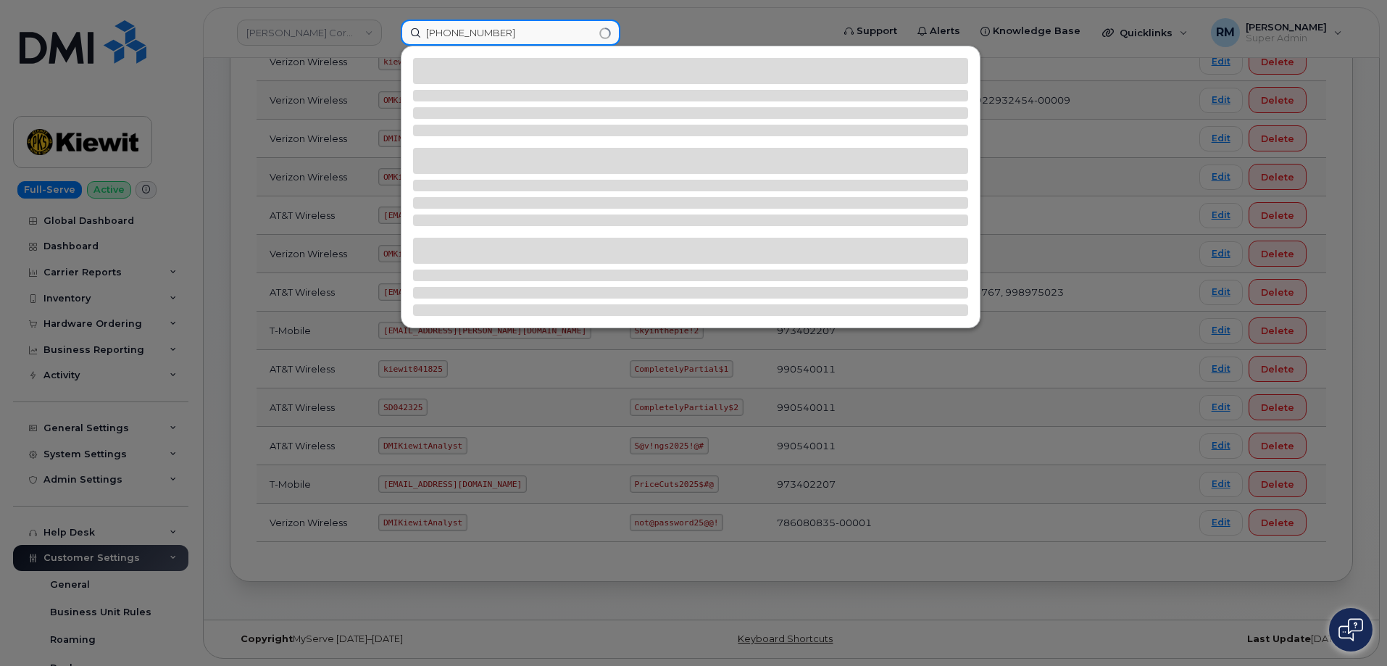
type input "402-516-5771"
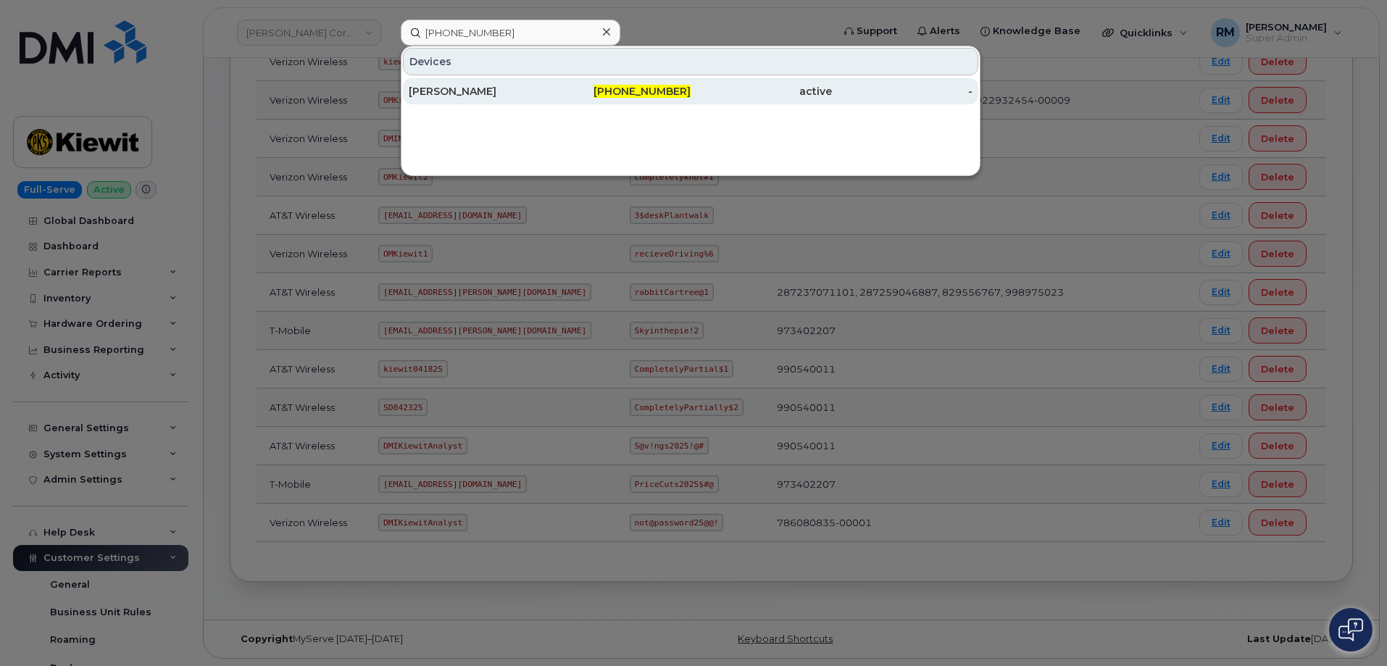
click at [550, 83] on div "Sean Kelly" at bounding box center [620, 91] width 141 height 26
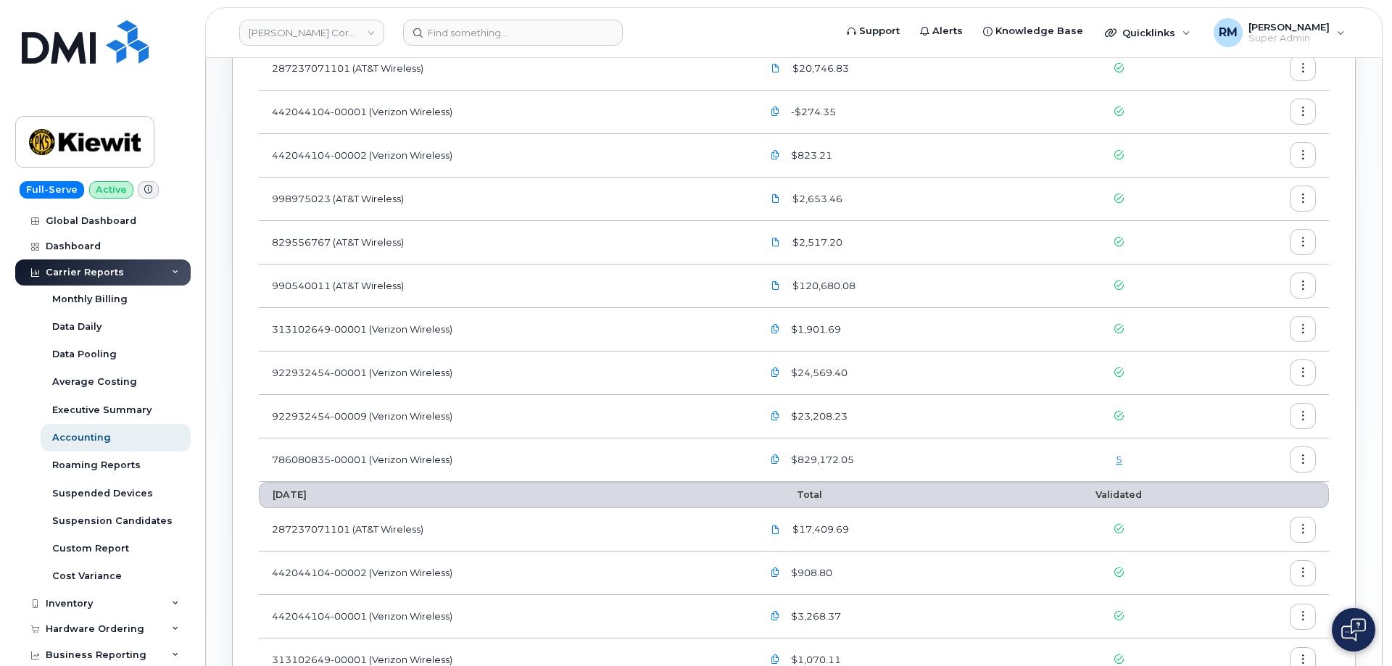
scroll to position [580, 0]
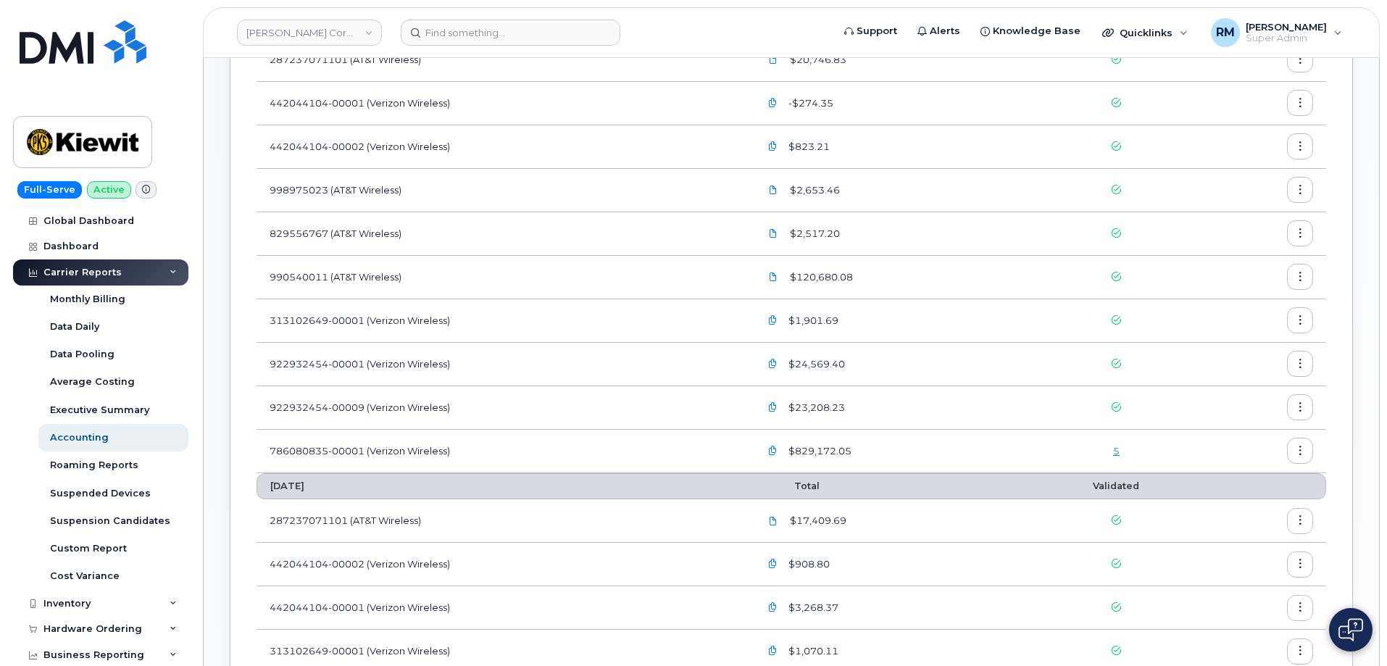
click at [1116, 452] on link "5" at bounding box center [1116, 451] width 7 height 12
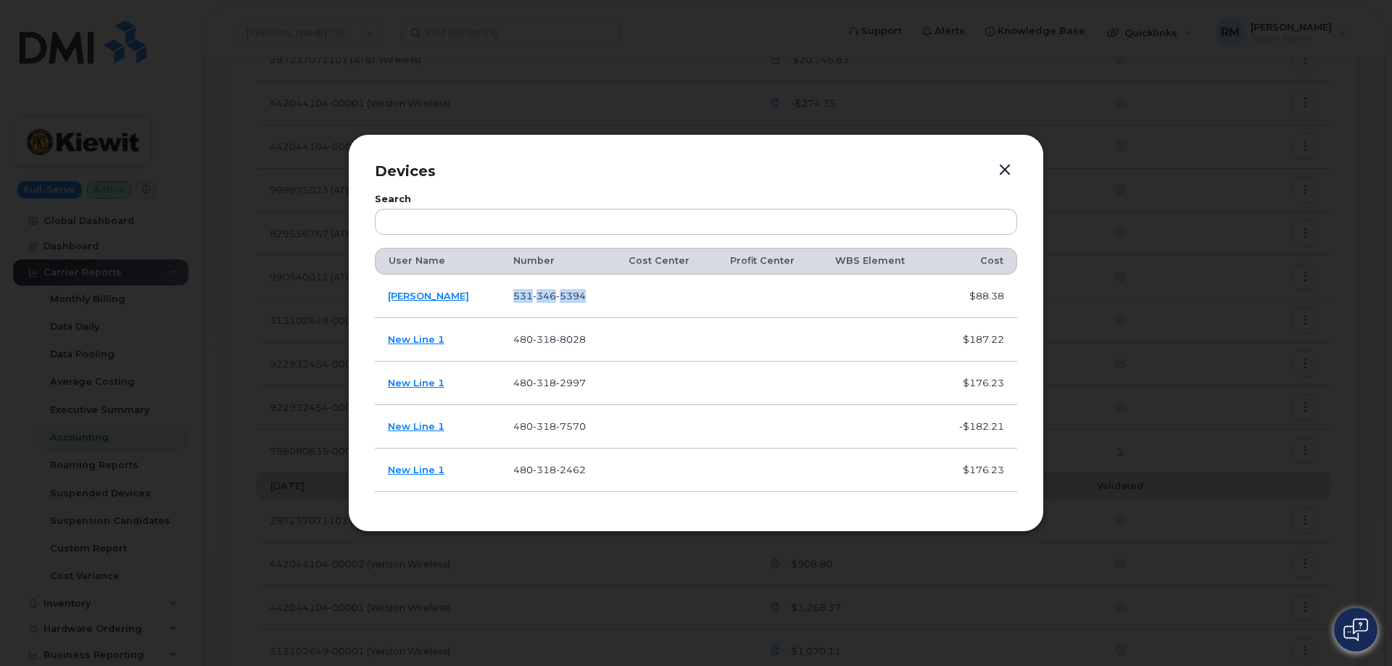
drag, startPoint x: 569, startPoint y: 296, endPoint x: 490, endPoint y: 302, distance: 79.3
click at [500, 302] on td "531 346 5394" at bounding box center [557, 296] width 115 height 43
copy span "531 346 5394"
click at [566, 299] on td "531 346 5394" at bounding box center [557, 296] width 115 height 43
drag, startPoint x: 499, startPoint y: 300, endPoint x: 473, endPoint y: 302, distance: 26.9
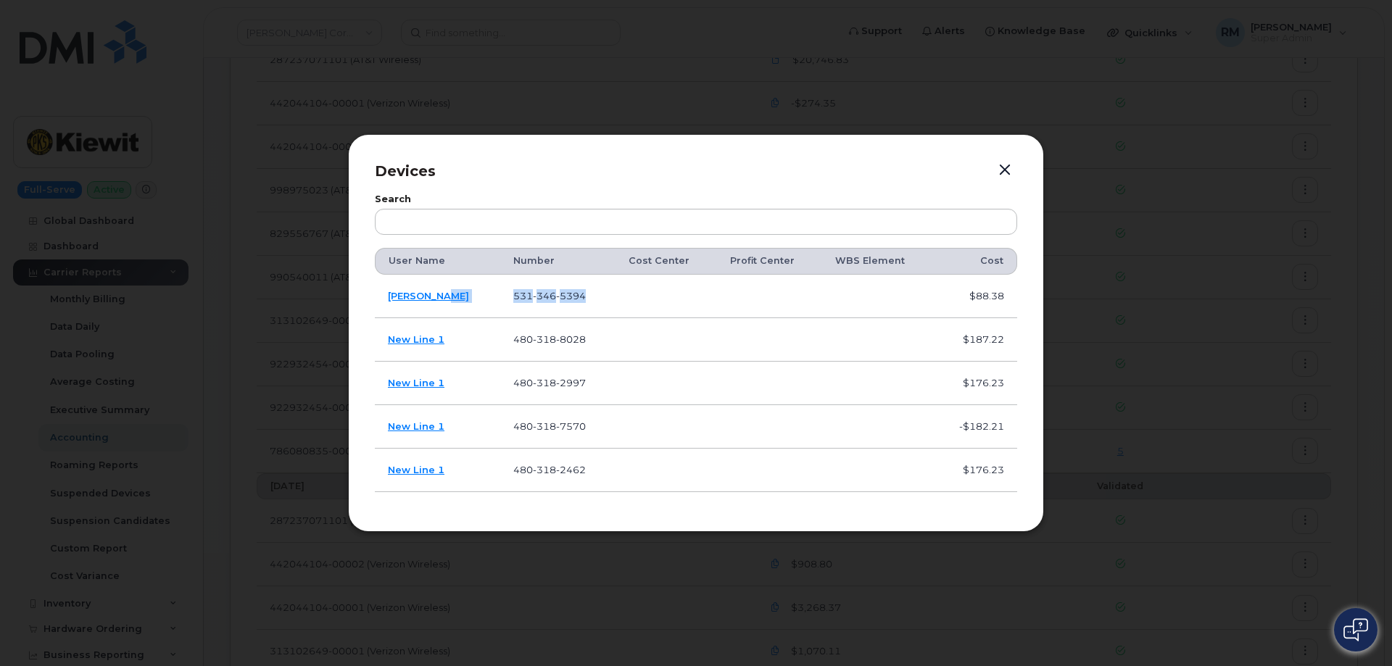
click at [473, 318] on tr "Sean Kelly 531 346 5394 $88.38" at bounding box center [696, 339] width 642 height 43
click at [424, 298] on link "Sean Kelly" at bounding box center [428, 296] width 81 height 12
drag, startPoint x: 549, startPoint y: 341, endPoint x: 489, endPoint y: 341, distance: 60.2
click at [500, 343] on td "480 318 8028" at bounding box center [557, 339] width 115 height 43
copy span "480 318 8028"
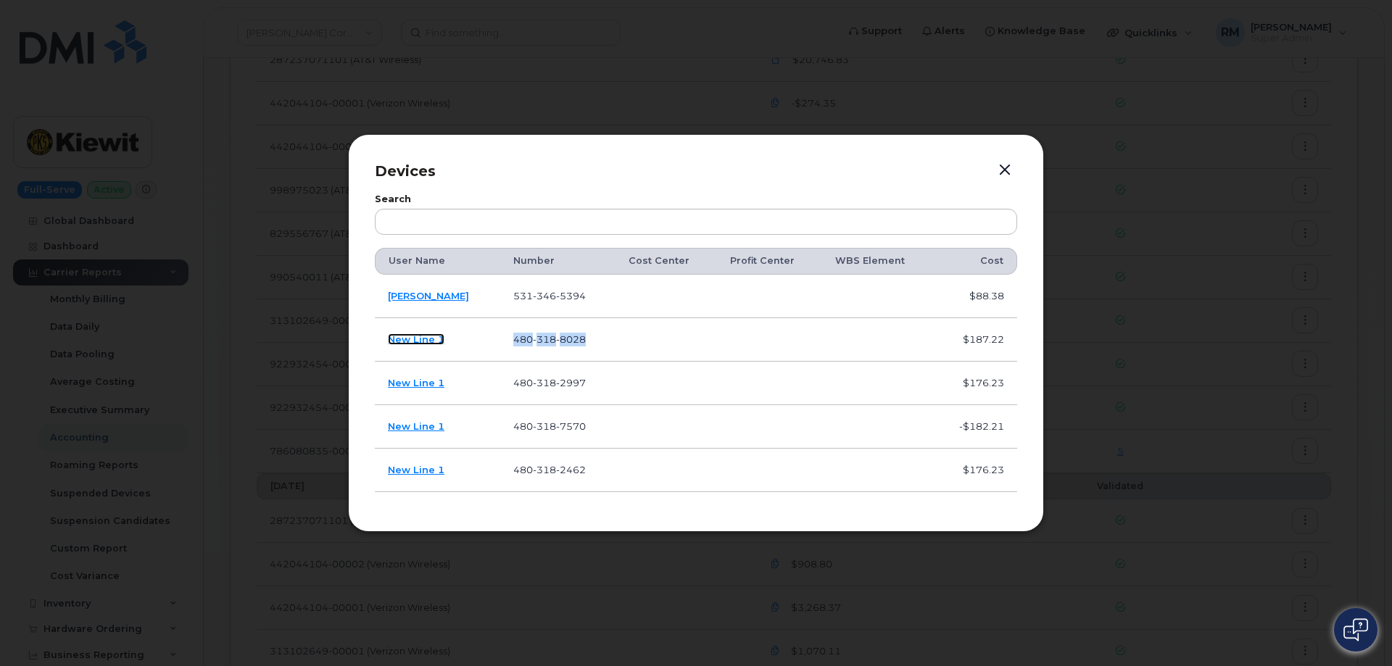
click at [423, 341] on link "New Line 1" at bounding box center [416, 339] width 57 height 12
click at [555, 373] on td "480 318 2997" at bounding box center [557, 383] width 115 height 43
drag, startPoint x: 564, startPoint y: 388, endPoint x: 487, endPoint y: 385, distance: 76.9
click at [500, 385] on td "480 318 2997" at bounding box center [557, 383] width 115 height 43
copy span "480 318 2997"
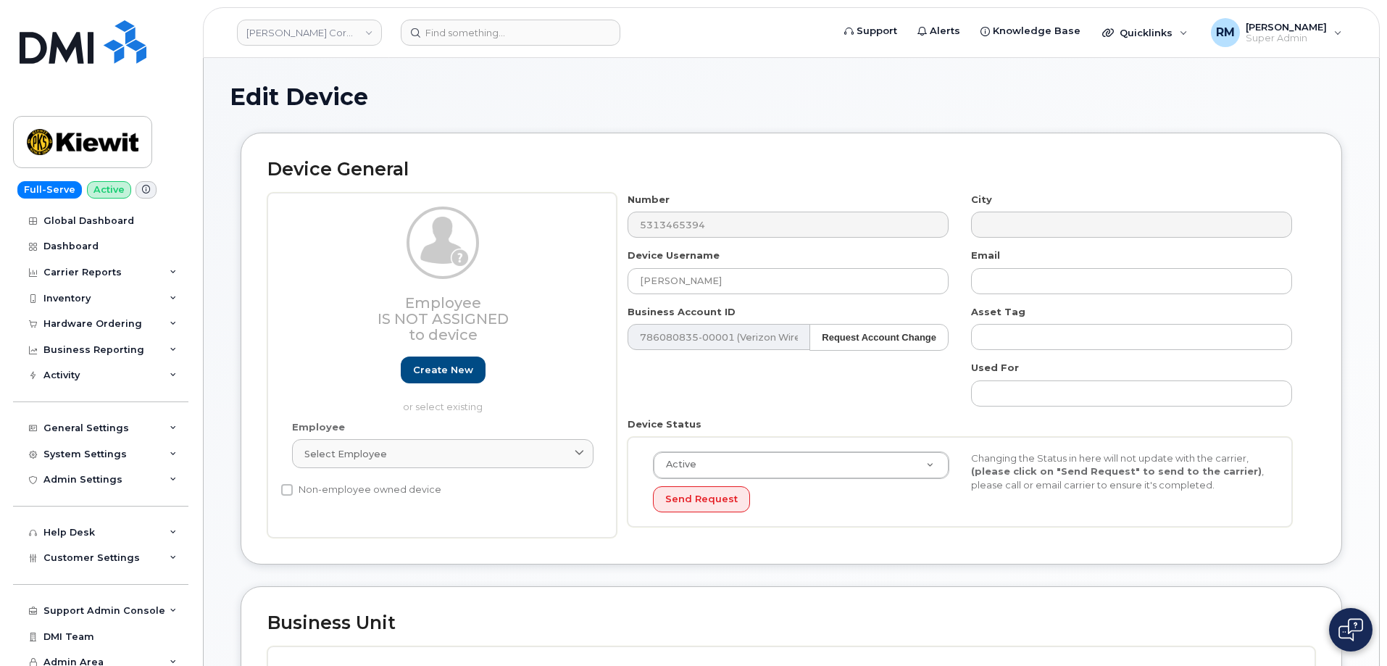
select select "29584743"
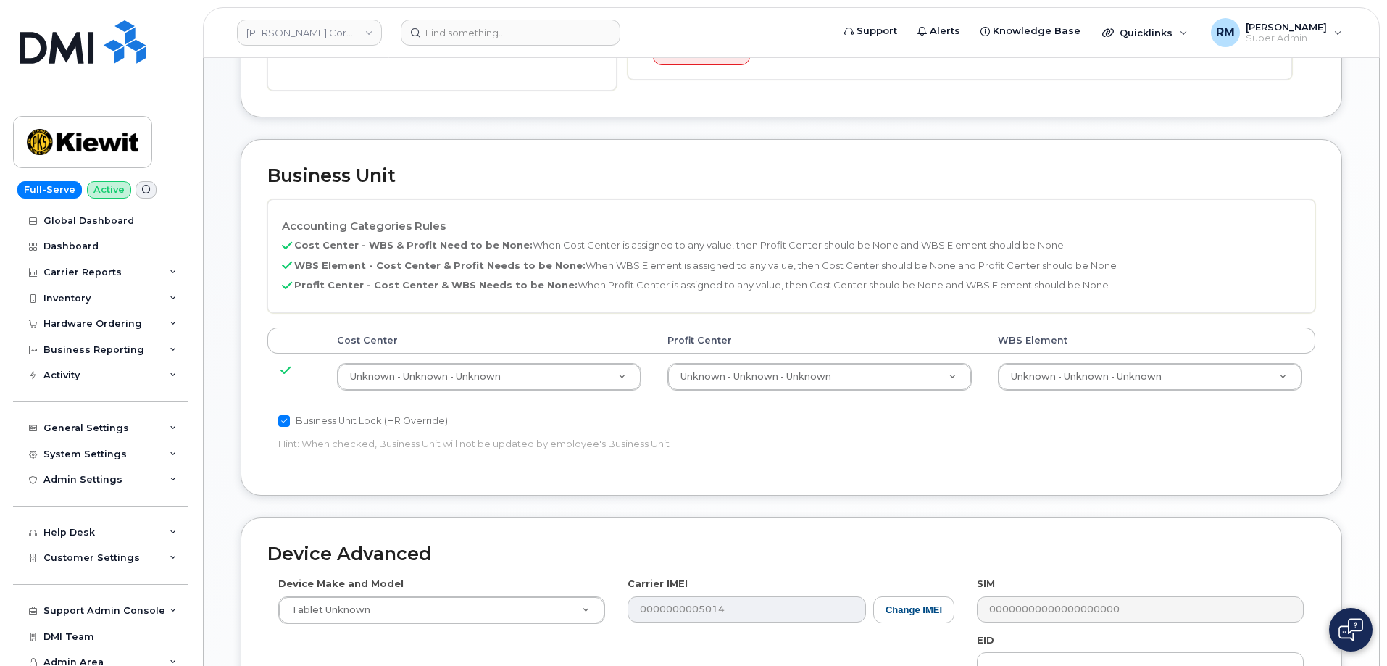
scroll to position [580, 0]
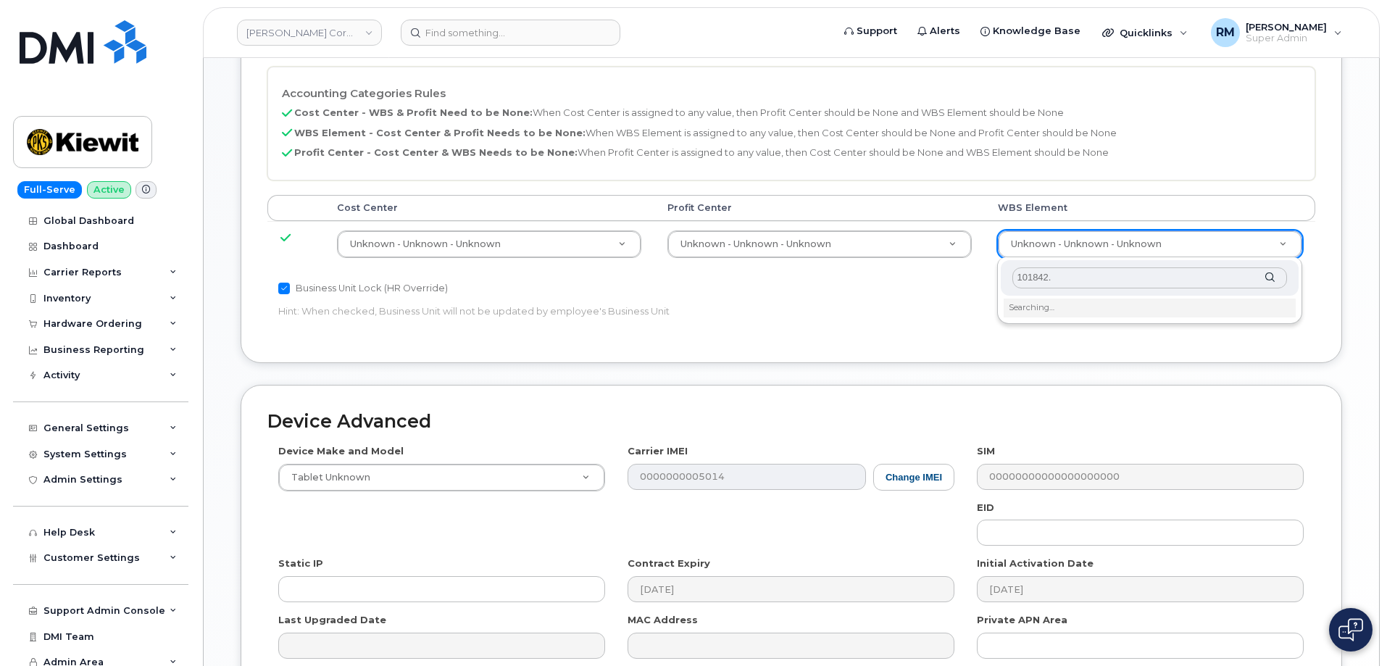
type input "101842."
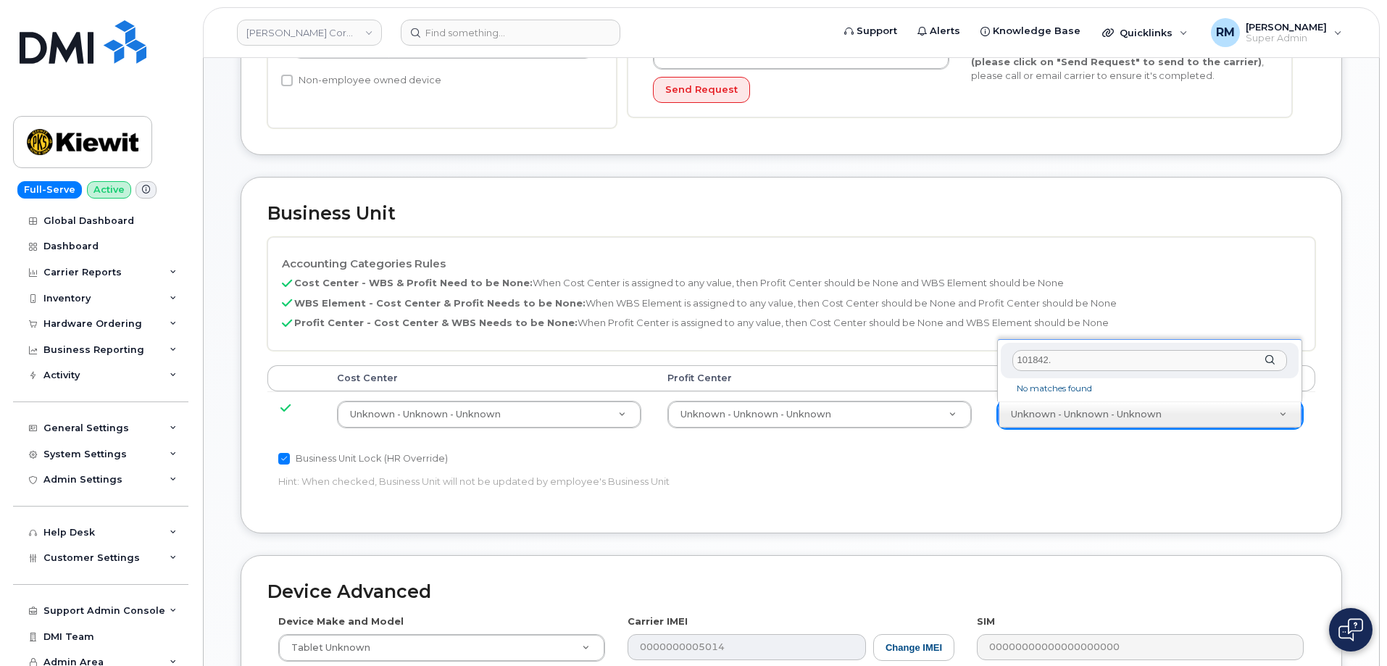
scroll to position [435, 0]
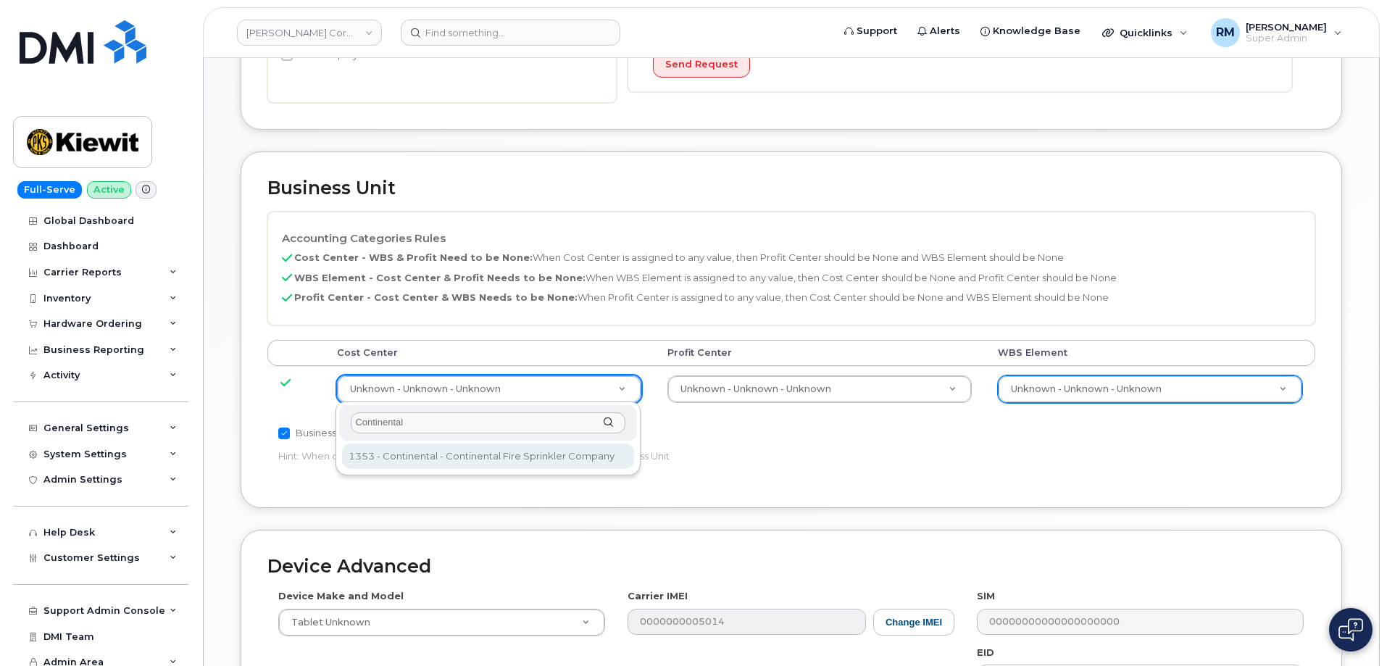
type input "Continental"
type input "35235218"
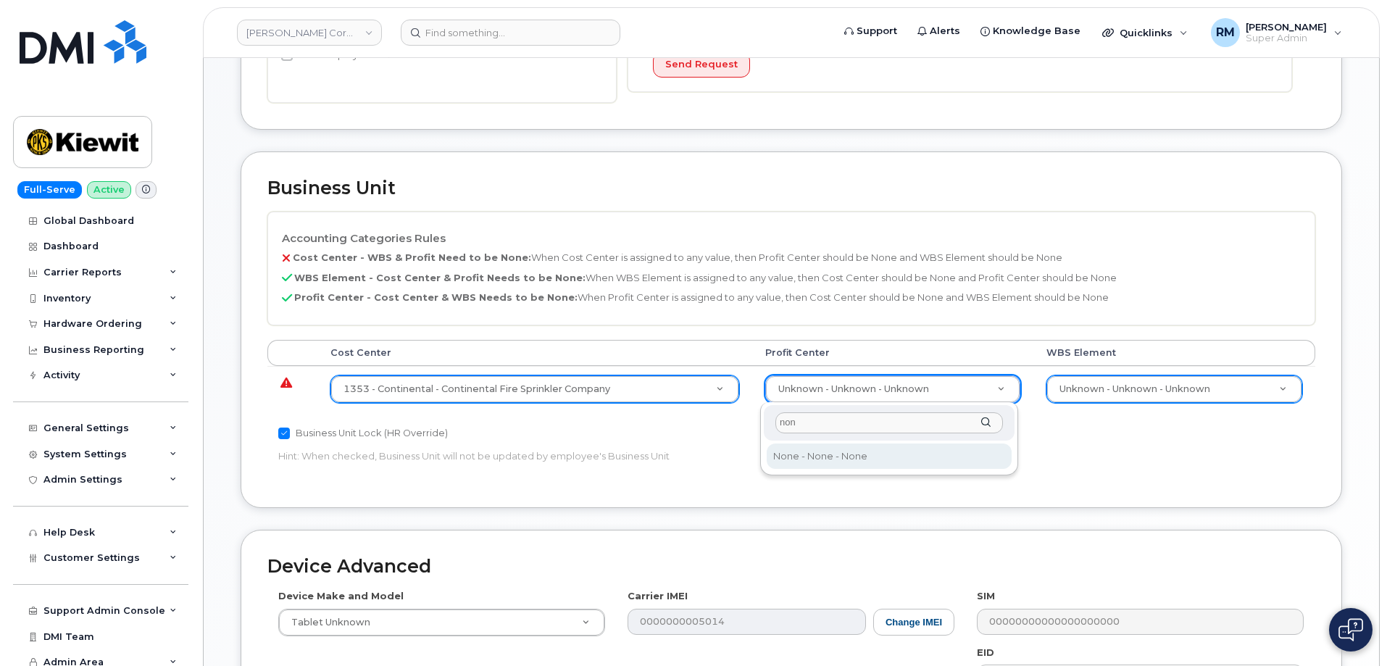
type input "non"
select select "29629357"
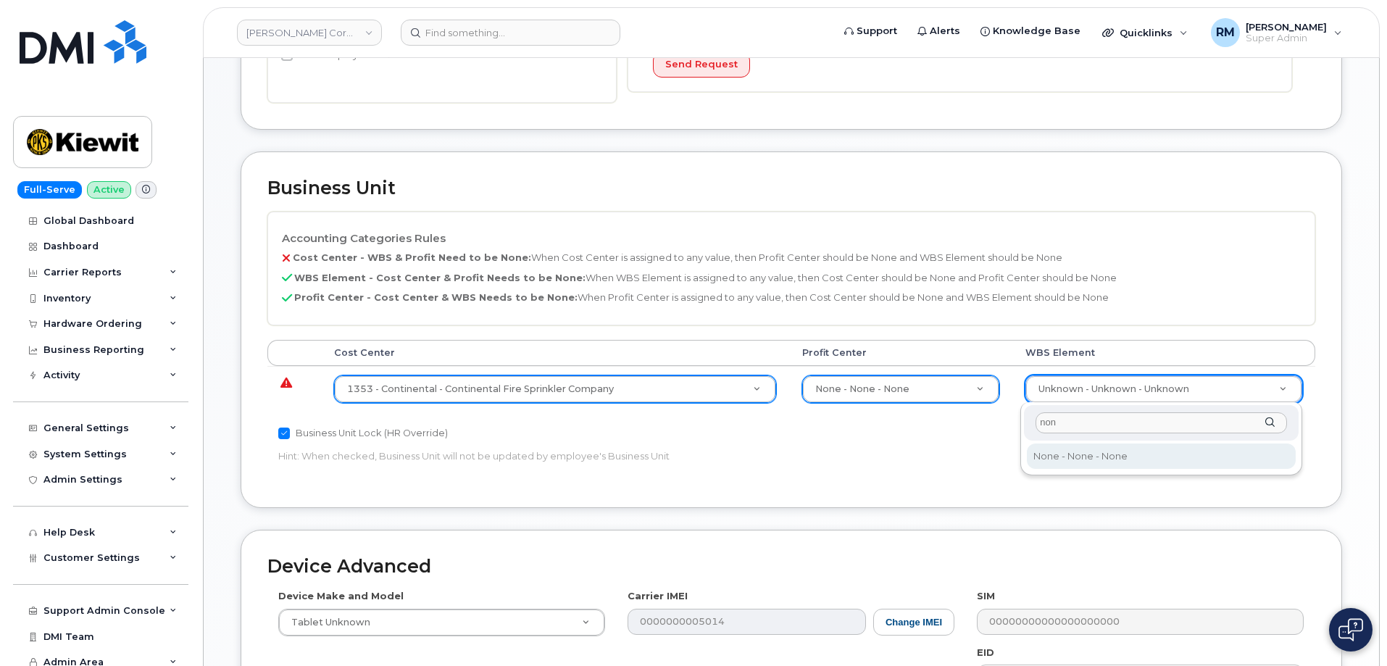
type input "non"
type input "29699477"
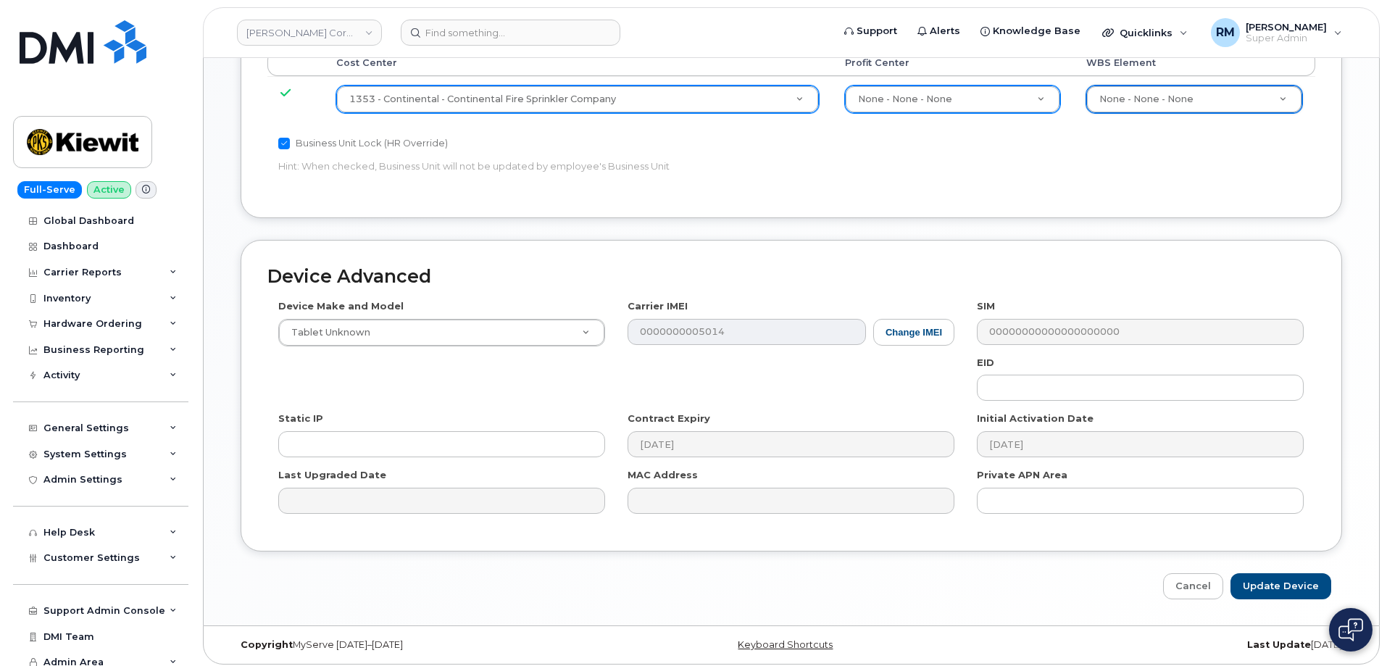
scroll to position [731, 0]
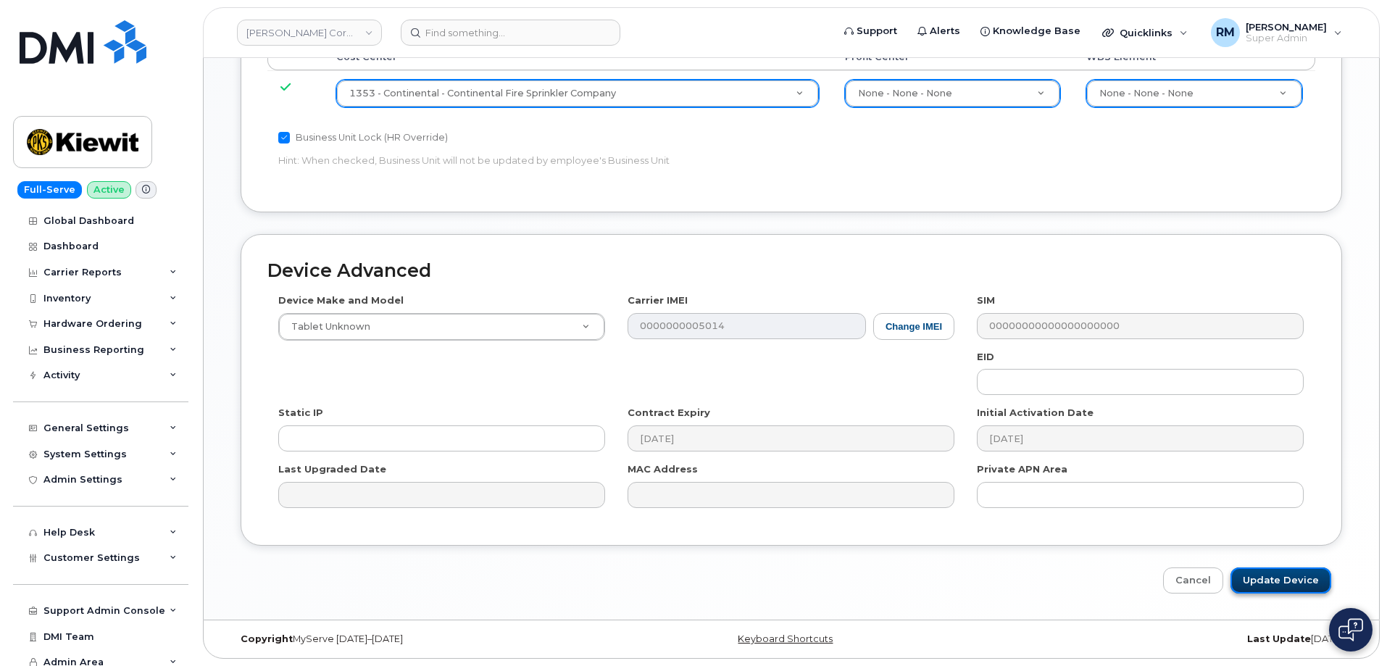
click at [1266, 578] on input "Update Device" at bounding box center [1281, 581] width 101 height 27
type input "Saving..."
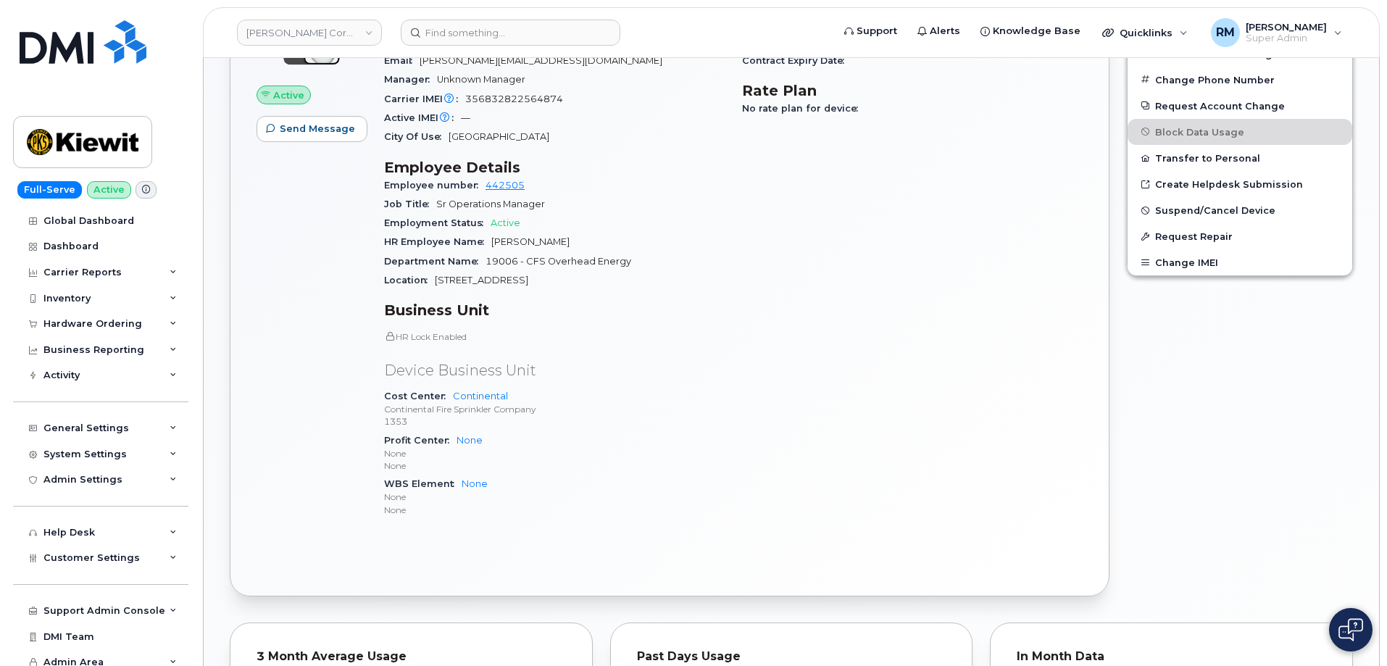
scroll to position [580, 0]
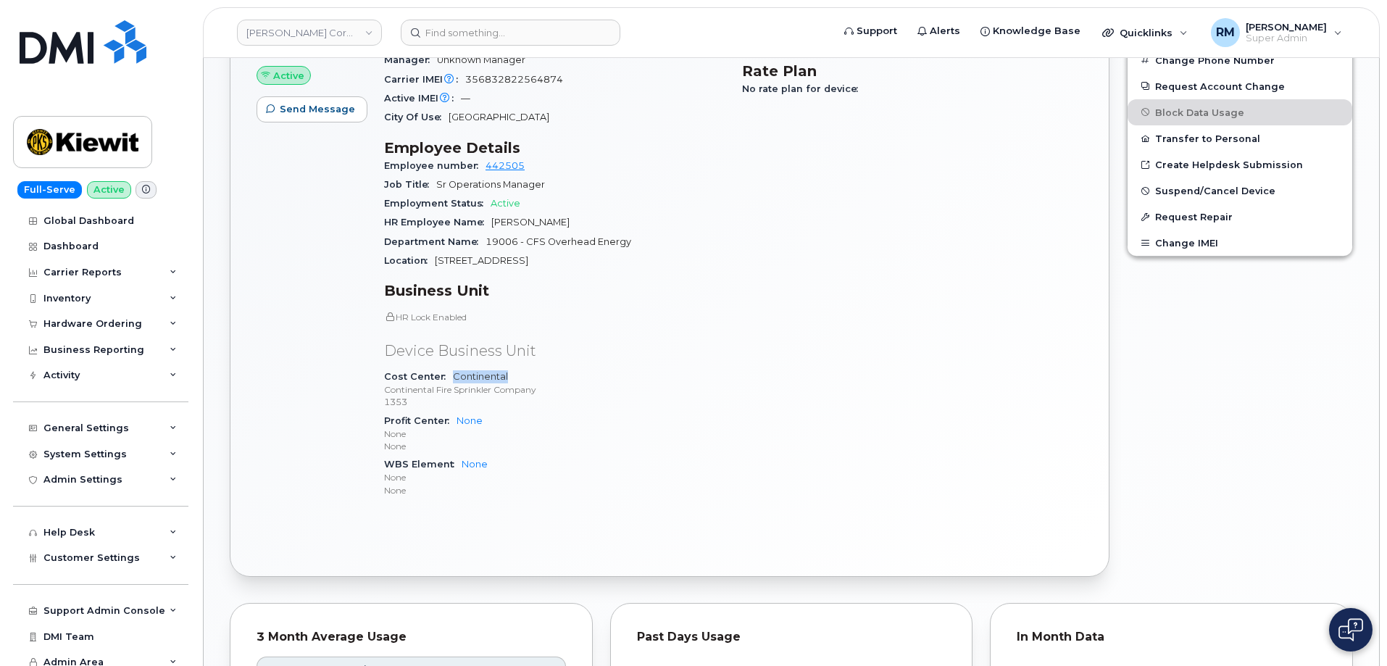
drag, startPoint x: 513, startPoint y: 377, endPoint x: 452, endPoint y: 376, distance: 61.6
click at [452, 376] on div "Cost Center Continental Continental Fire Sprinkler Company 1353" at bounding box center [554, 389] width 341 height 44
copy link "Continental"
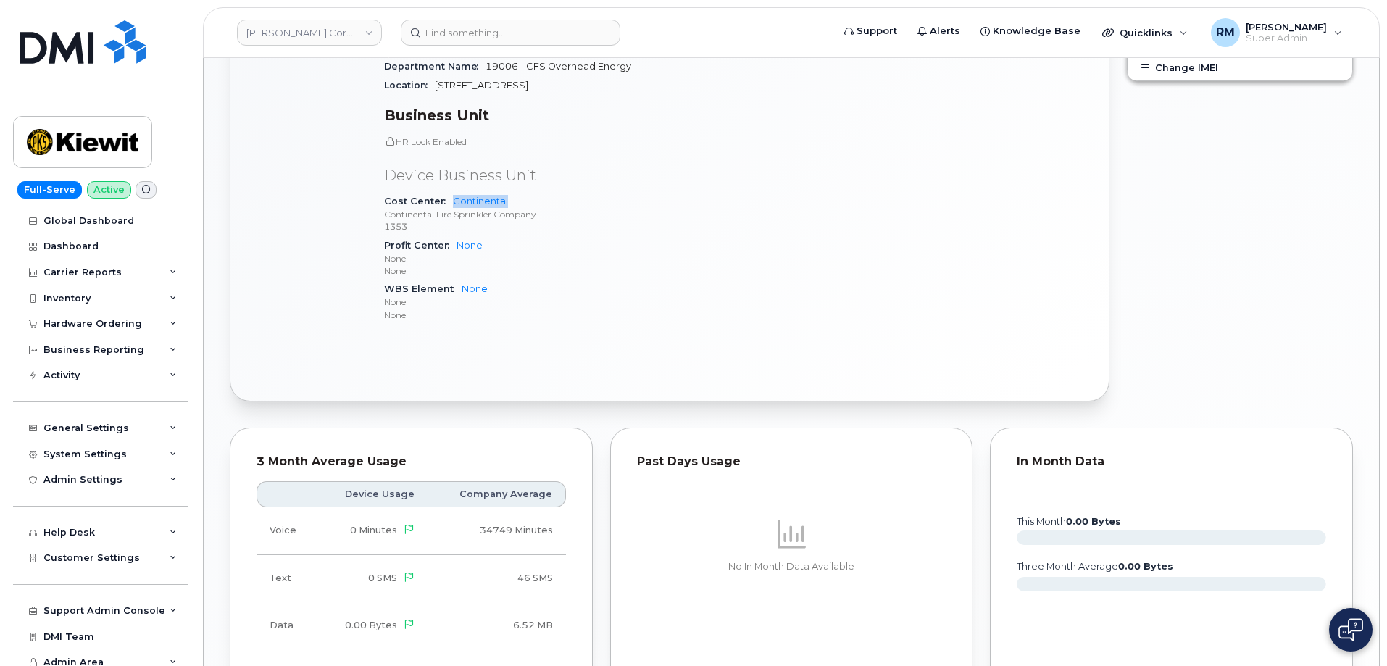
scroll to position [797, 0]
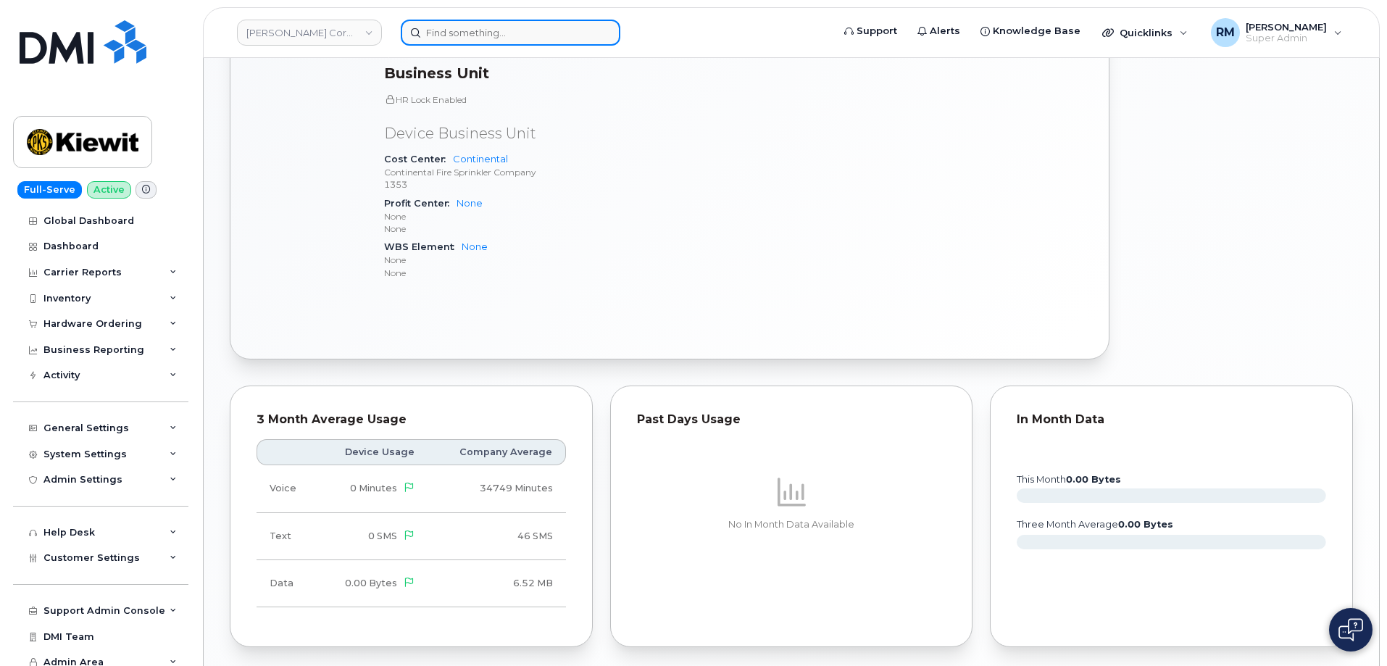
click at [453, 30] on input at bounding box center [511, 33] width 220 height 26
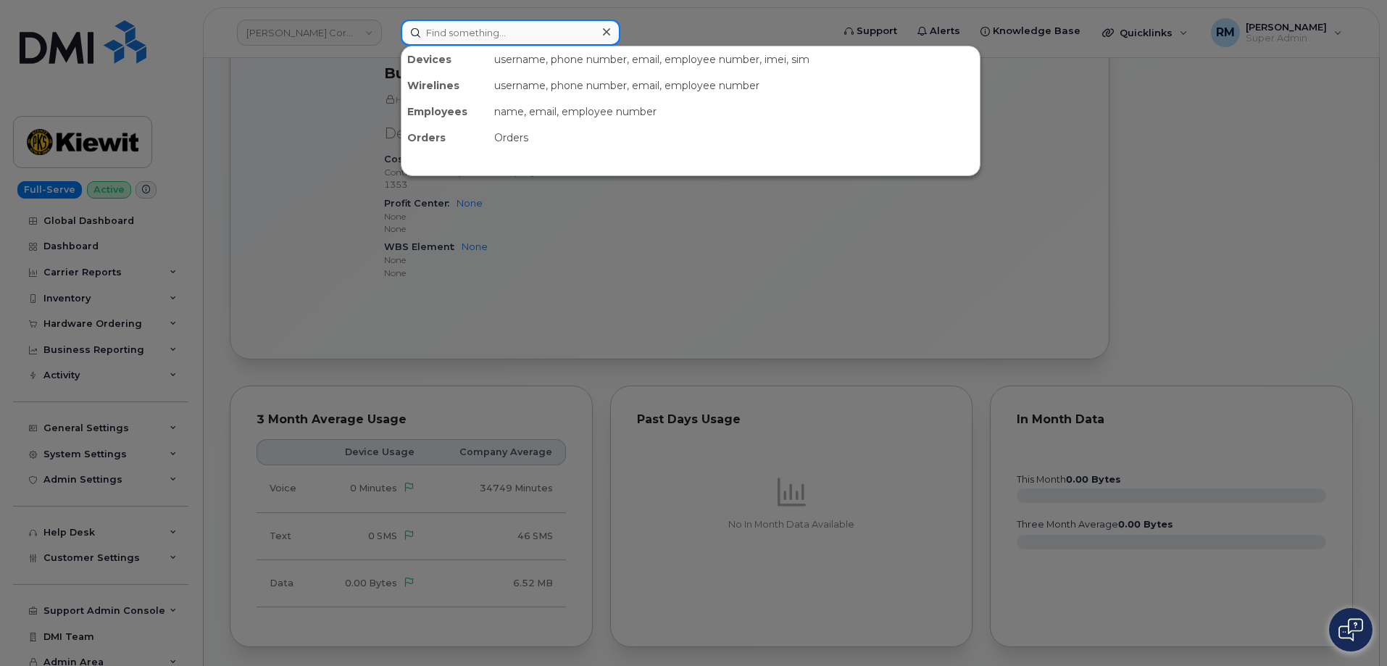
paste input "293154"
type input "293154"
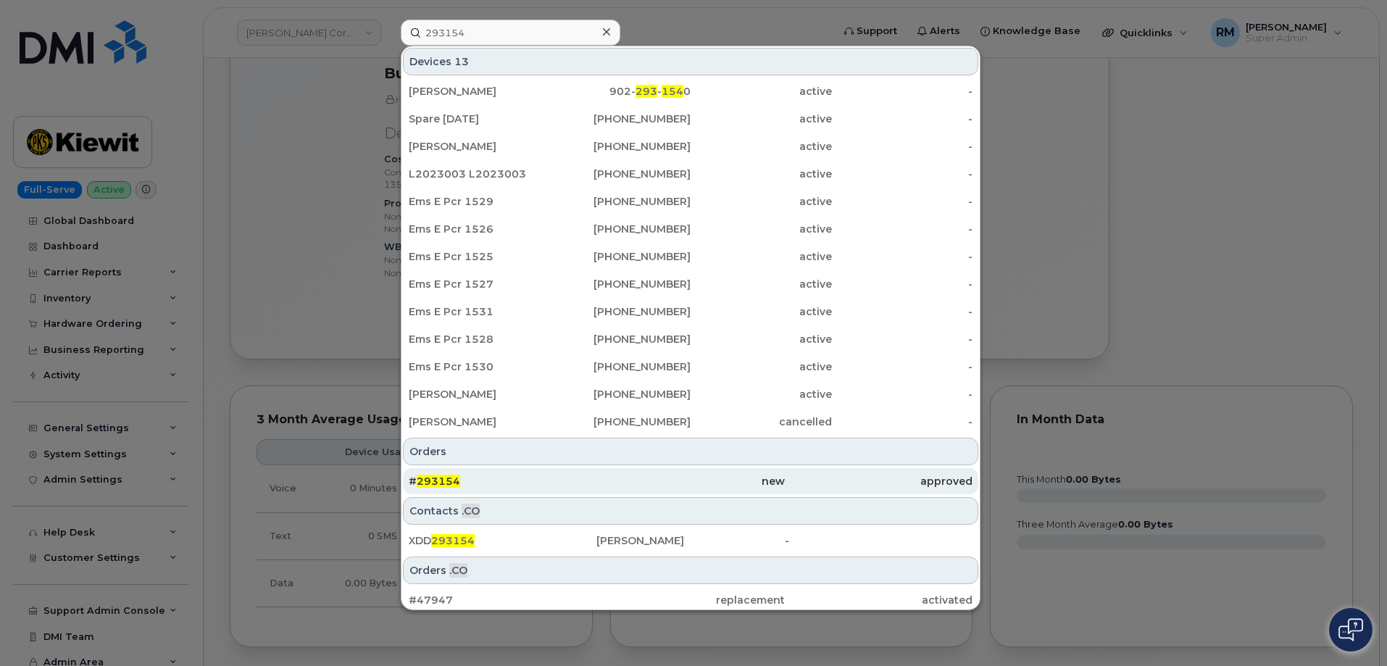
click at [436, 480] on span "293154" at bounding box center [438, 481] width 43 height 13
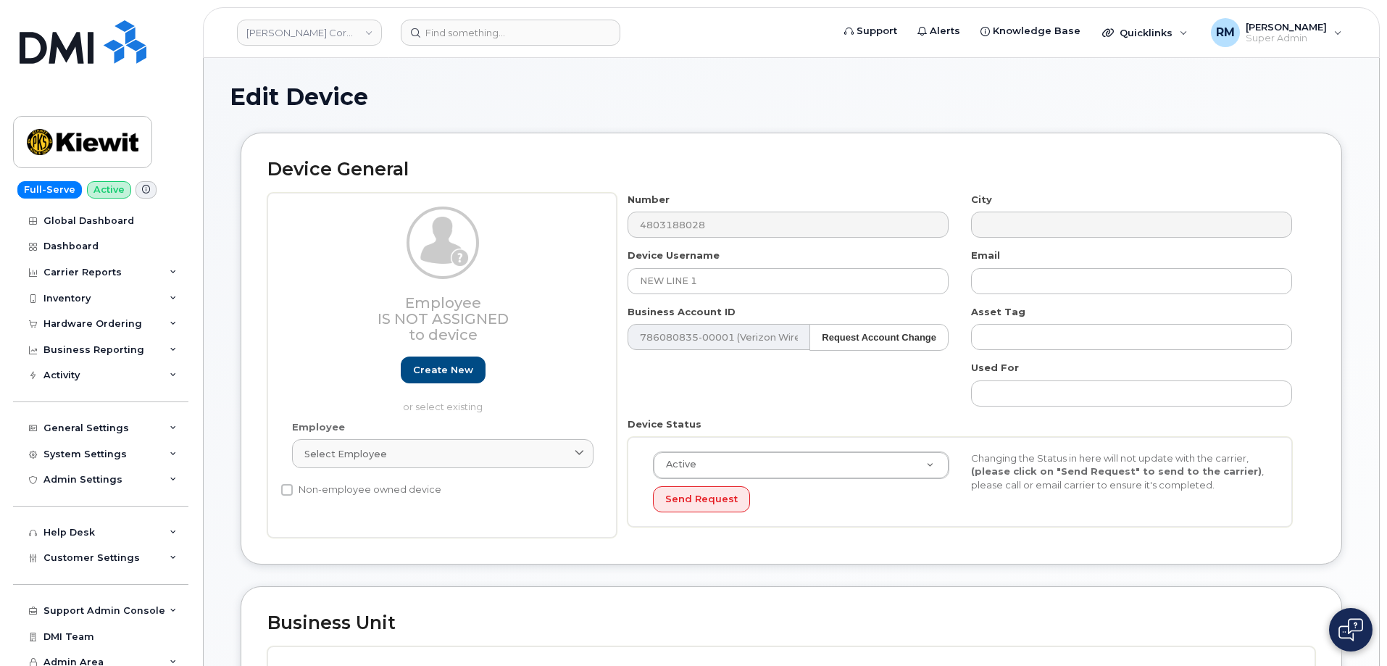
select select "29584743"
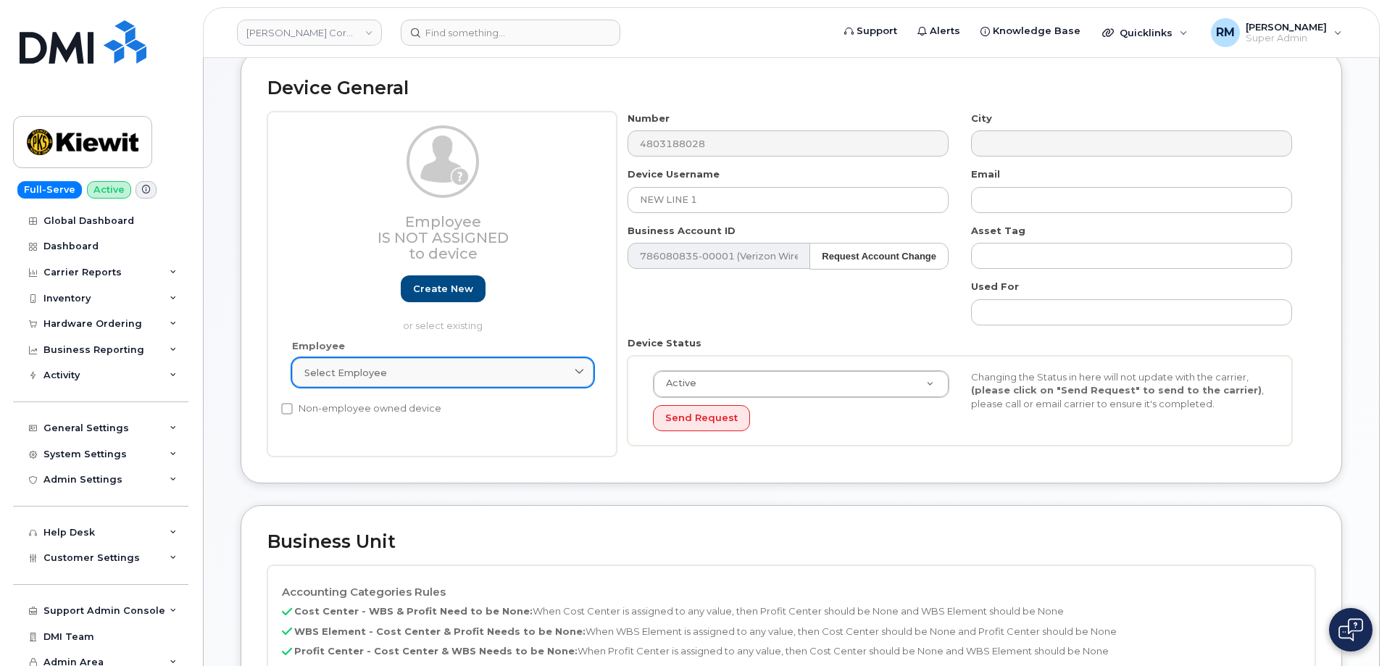
scroll to position [72, 0]
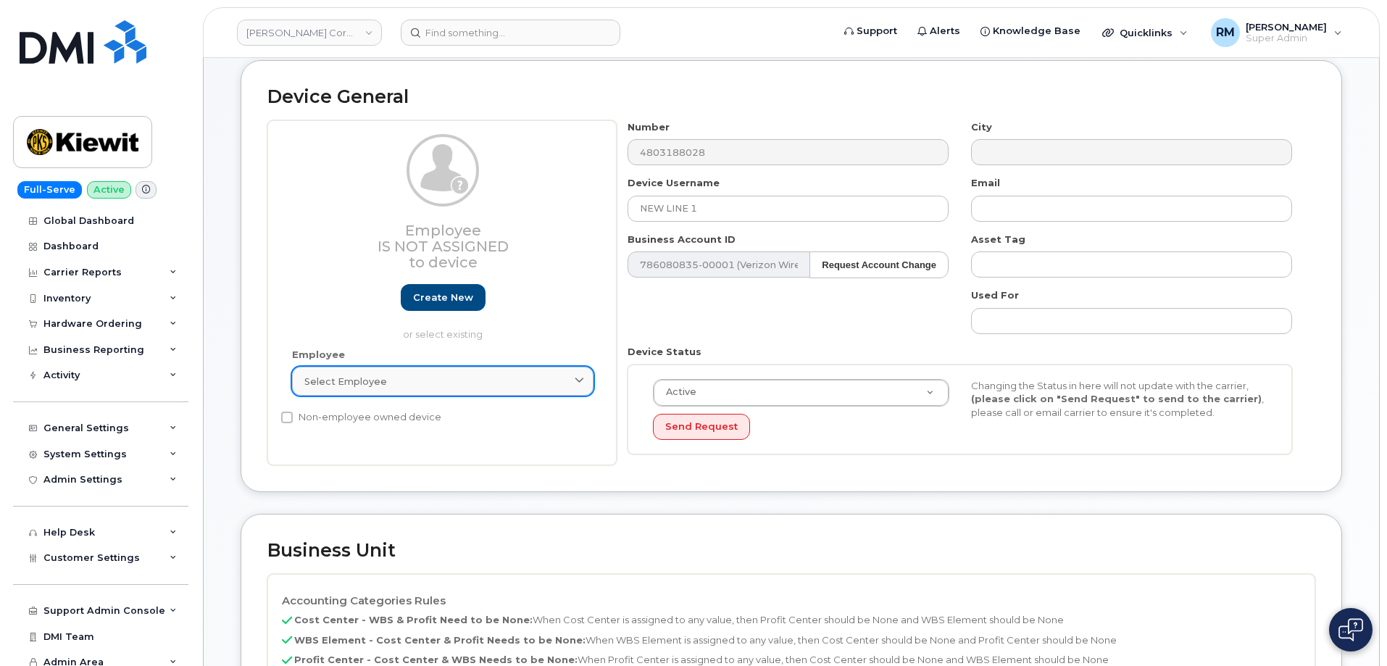
click at [504, 381] on div "Select employee" at bounding box center [442, 382] width 277 height 14
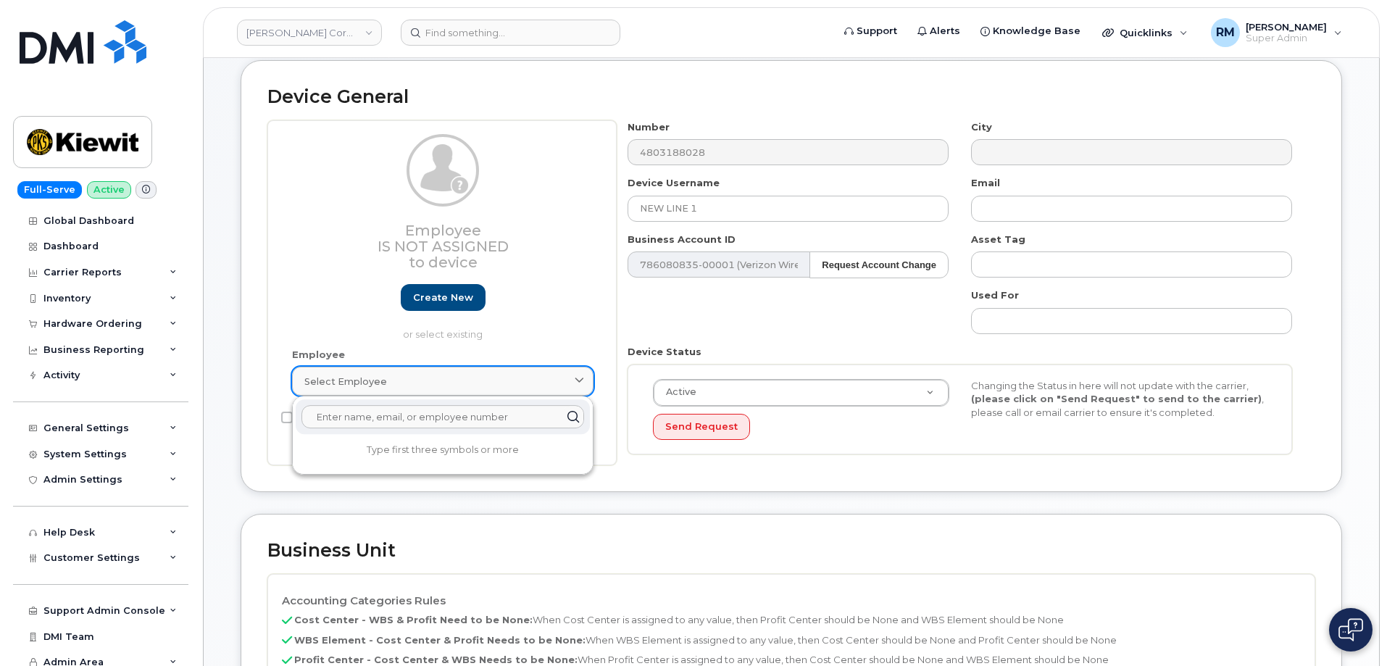
paste input "[PERSON_NAME]"
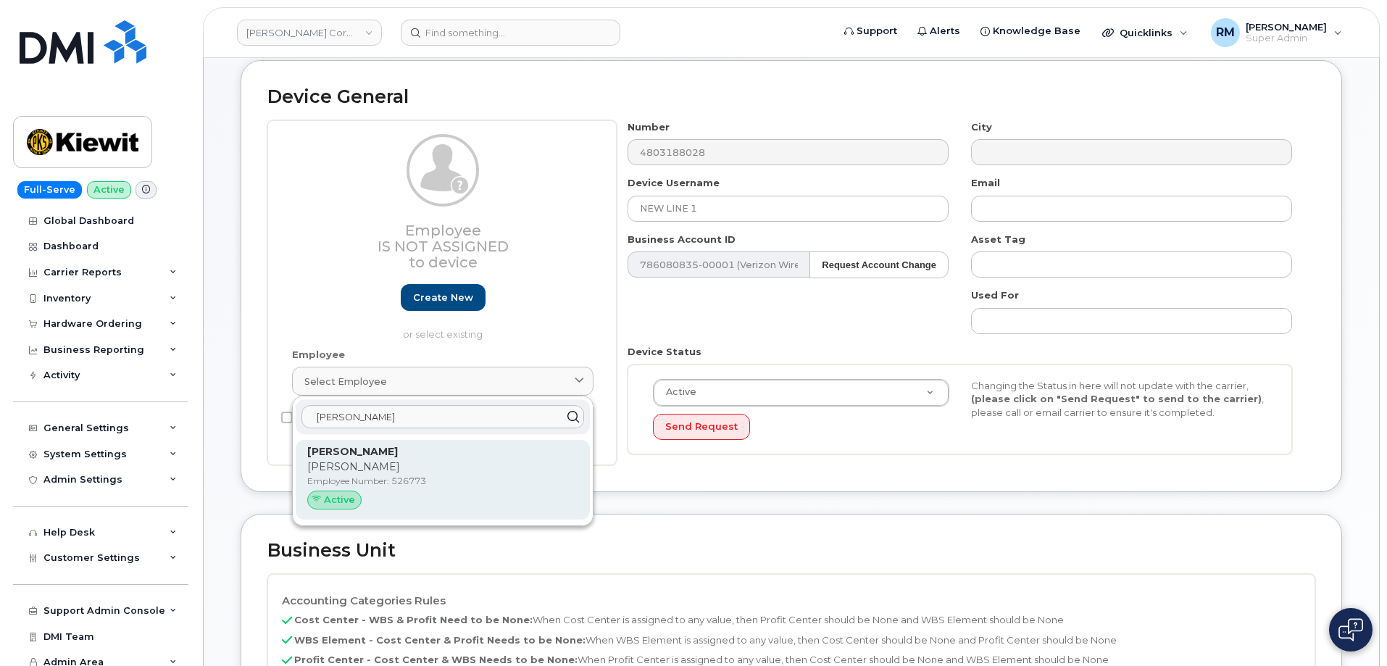
type input "[PERSON_NAME]"
click at [412, 470] on p "Ivin" at bounding box center [442, 467] width 271 height 15
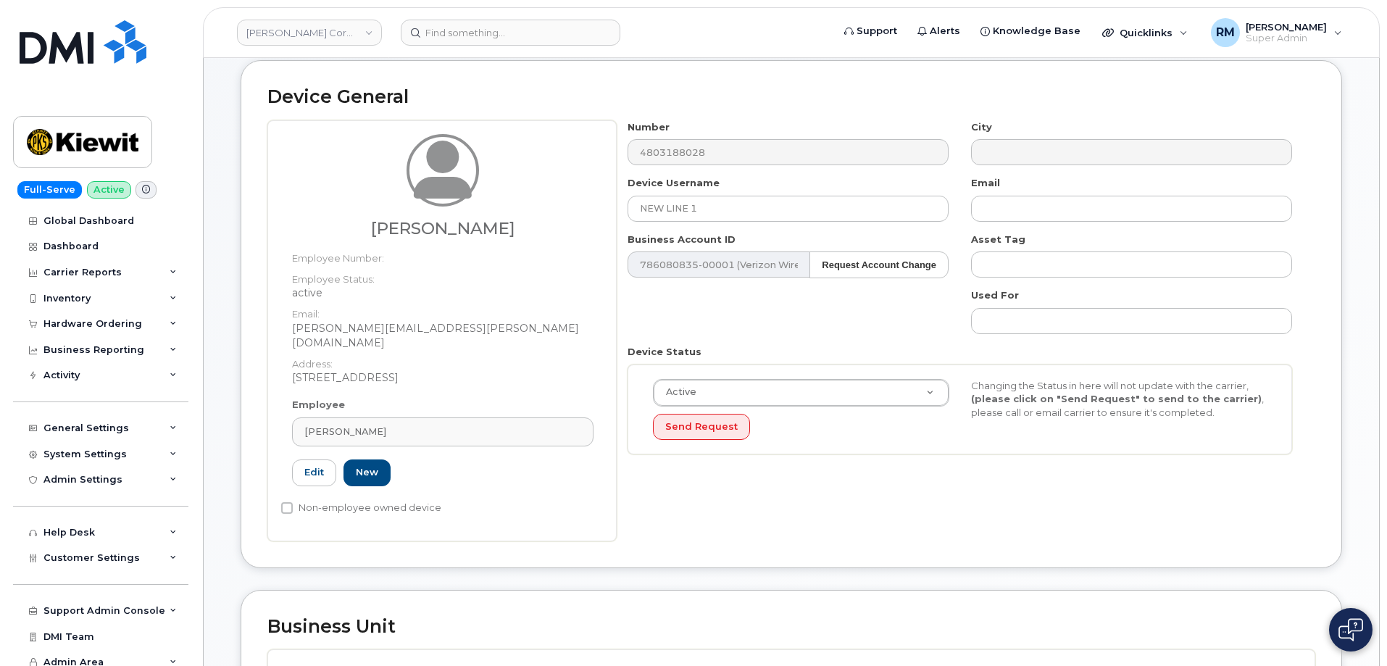
type input "526773"
type input "[PERSON_NAME]"
type input "[PERSON_NAME][EMAIL_ADDRESS][PERSON_NAME][DOMAIN_NAME]"
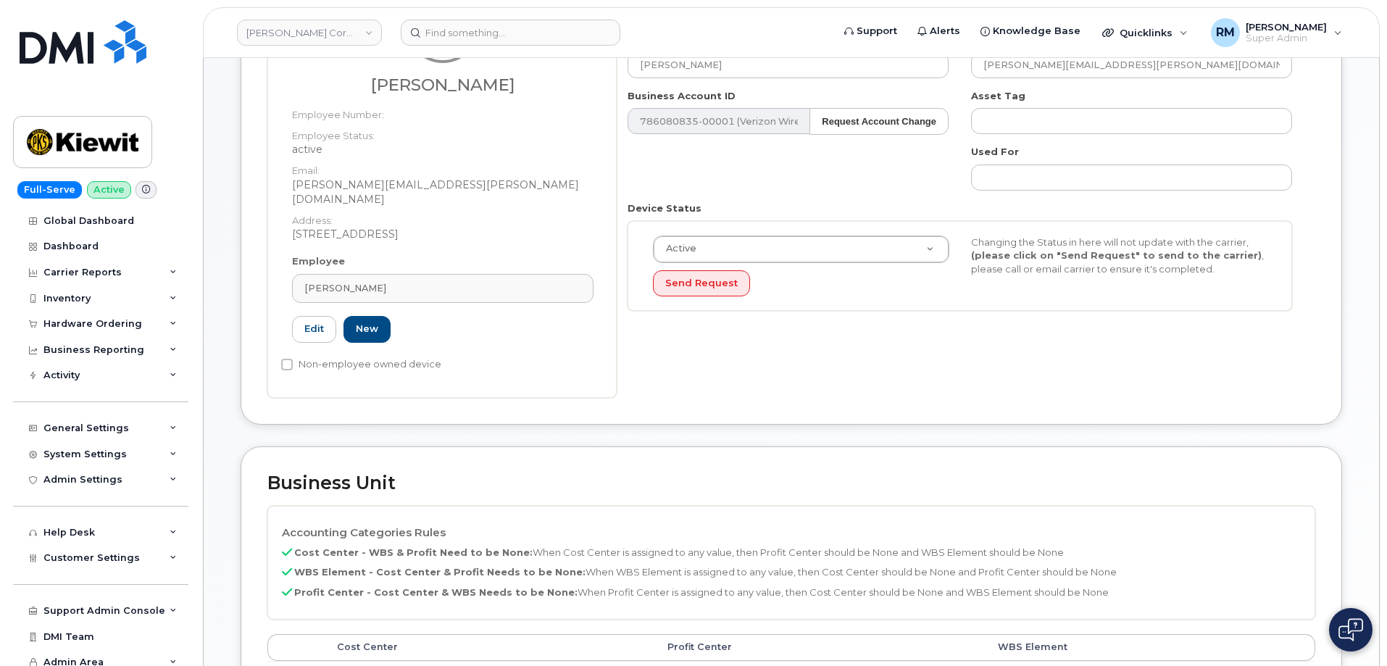
scroll to position [362, 0]
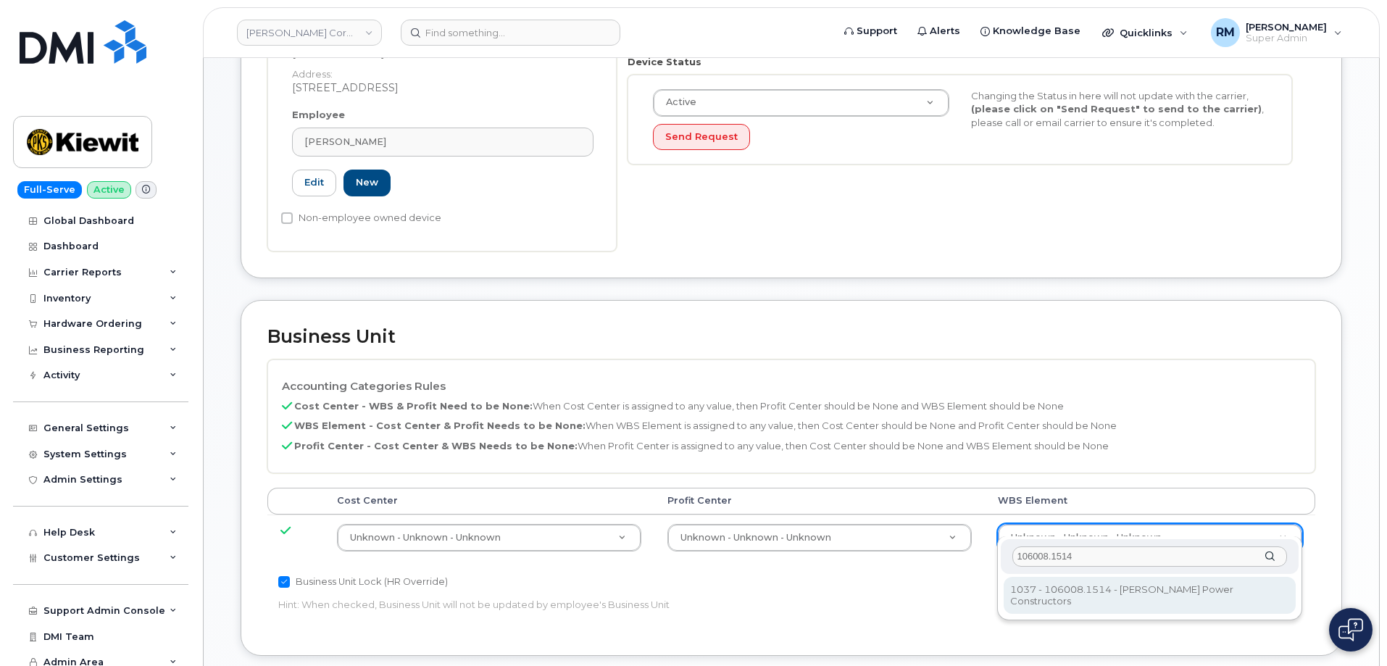
type input "106008.1514"
type input "29893703"
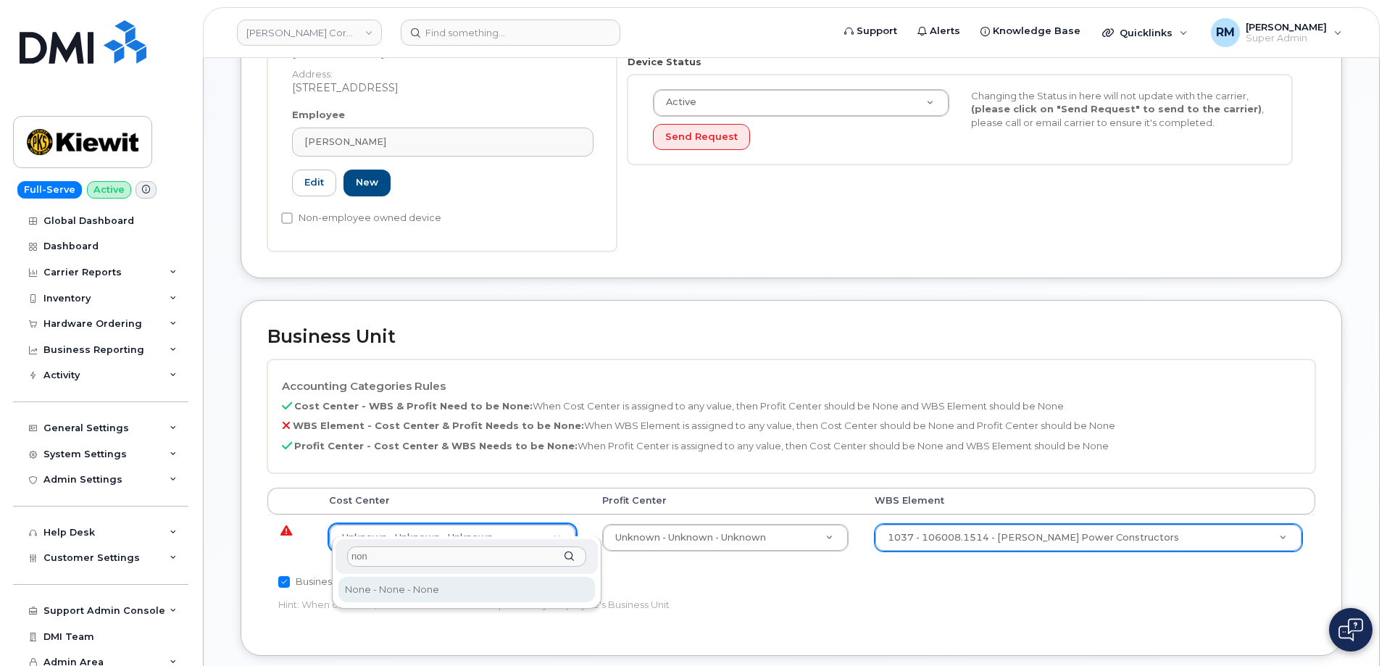
type input "non"
type input "29629358"
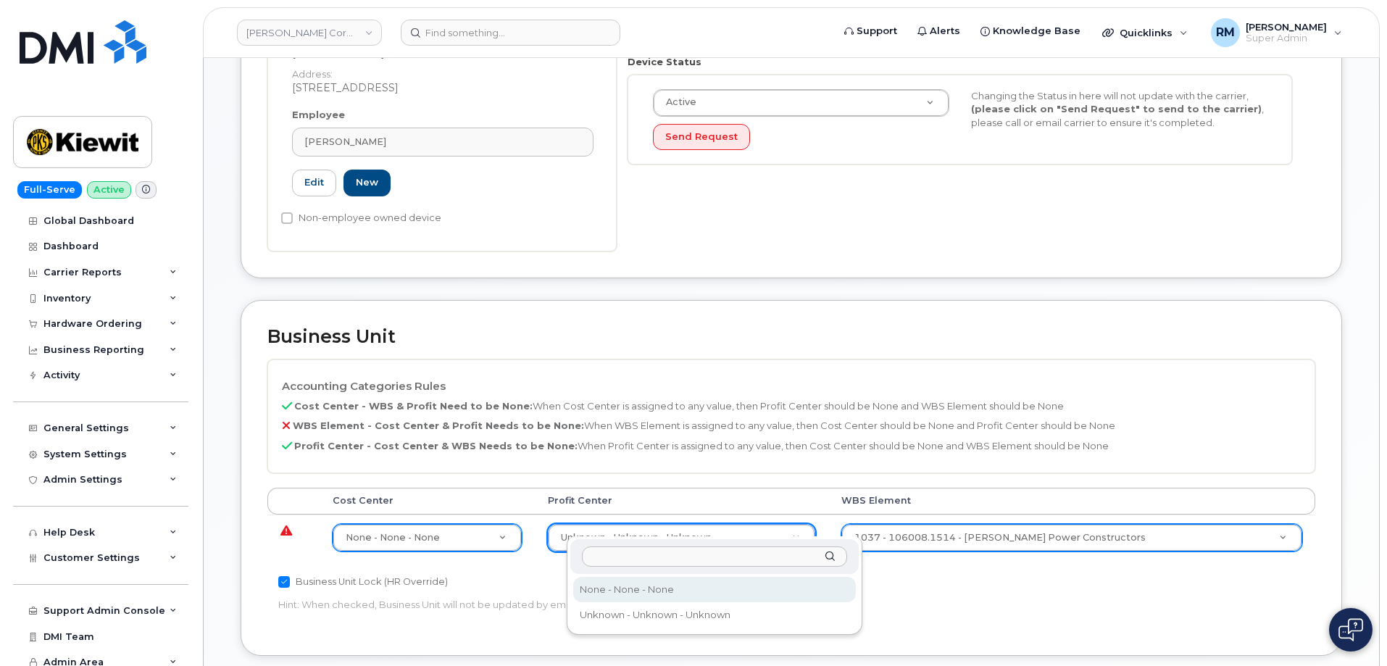
select select "29629357"
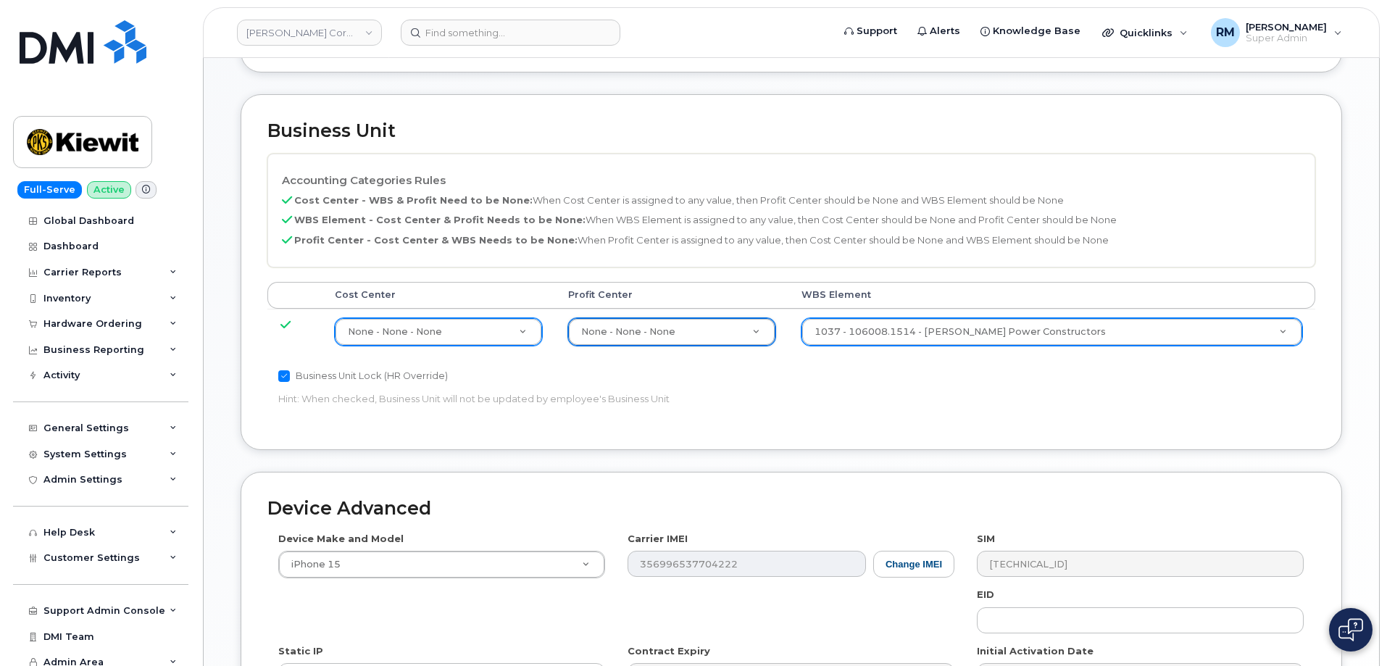
scroll to position [792, 0]
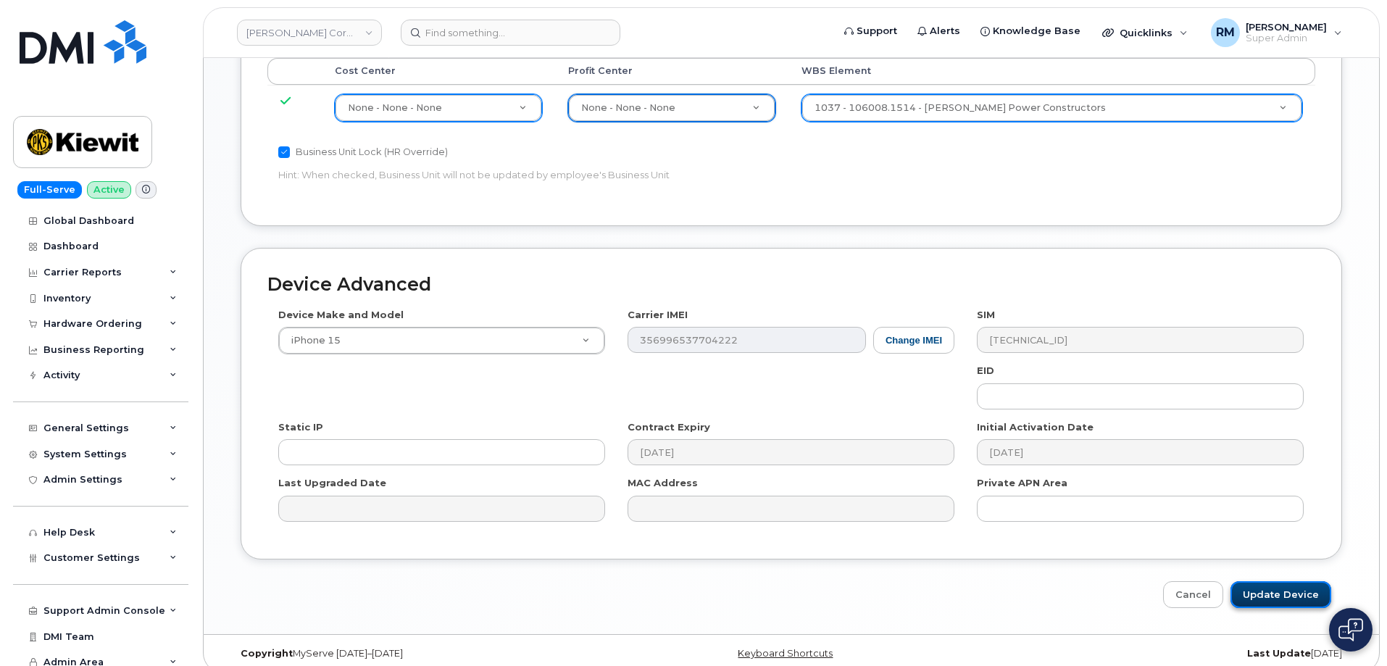
click at [1271, 581] on input "Update Device" at bounding box center [1281, 594] width 101 height 27
type input "Saving..."
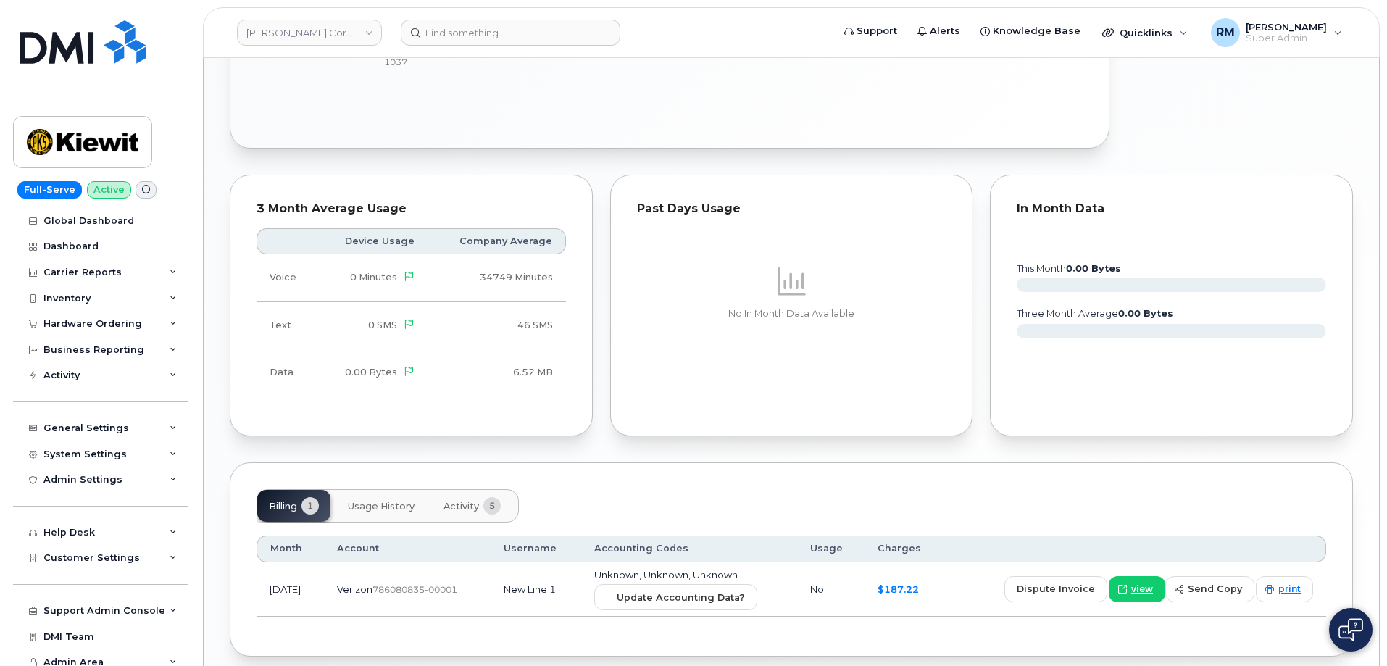
scroll to position [1052, 0]
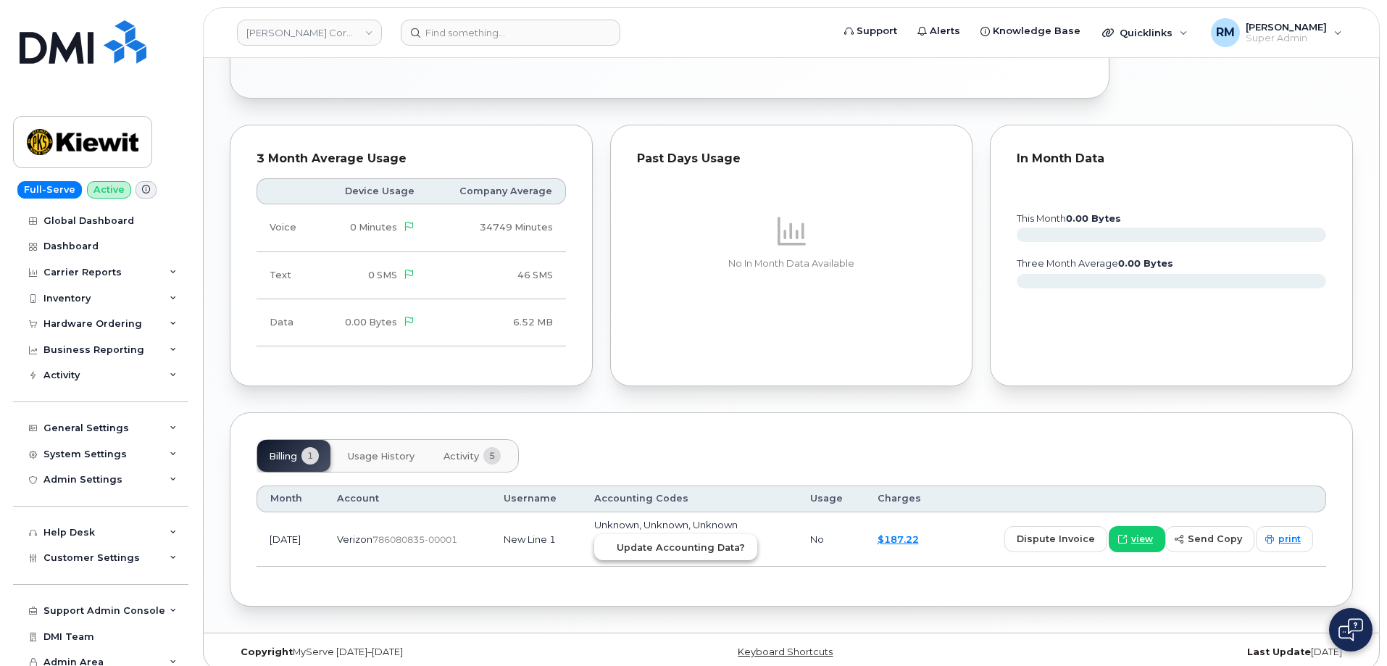
click at [714, 541] on span "Update Accounting Data?" at bounding box center [681, 548] width 128 height 14
